Goal: Check status: Check status

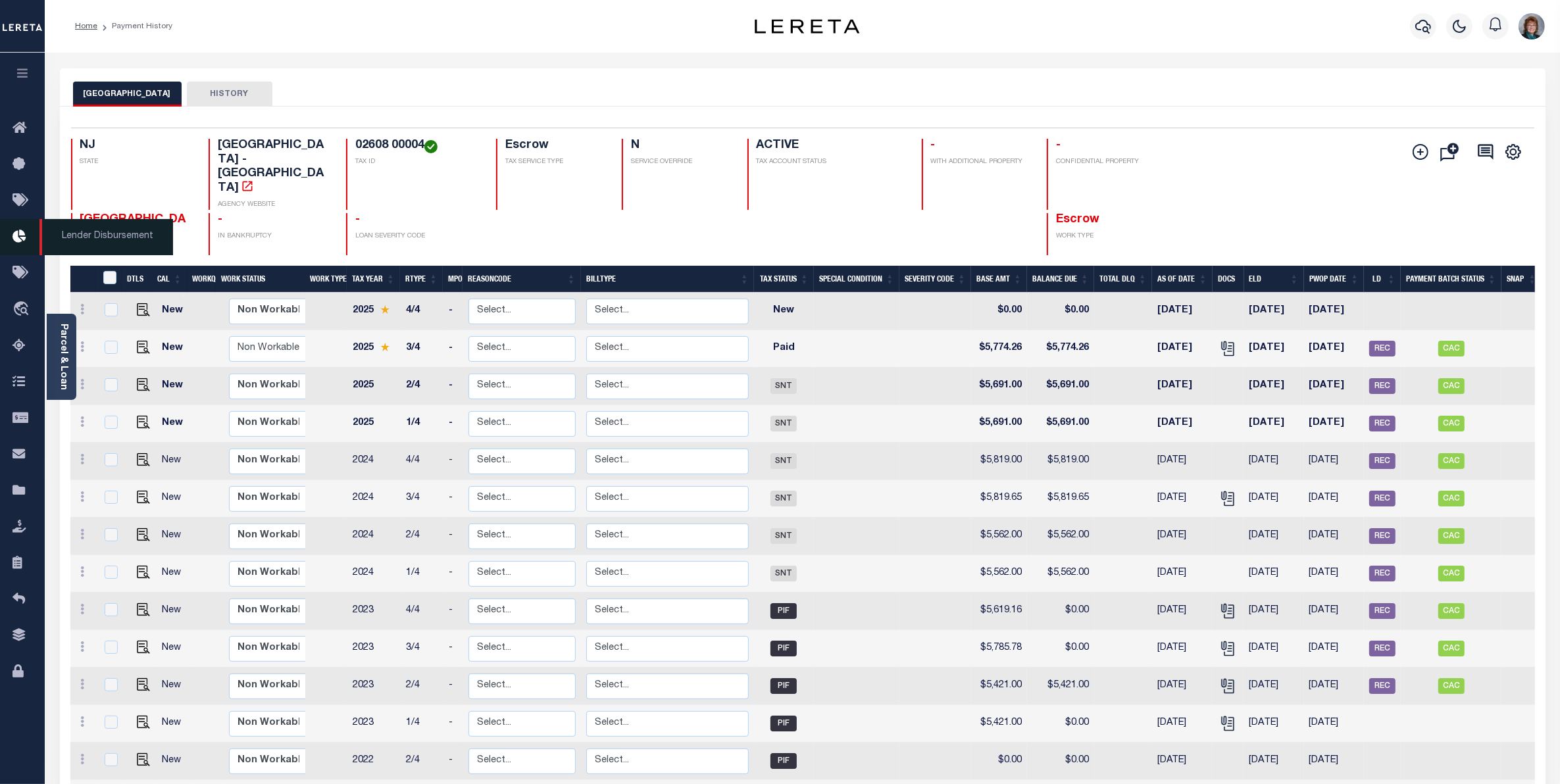
click at [27, 241] on icon at bounding box center [23, 237] width 21 height 16
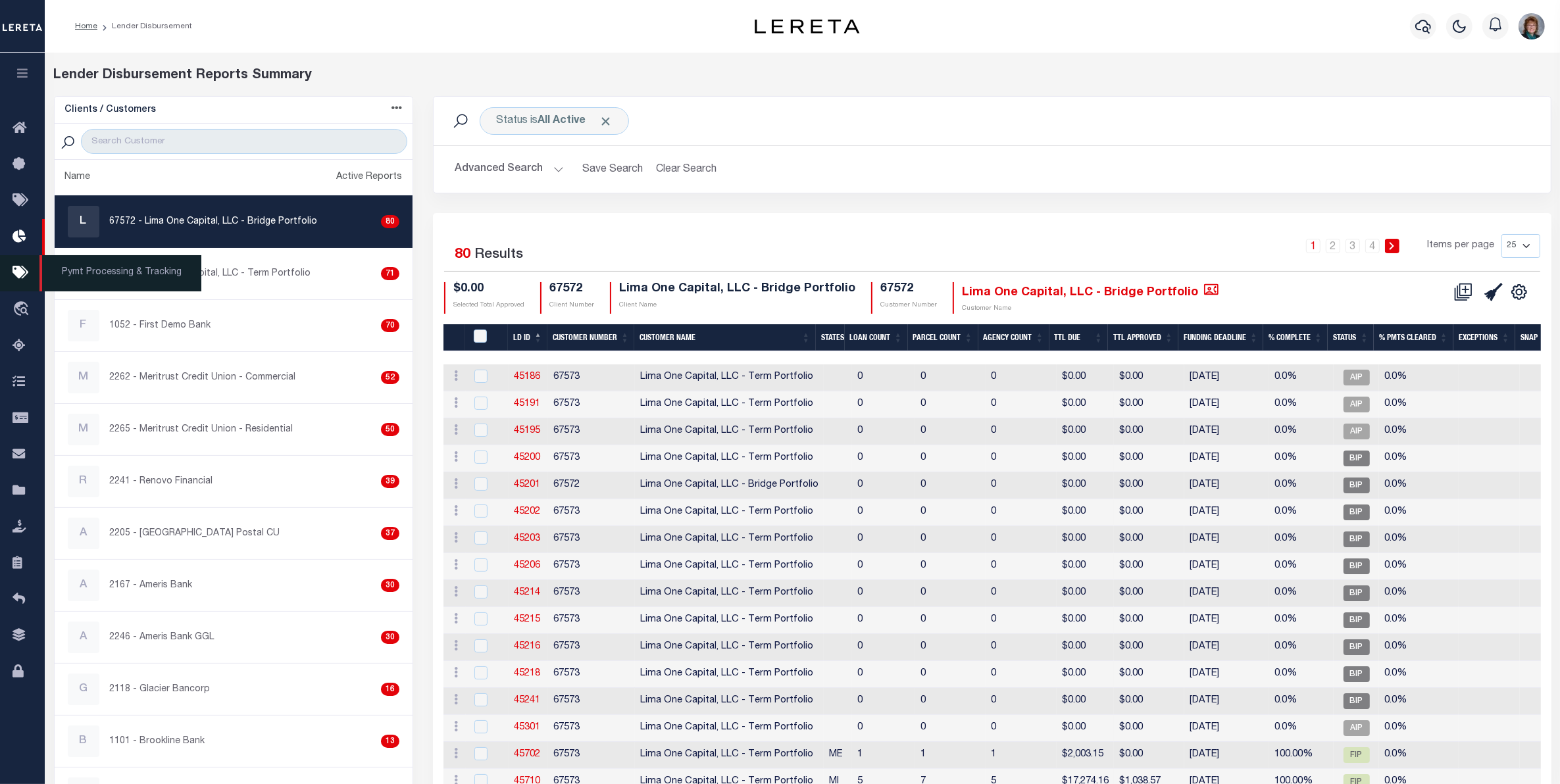
click at [18, 259] on link "Pymt Processing & Tracking" at bounding box center [23, 273] width 45 height 36
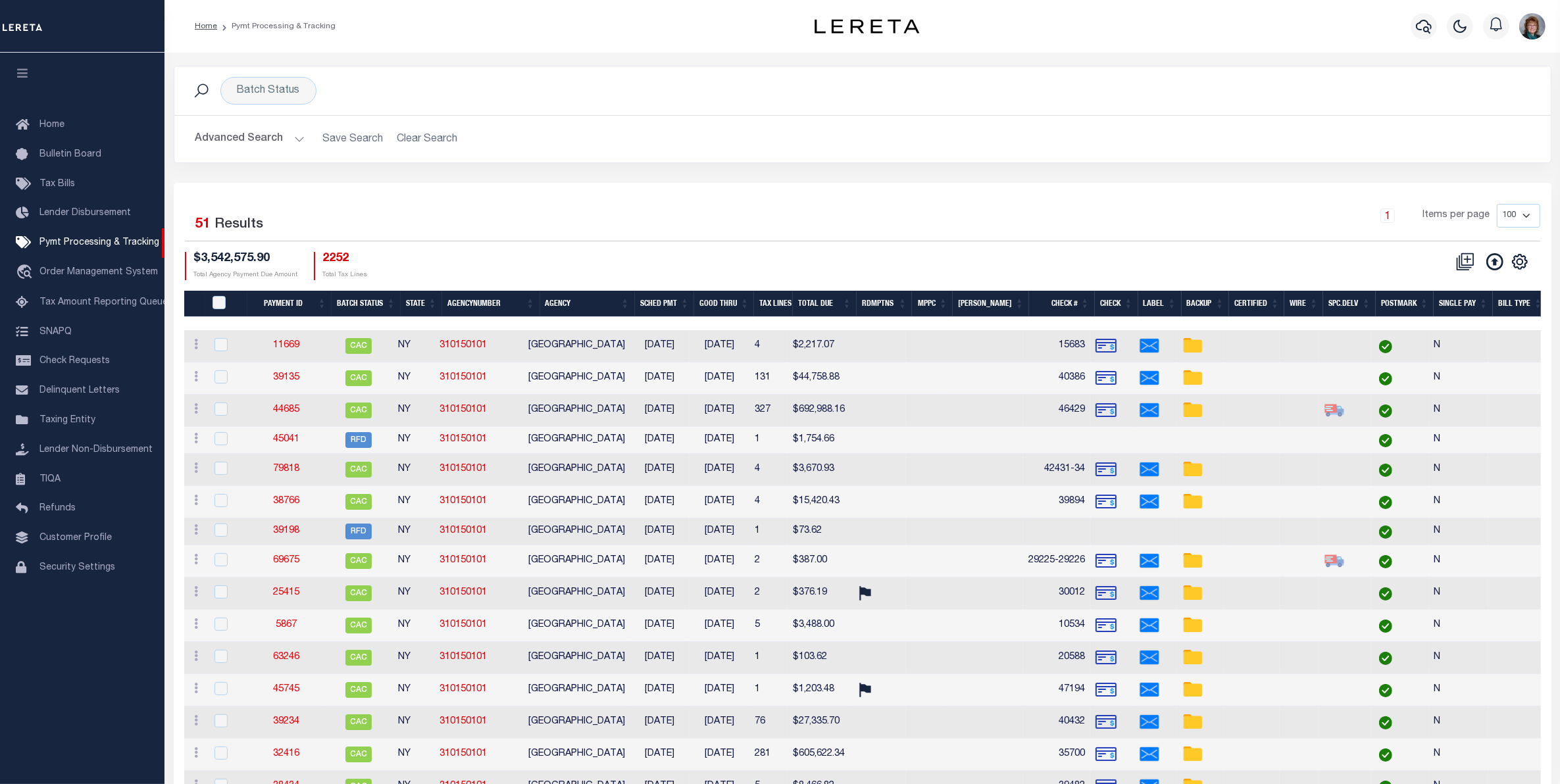
click at [317, 92] on div "Batch Status Search" at bounding box center [862, 91] width 1355 height 27
click at [306, 96] on div "Batch Status" at bounding box center [268, 91] width 96 height 27
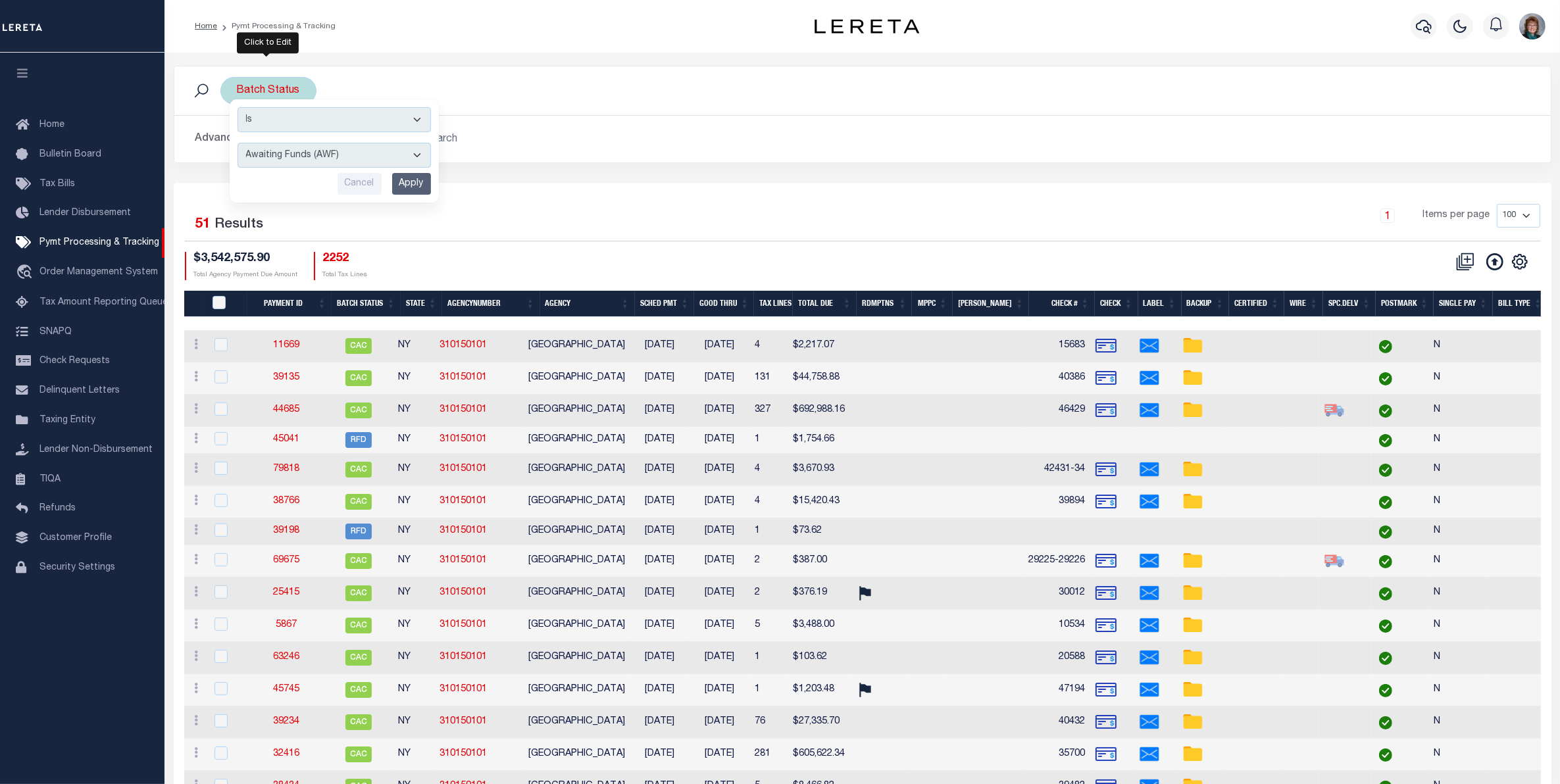
click at [416, 158] on select "Awaiting Funds (AWF) Cleared and Complete (CAC) New Check Needed (NCN) Payment …" at bounding box center [334, 155] width 194 height 25
select select "RFW"
click at [238, 143] on select "Awaiting Funds (AWF) Cleared and Complete (CAC) New Check Needed (NCN) Payment …" at bounding box center [334, 155] width 194 height 25
click at [408, 194] on input "Apply" at bounding box center [411, 183] width 39 height 22
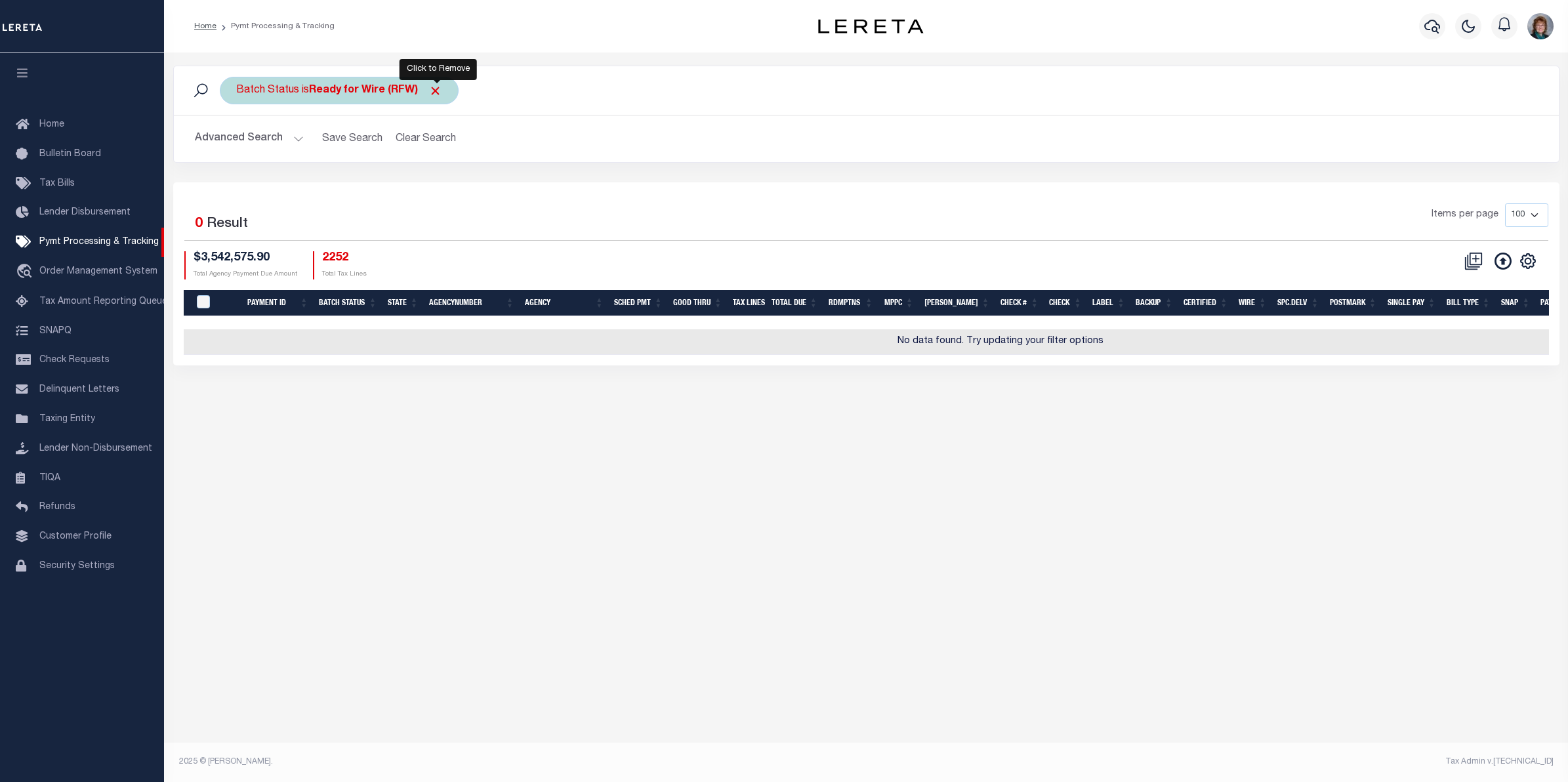
click at [437, 92] on span "Click to Remove" at bounding box center [435, 91] width 14 height 14
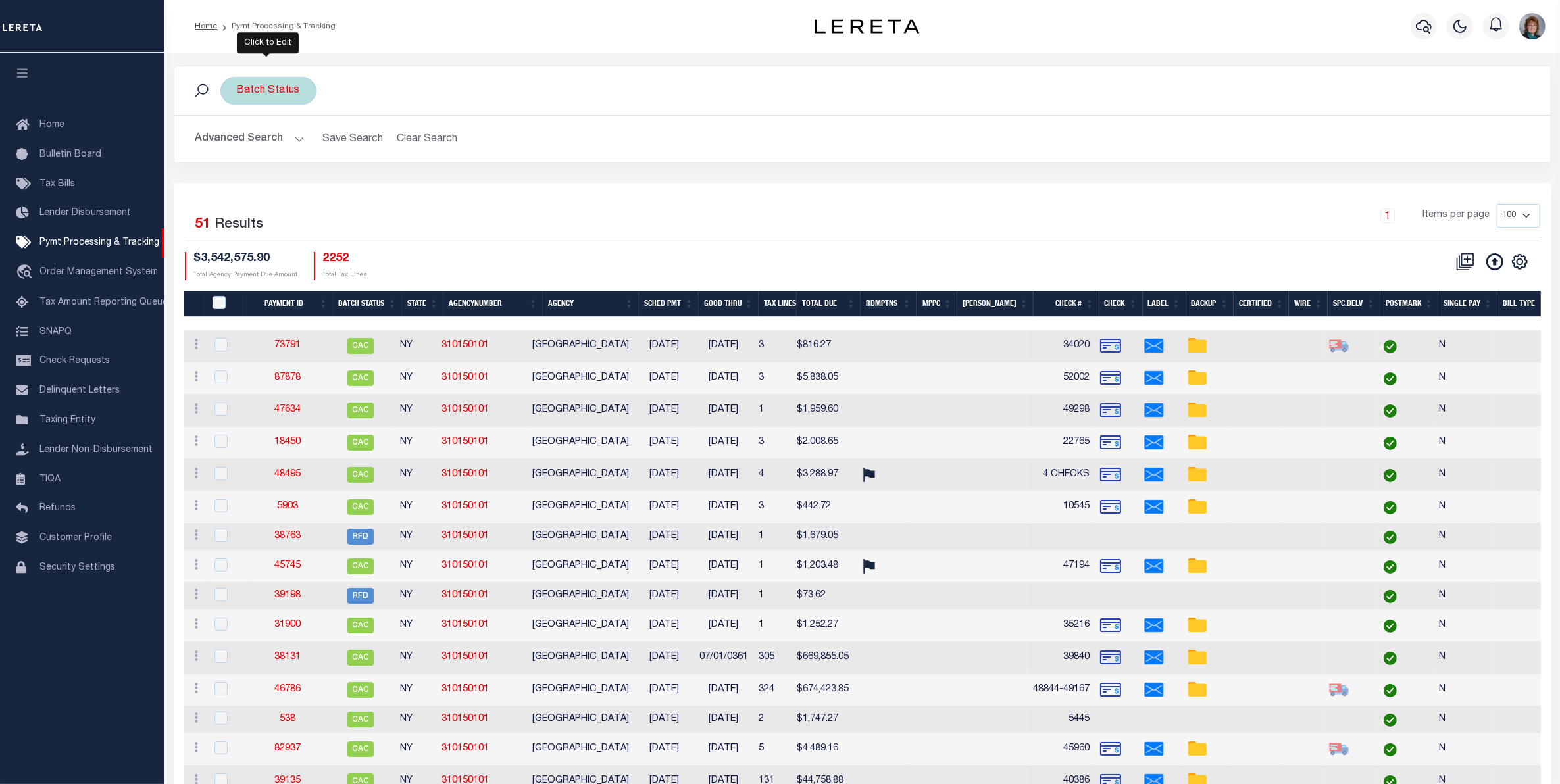
click at [301, 86] on div "Batch Status" at bounding box center [268, 91] width 96 height 27
click at [419, 153] on select "Awaiting Funds (AWF) Cleared and Complete (CAC) New Check Needed (NCN) Payment …" at bounding box center [334, 155] width 194 height 25
select select "RFW"
click at [238, 143] on select "Awaiting Funds (AWF) Cleared and Complete (CAC) New Check Needed (NCN) Payment …" at bounding box center [334, 155] width 194 height 25
click at [416, 182] on input "Apply" at bounding box center [411, 183] width 39 height 22
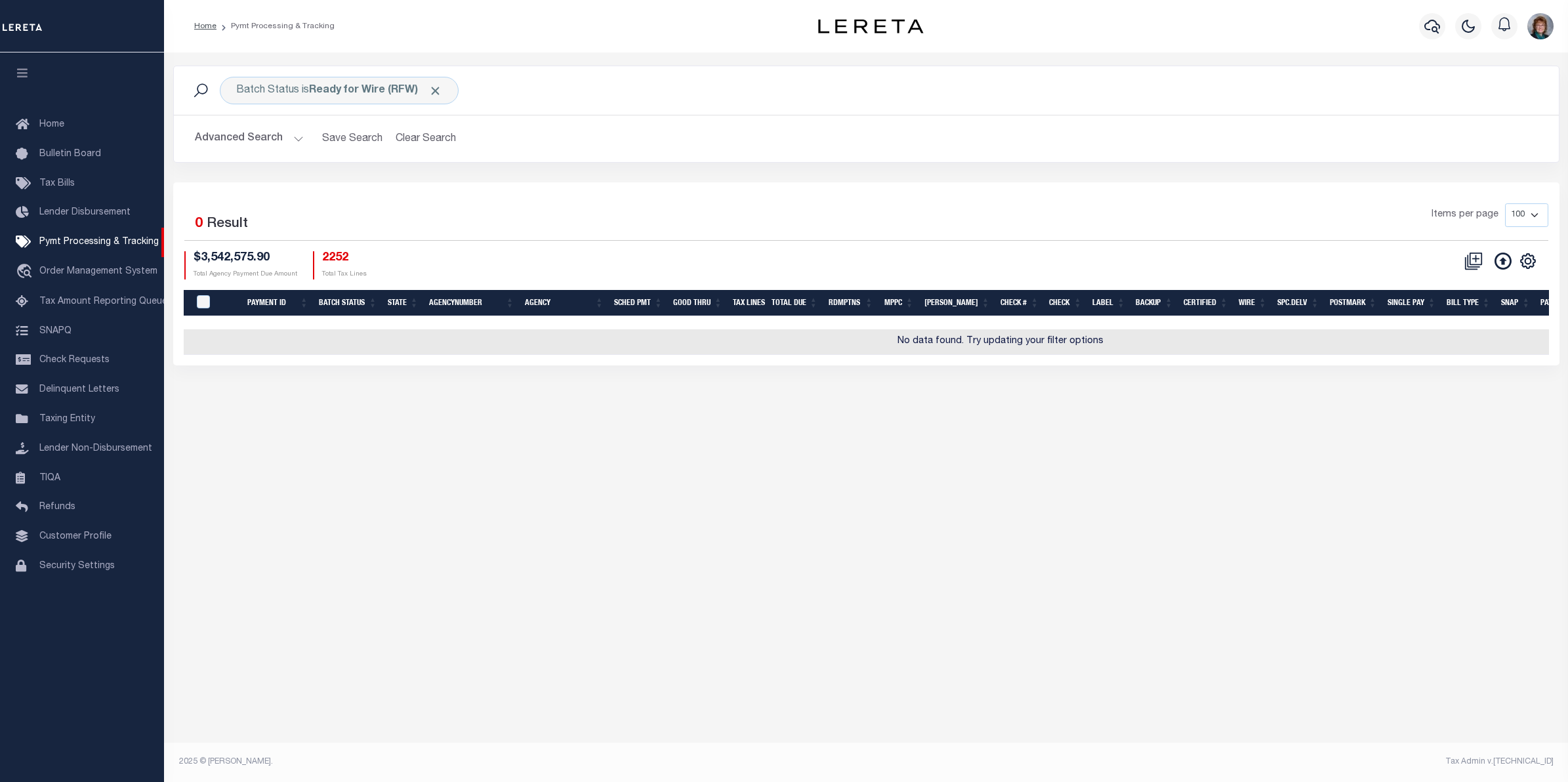
click at [292, 139] on button "Advanced Search" at bounding box center [249, 139] width 109 height 26
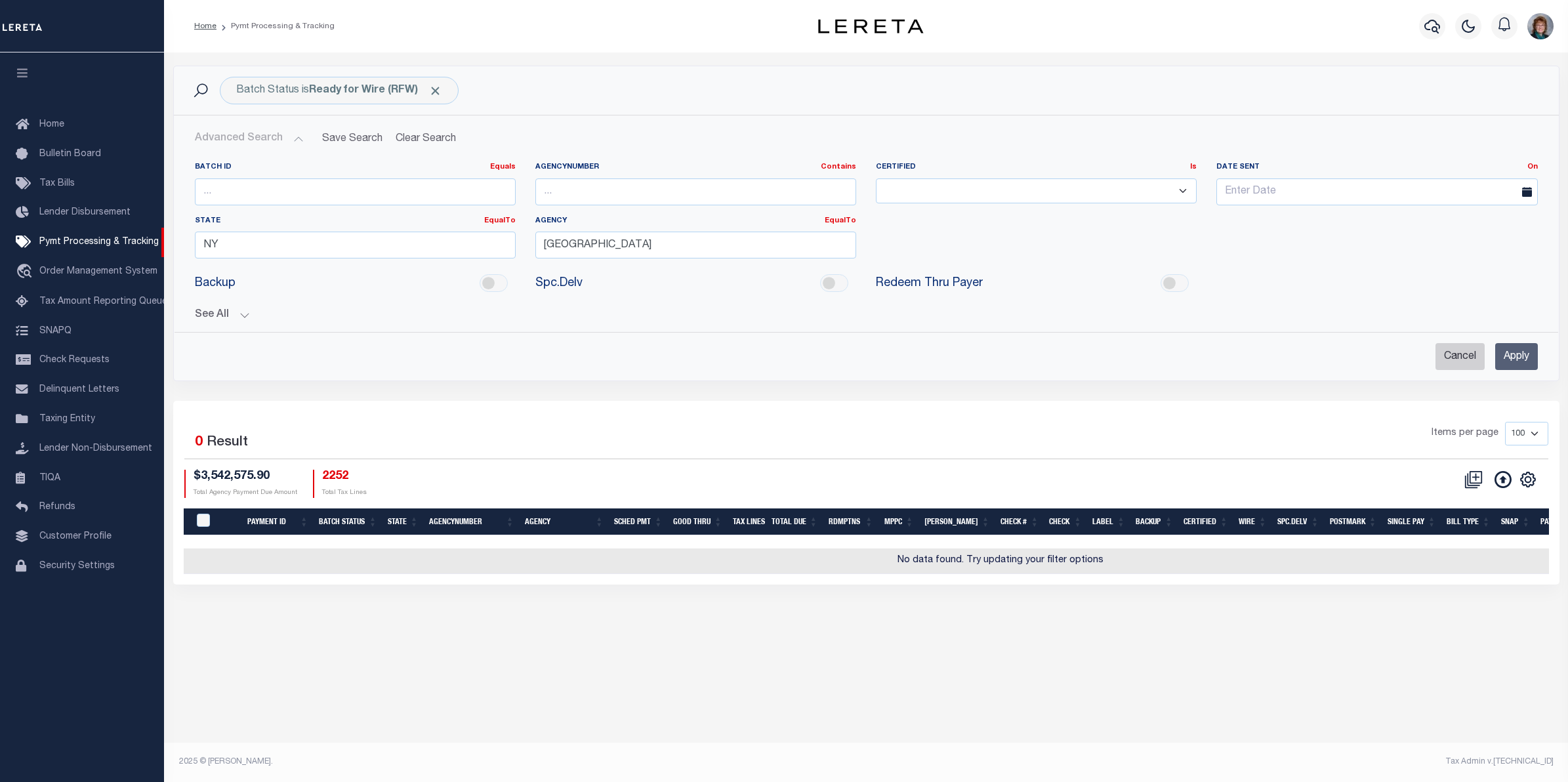
click at [1450, 354] on input "Cancel" at bounding box center [1459, 357] width 49 height 27
checkbox input "true"
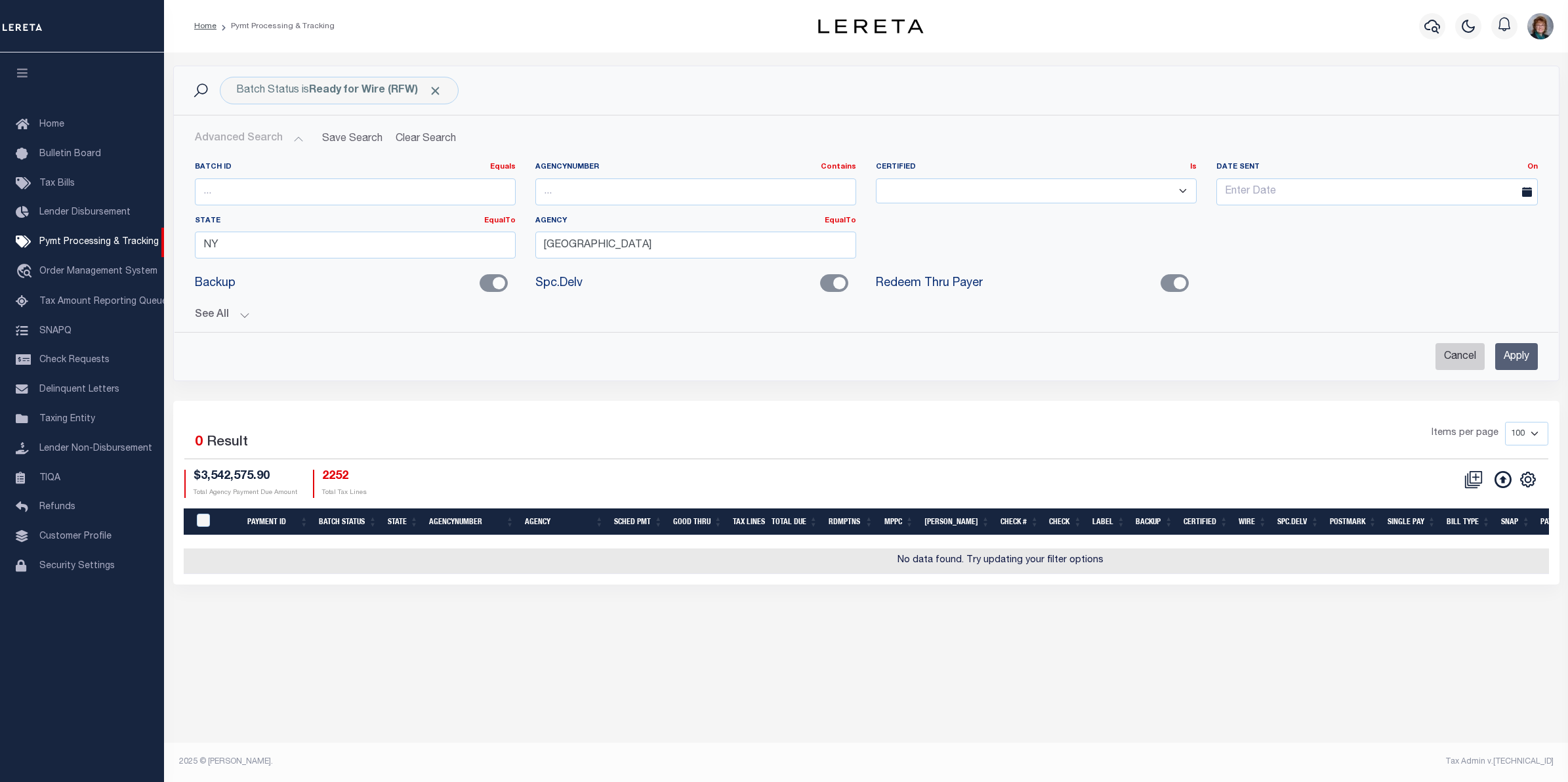
checkbox input "true"
checkbox input "false"
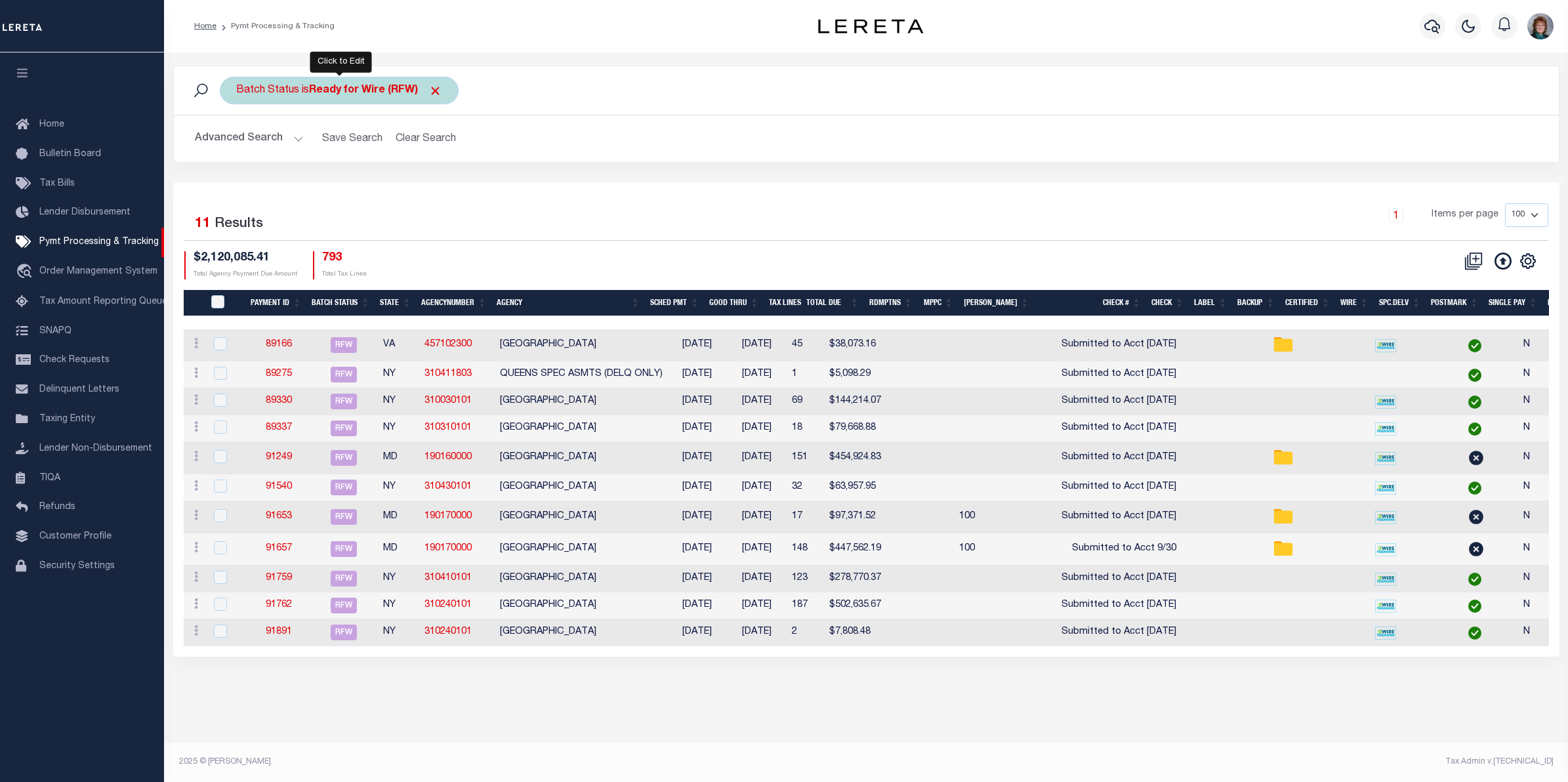
click at [437, 99] on div "Batch Status is Ready for Wire (RFW)" at bounding box center [339, 91] width 239 height 27
click at [397, 158] on select "Awaiting Funds (AWF) Cleared and Complete (CAC) New Check Needed (NCN) Payment …" at bounding box center [333, 155] width 193 height 25
select select "AWF"
click at [237, 143] on select "Awaiting Funds (AWF) Cleared and Complete (CAC) New Check Needed (NCN) Payment …" at bounding box center [333, 155] width 193 height 25
click at [364, 185] on input "Cancel" at bounding box center [358, 183] width 44 height 22
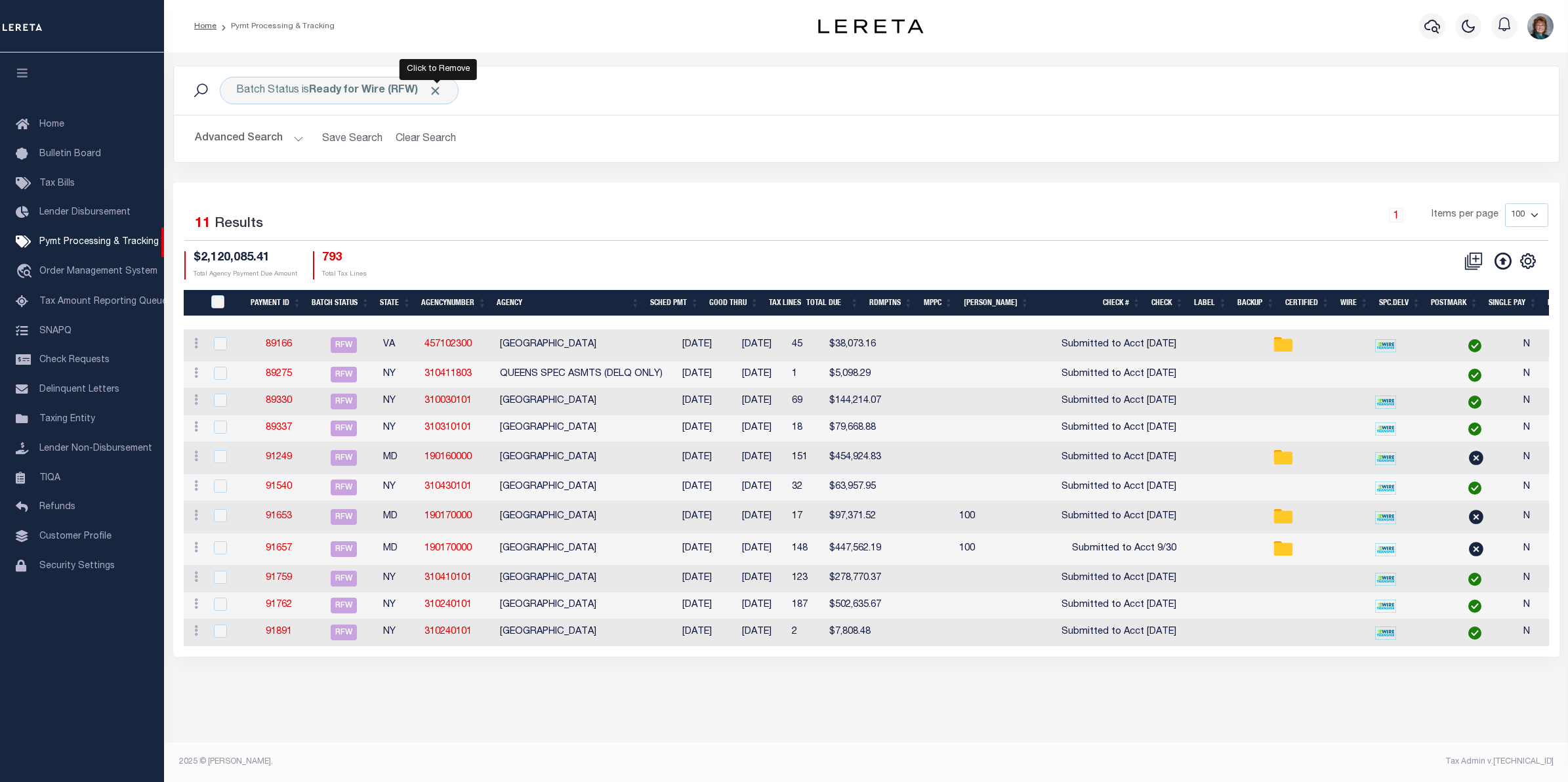
click at [438, 89] on span "Click to Remove" at bounding box center [435, 91] width 14 height 14
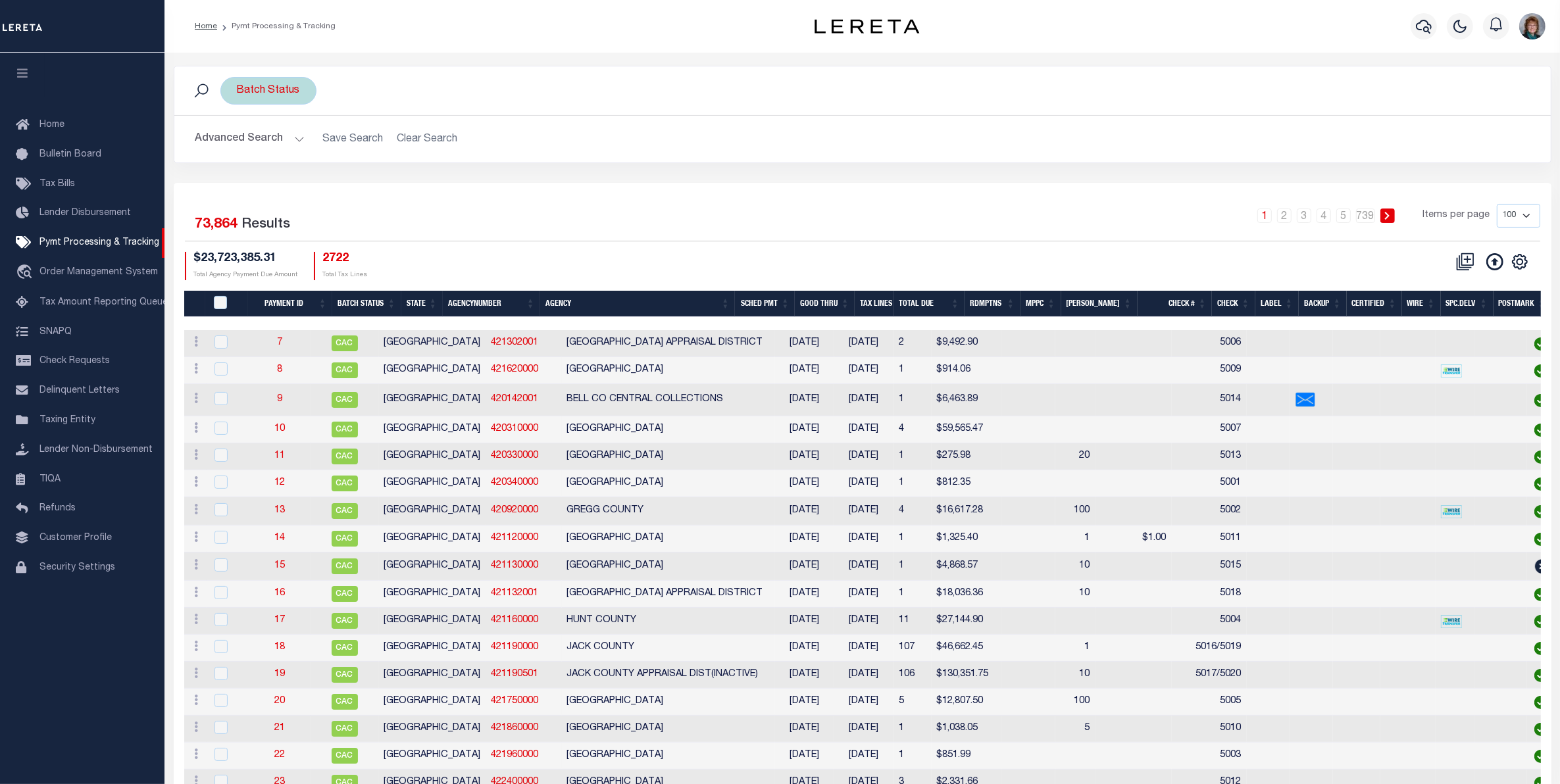
click at [285, 102] on div "Batch Status" at bounding box center [268, 91] width 96 height 27
click at [419, 163] on select "Awaiting Funds (AWF) Cleared and Complete (CAC) New Check Needed (NCN) Payment …" at bounding box center [334, 155] width 194 height 25
select select "SFP"
click at [238, 143] on select "Awaiting Funds (AWF) Cleared and Complete (CAC) New Check Needed (NCN) Payment …" at bounding box center [334, 155] width 194 height 25
click at [406, 175] on input "Apply" at bounding box center [411, 183] width 39 height 22
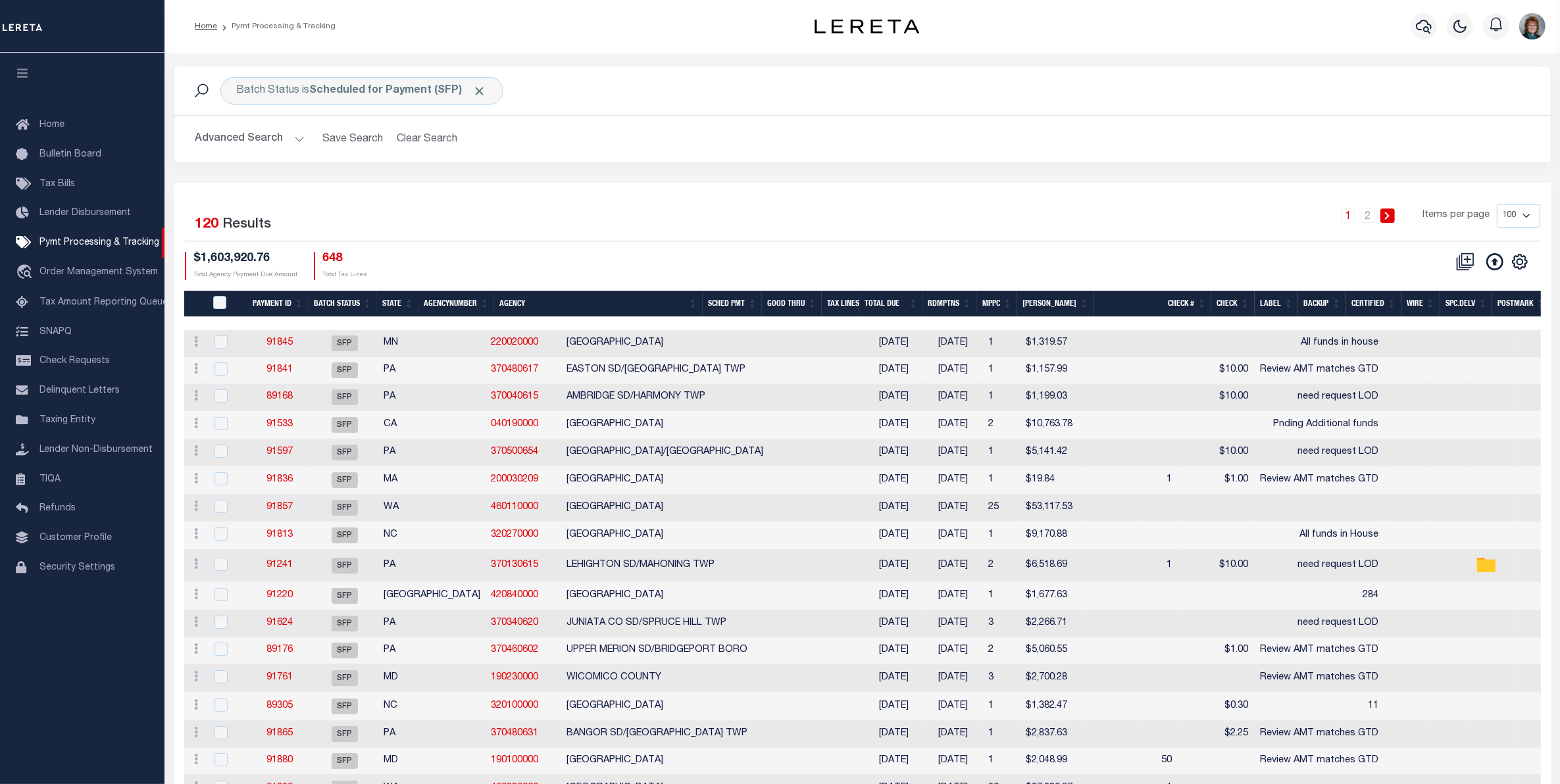
click at [502, 303] on th "Agency" at bounding box center [599, 304] width 209 height 27
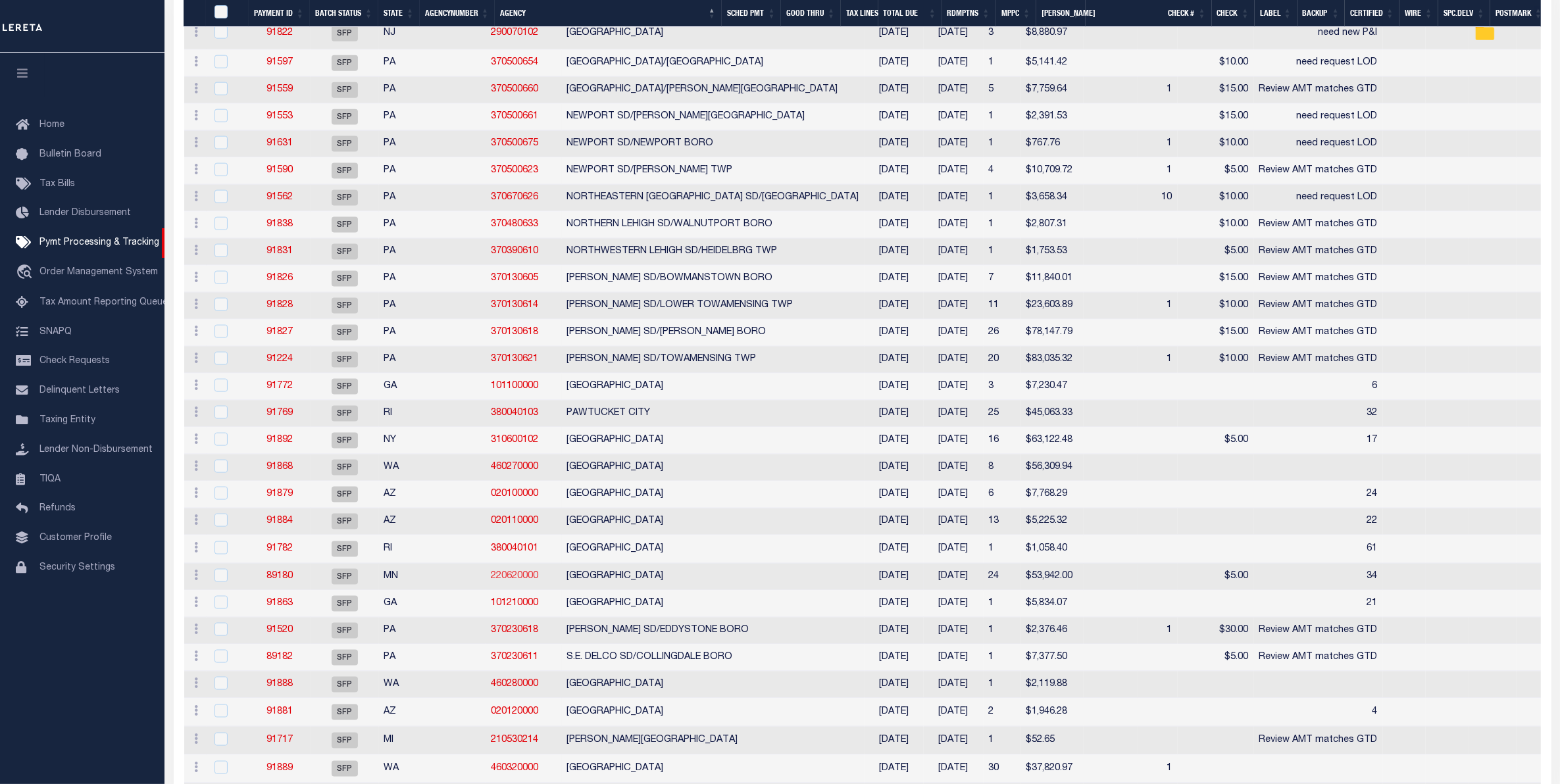
click at [492, 581] on link "220620000" at bounding box center [515, 575] width 47 height 9
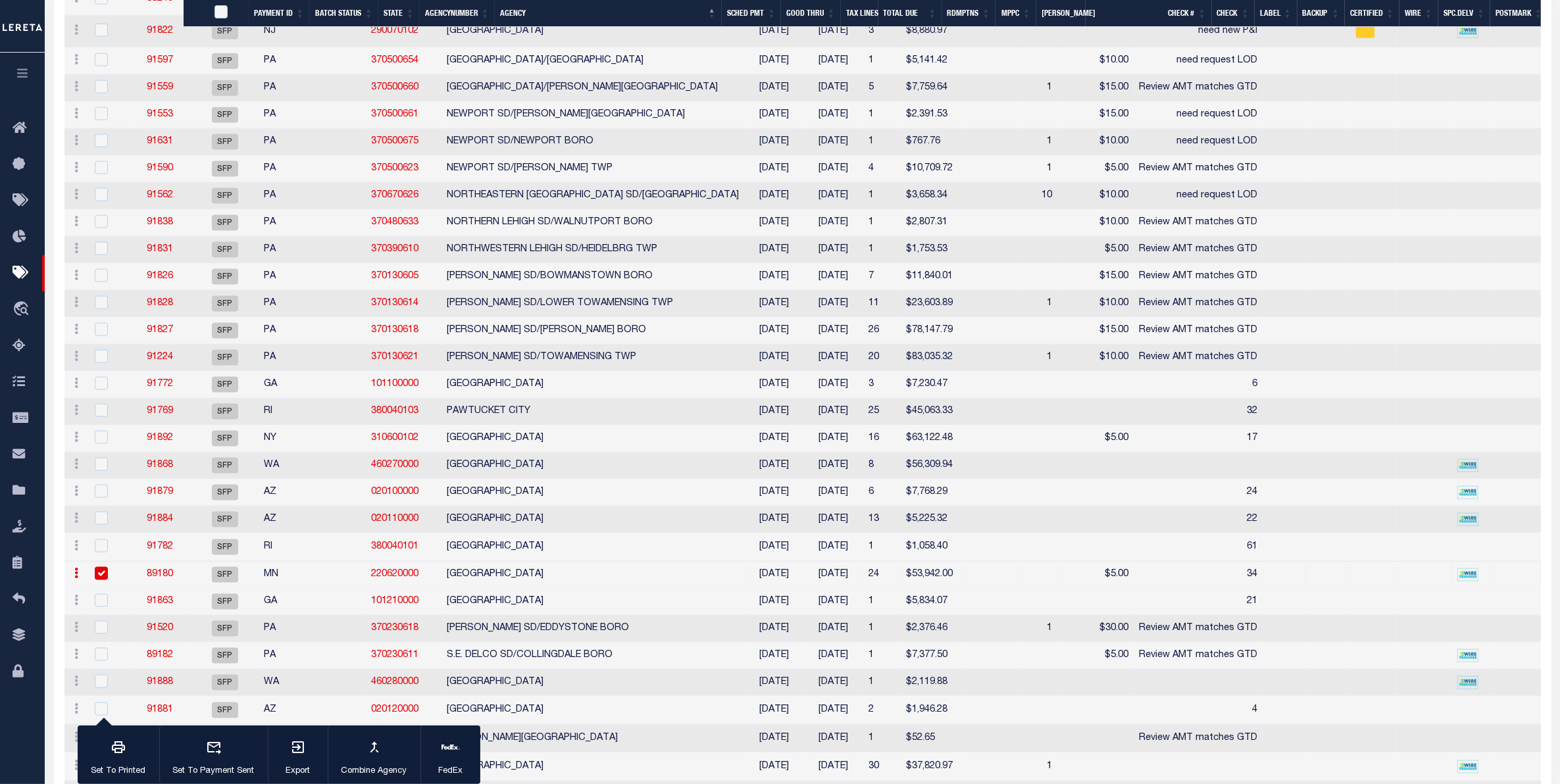
click at [100, 580] on input "checkbox" at bounding box center [101, 574] width 13 height 13
checkbox input "false"
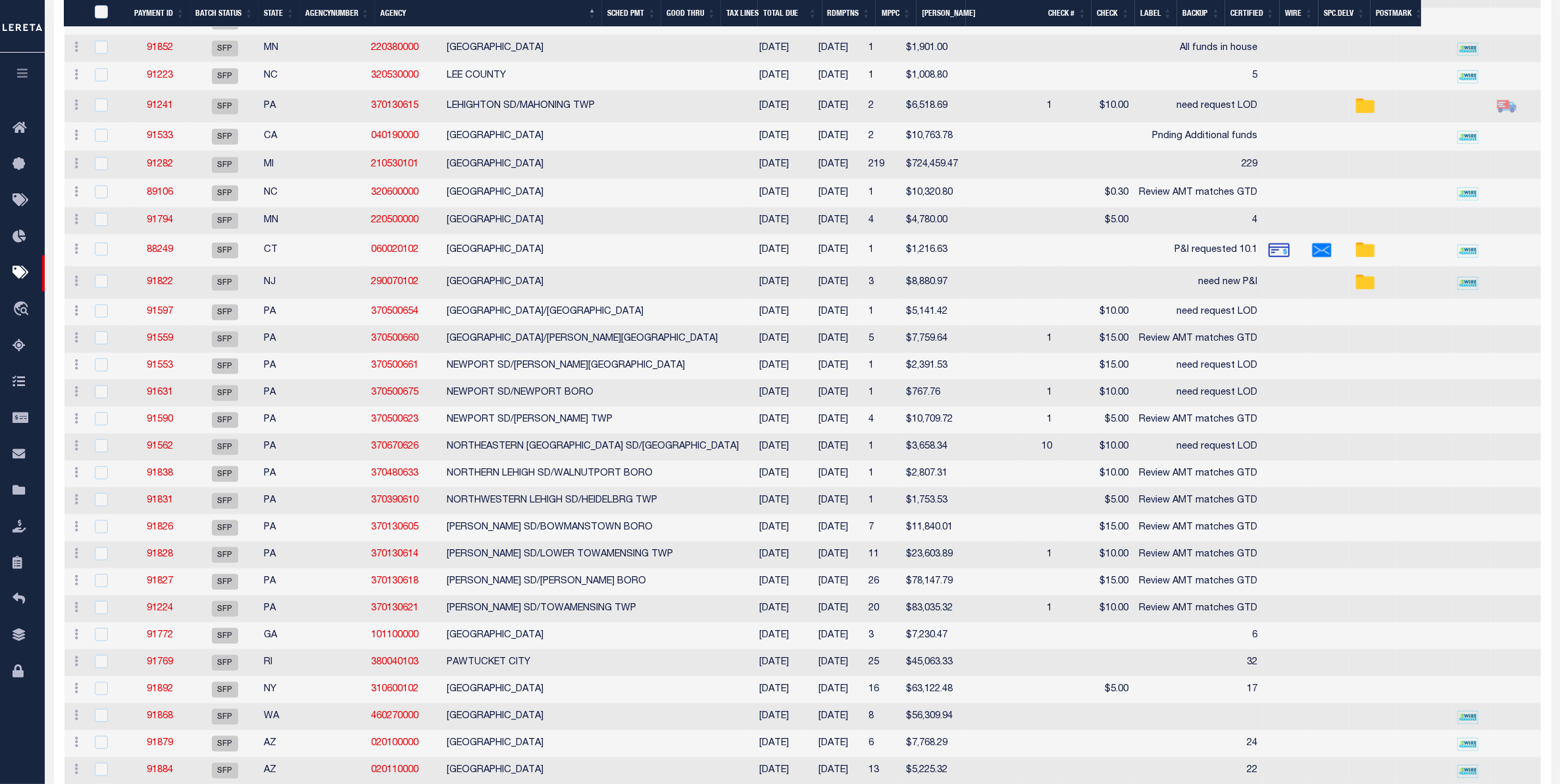
scroll to position [2055, 0]
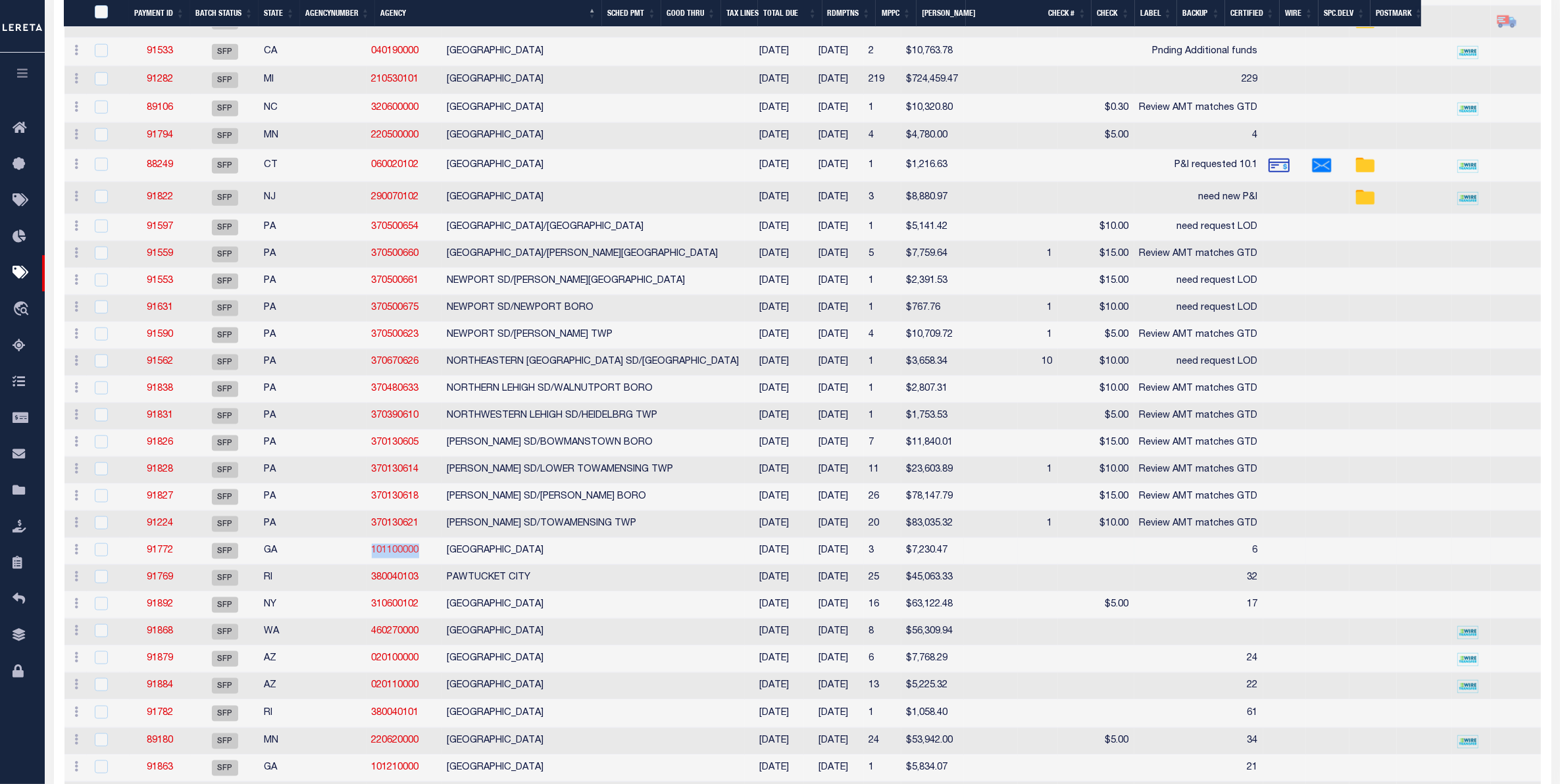
drag, startPoint x: 355, startPoint y: 598, endPoint x: 304, endPoint y: 593, distance: 51.2
click at [366, 565] on td "101100000" at bounding box center [404, 552] width 76 height 27
checkbox input "true"
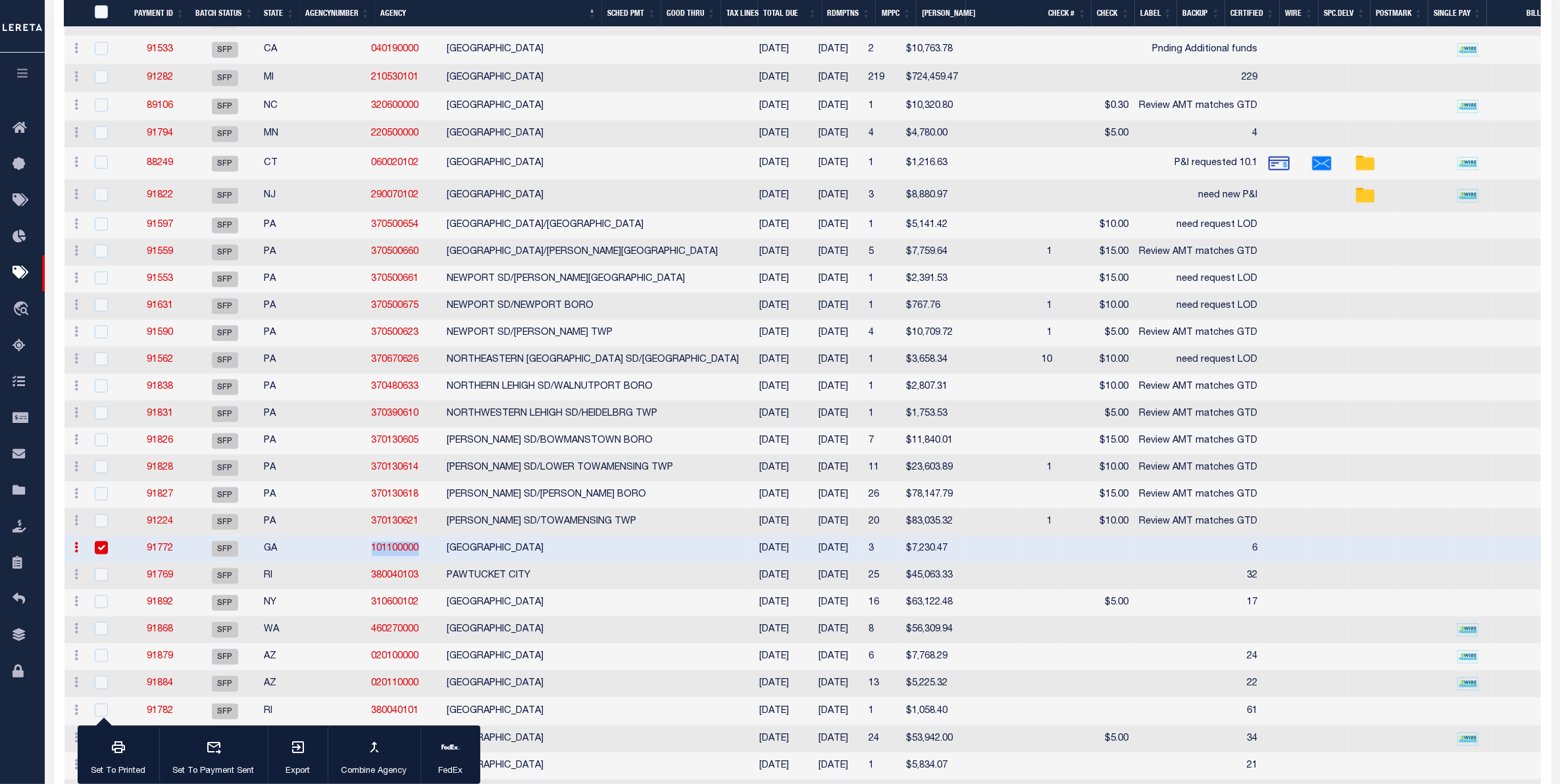
copy link "101100000"
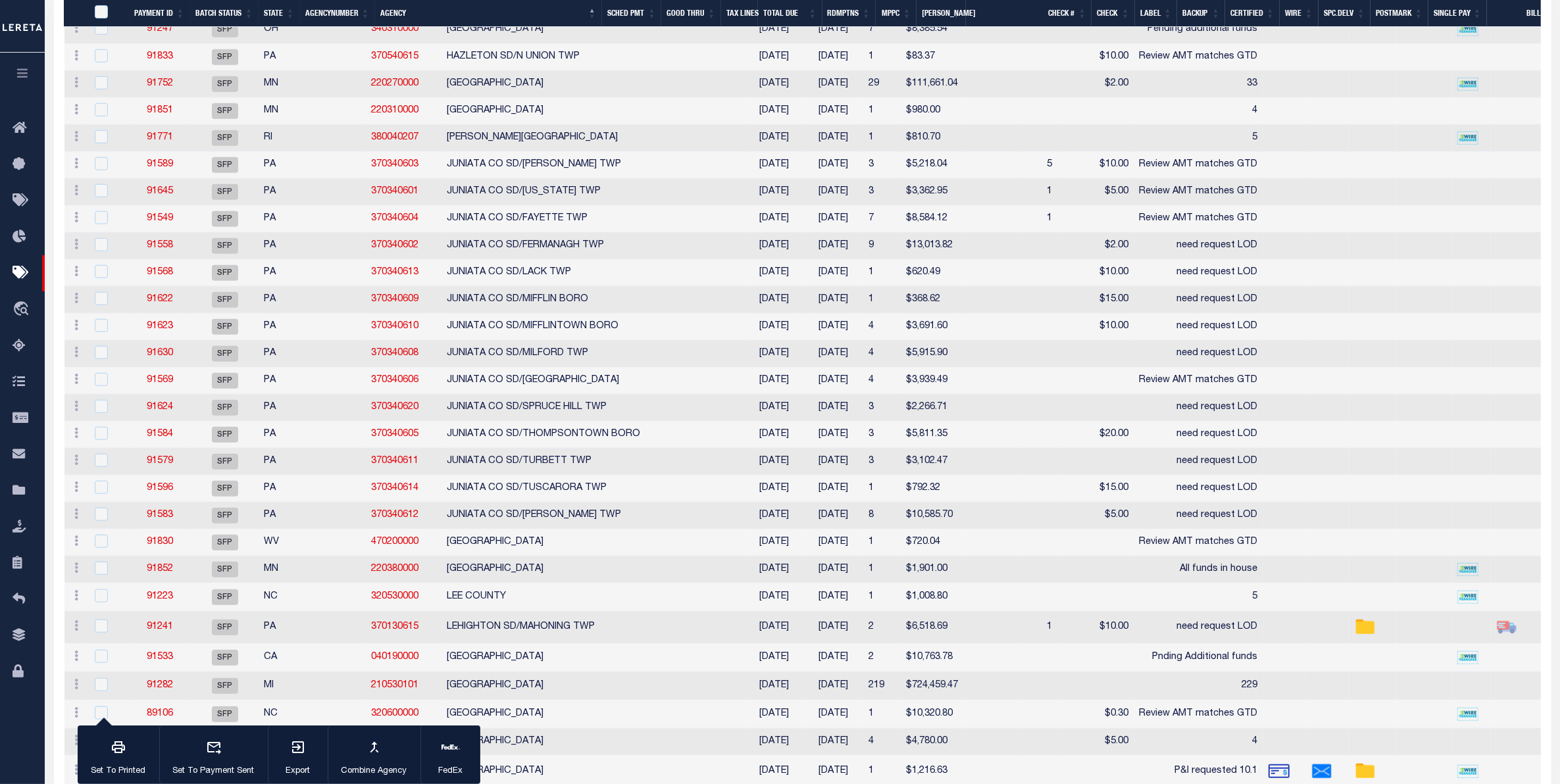
scroll to position [1398, 0]
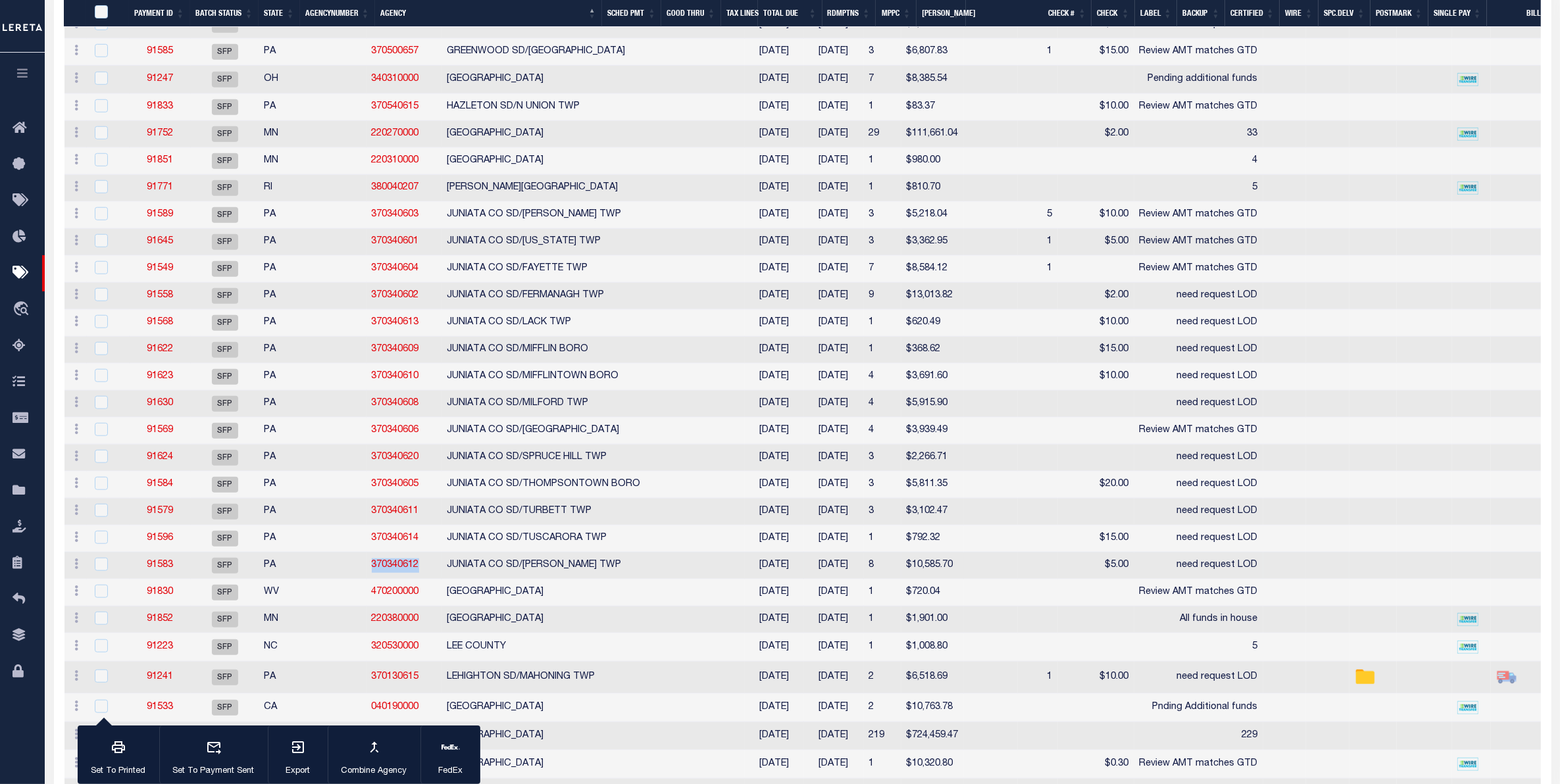
drag, startPoint x: 354, startPoint y: 600, endPoint x: 303, endPoint y: 602, distance: 51.0
click at [366, 579] on td "370340612" at bounding box center [404, 566] width 76 height 27
checkbox input "true"
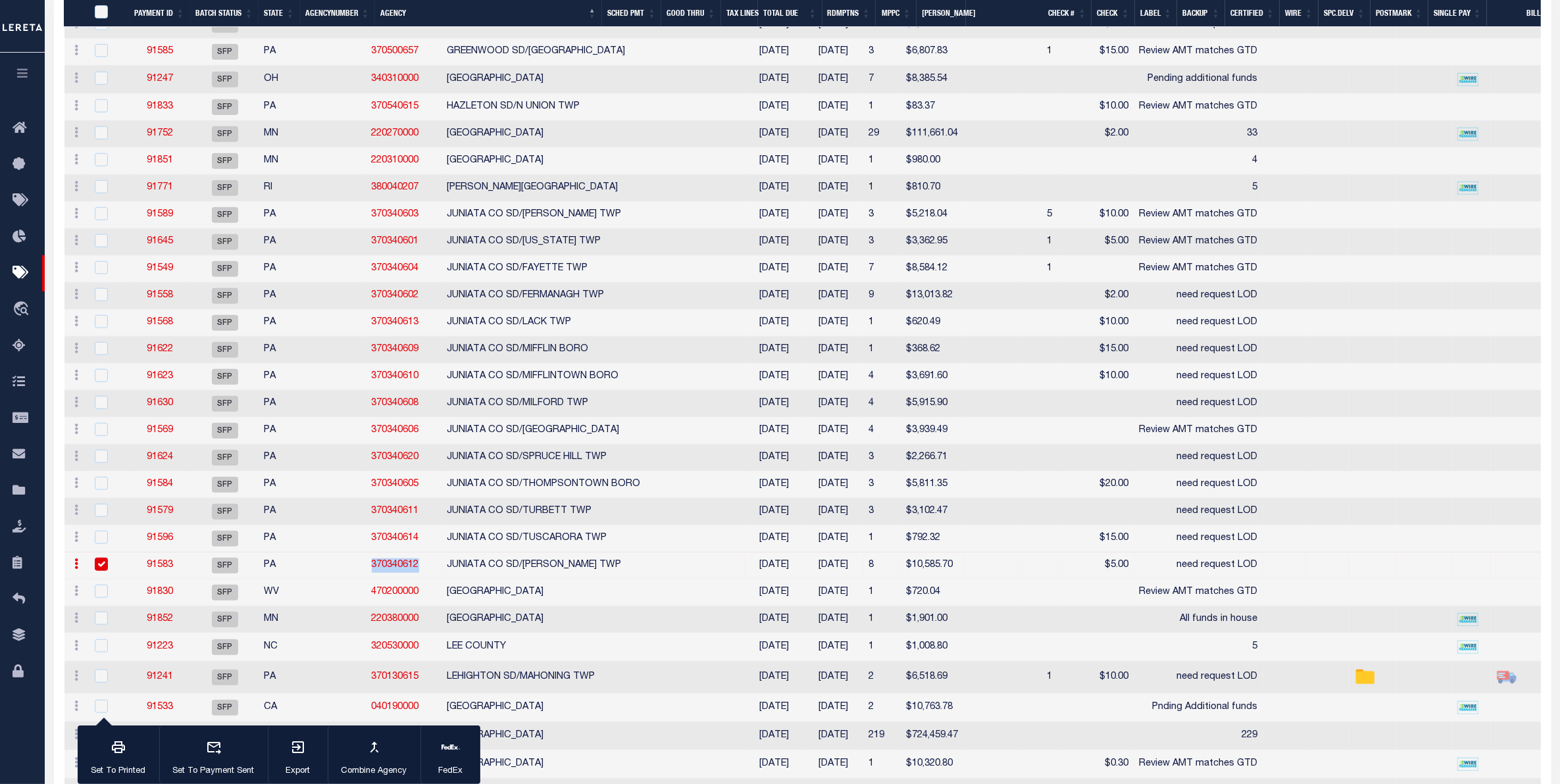
copy link "370340612"
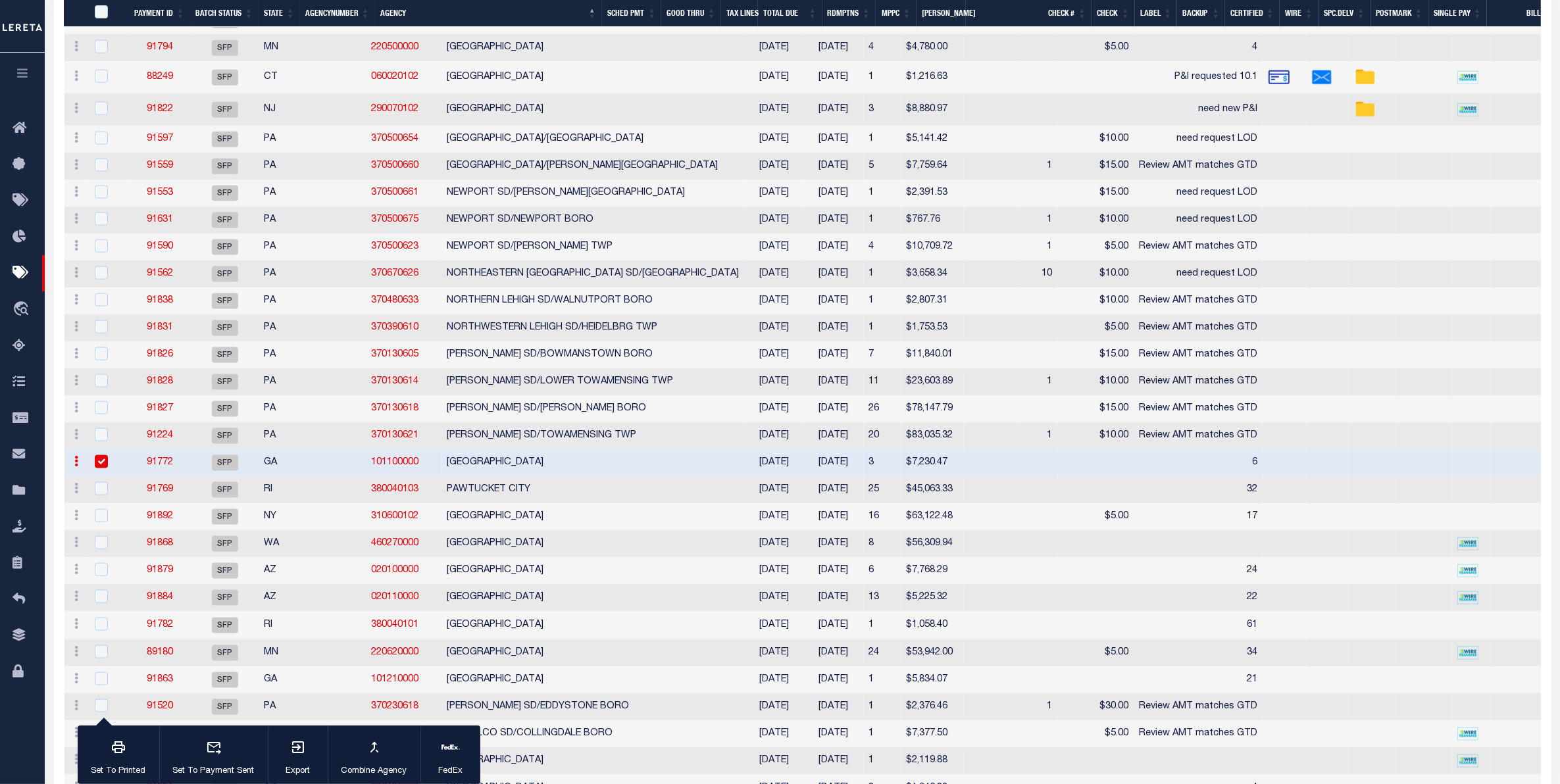
scroll to position [0, 0]
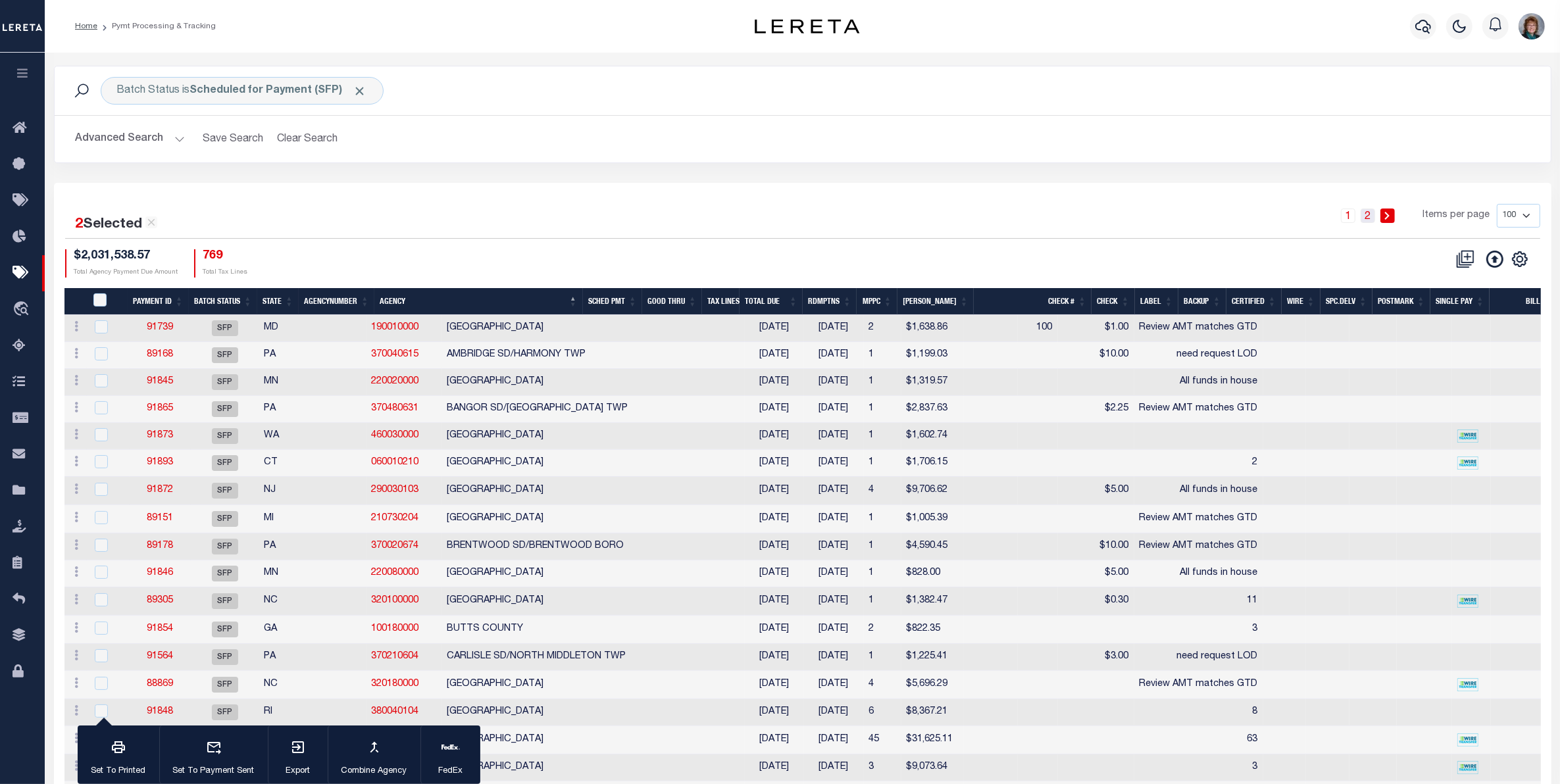
click at [1366, 218] on link "2" at bounding box center [1368, 216] width 14 height 14
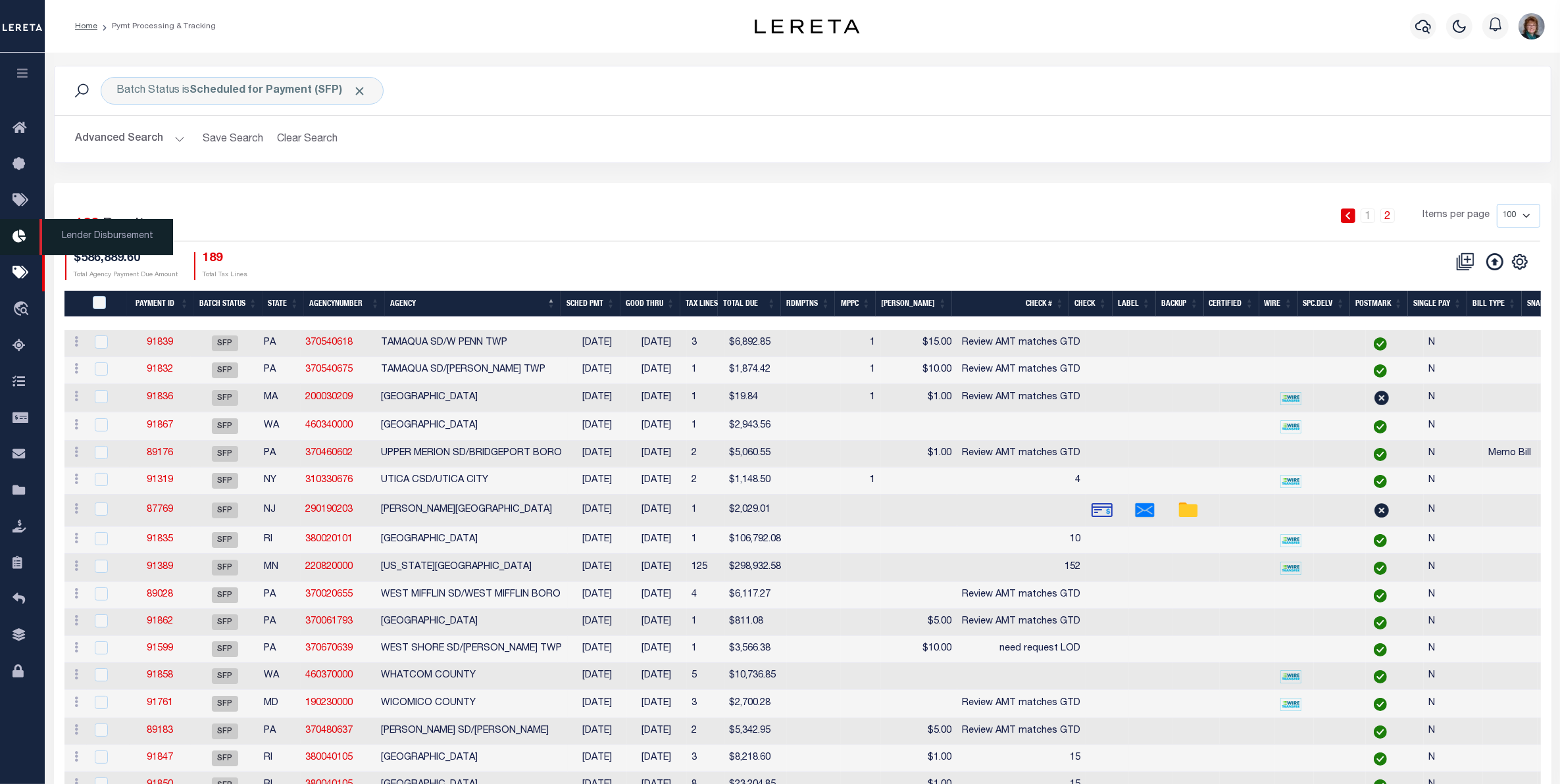
click at [16, 234] on icon at bounding box center [23, 237] width 21 height 16
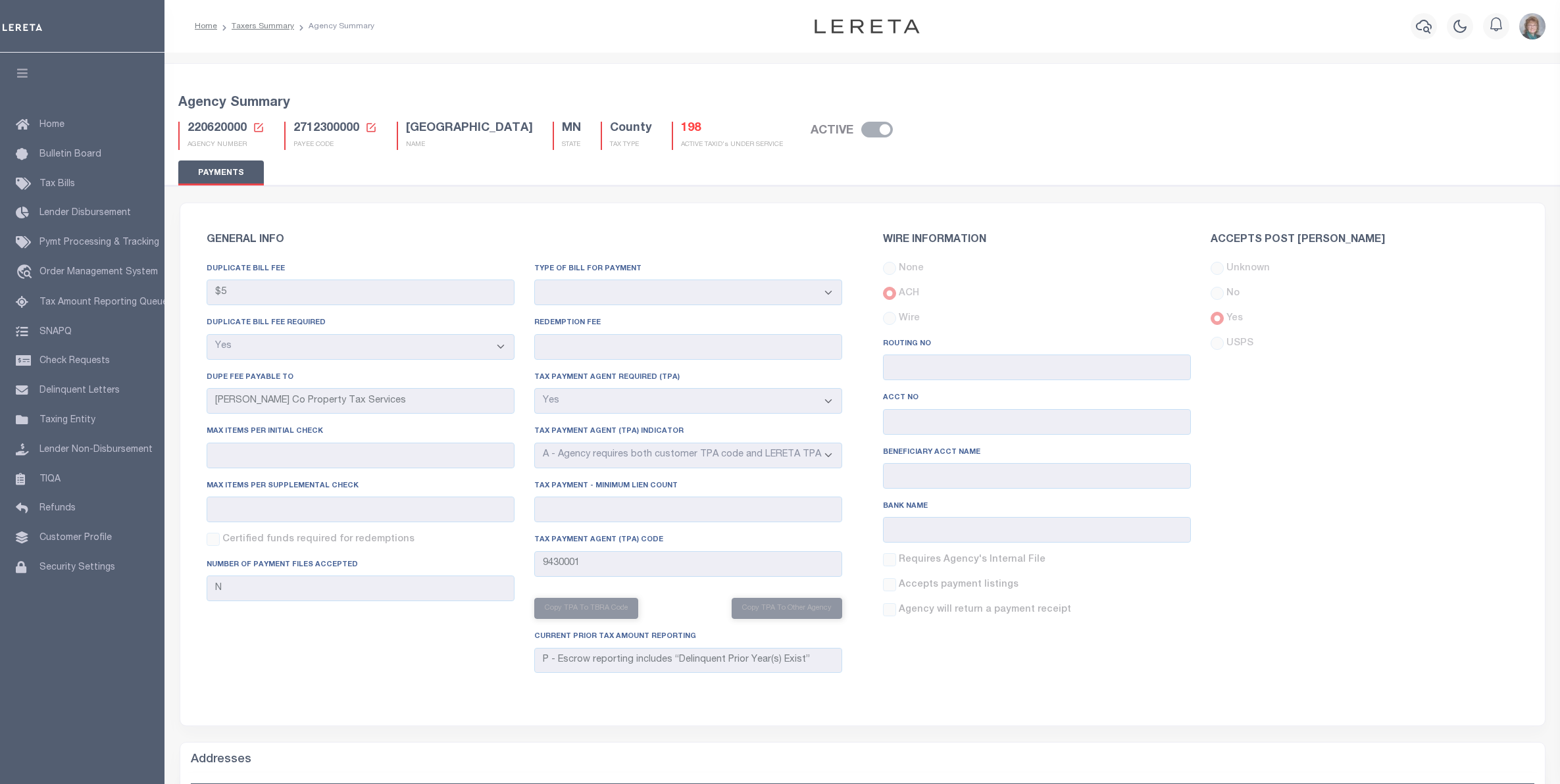
select select "true"
select select "1"
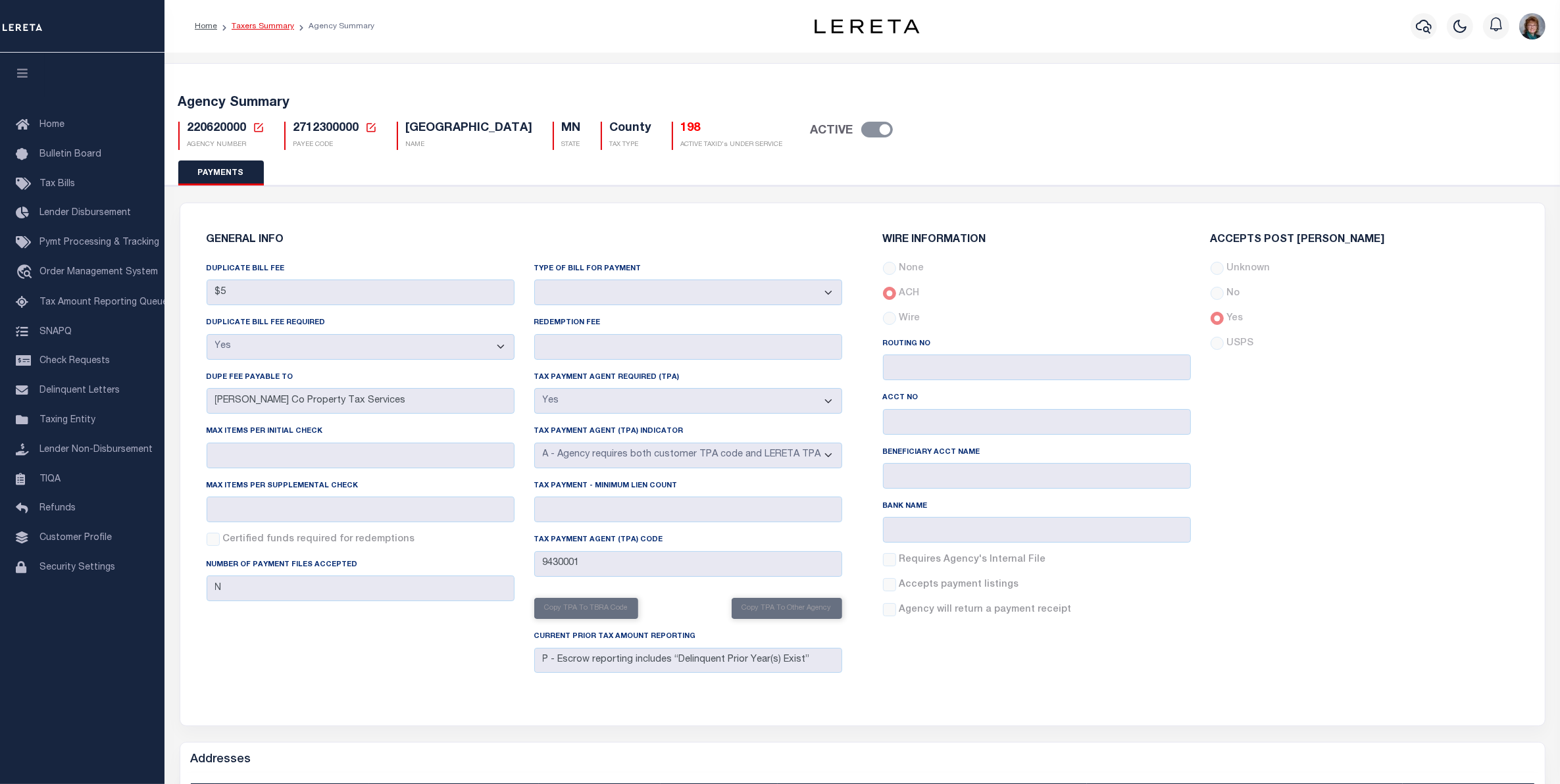
click at [268, 27] on link "Taxers Summary" at bounding box center [263, 27] width 63 height 8
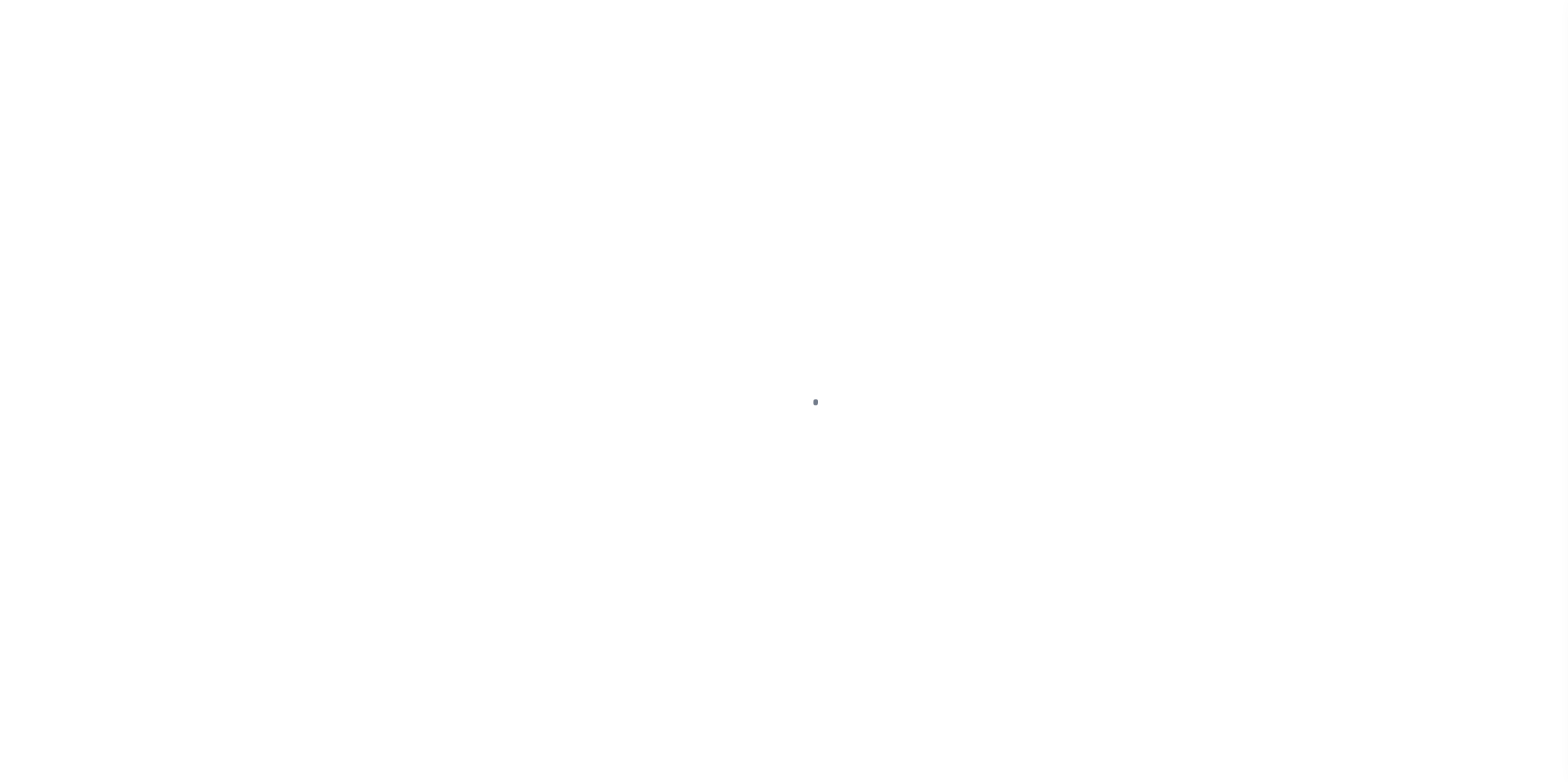
select select
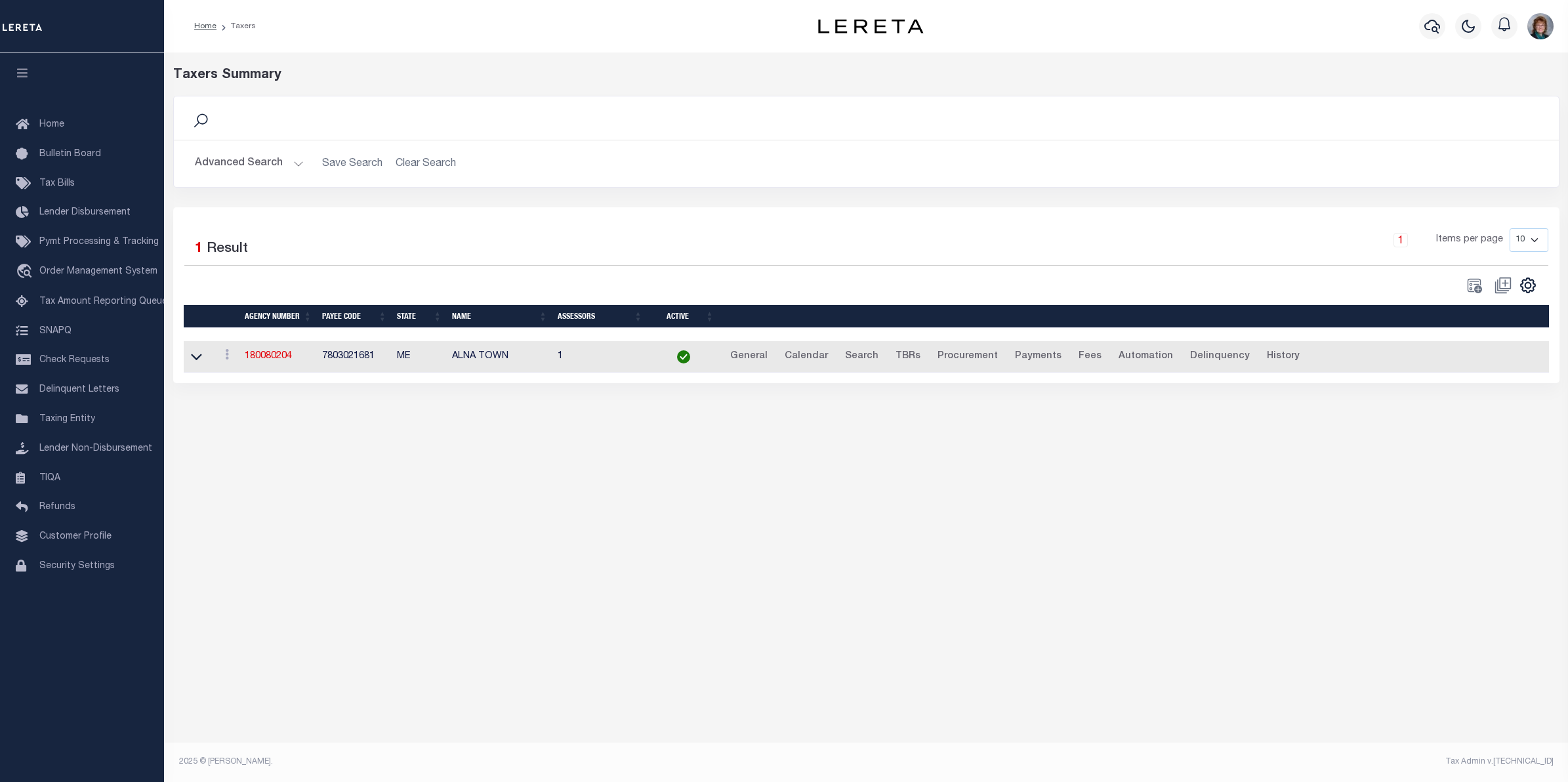
click at [258, 165] on button "Advanced Search" at bounding box center [249, 163] width 109 height 26
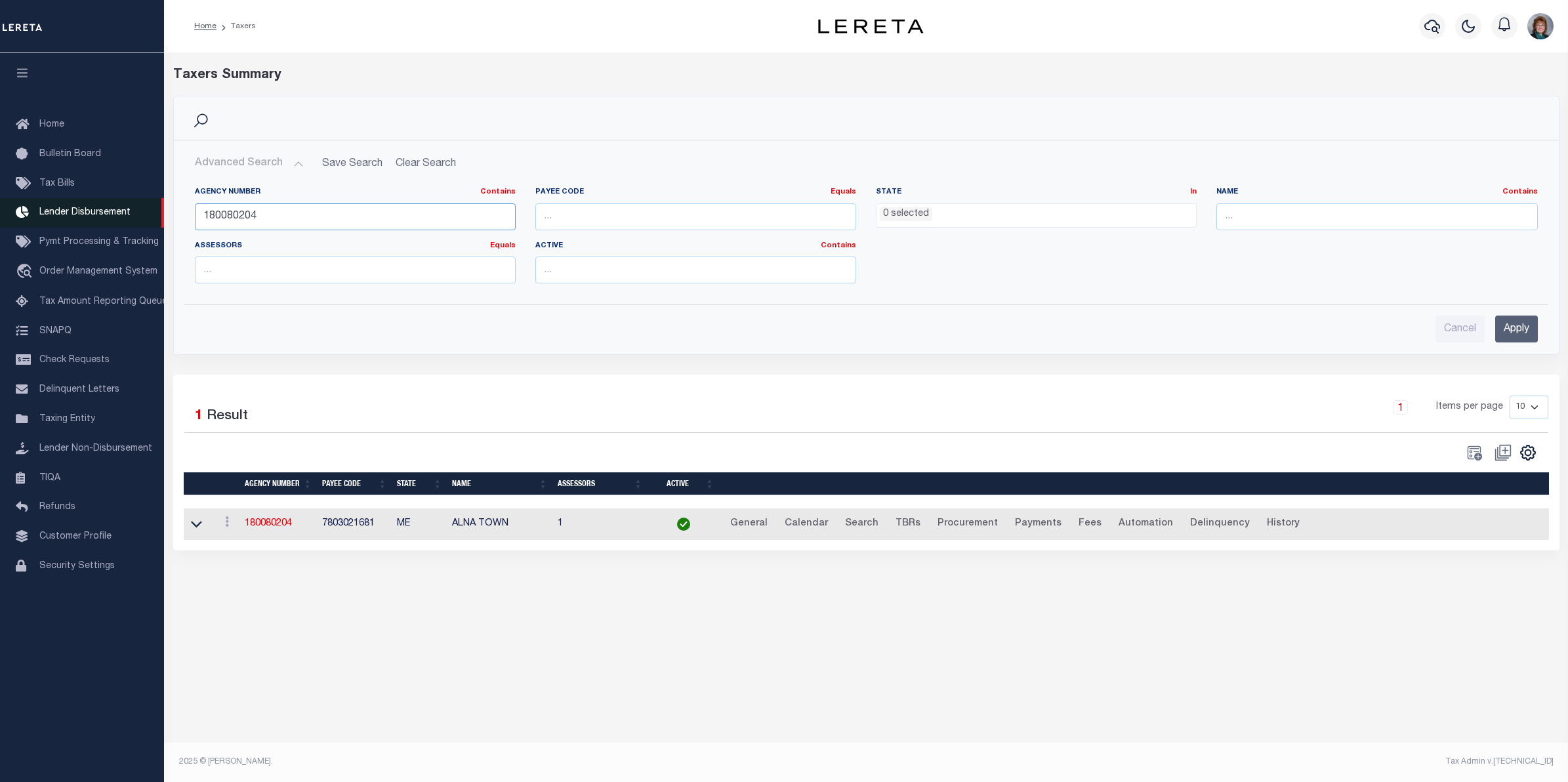
drag, startPoint x: 269, startPoint y: 213, endPoint x: 112, endPoint y: 208, distance: 157.1
click at [128, 211] on div "Home Taxers Profile" at bounding box center [784, 378] width 1568 height 756
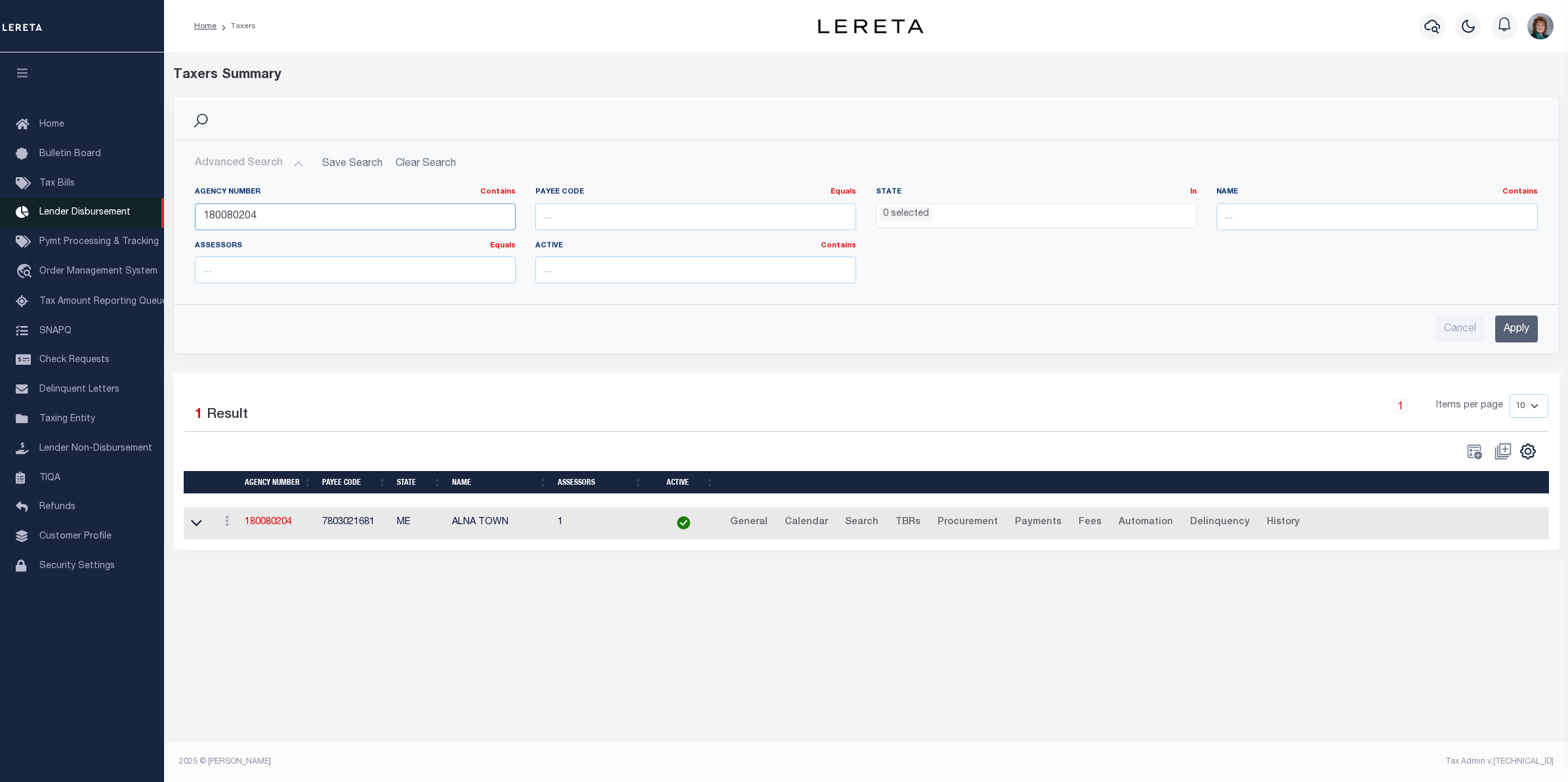
paste input "01100000"
type input "101100000"
click at [1503, 335] on input "Apply" at bounding box center [1516, 329] width 42 height 27
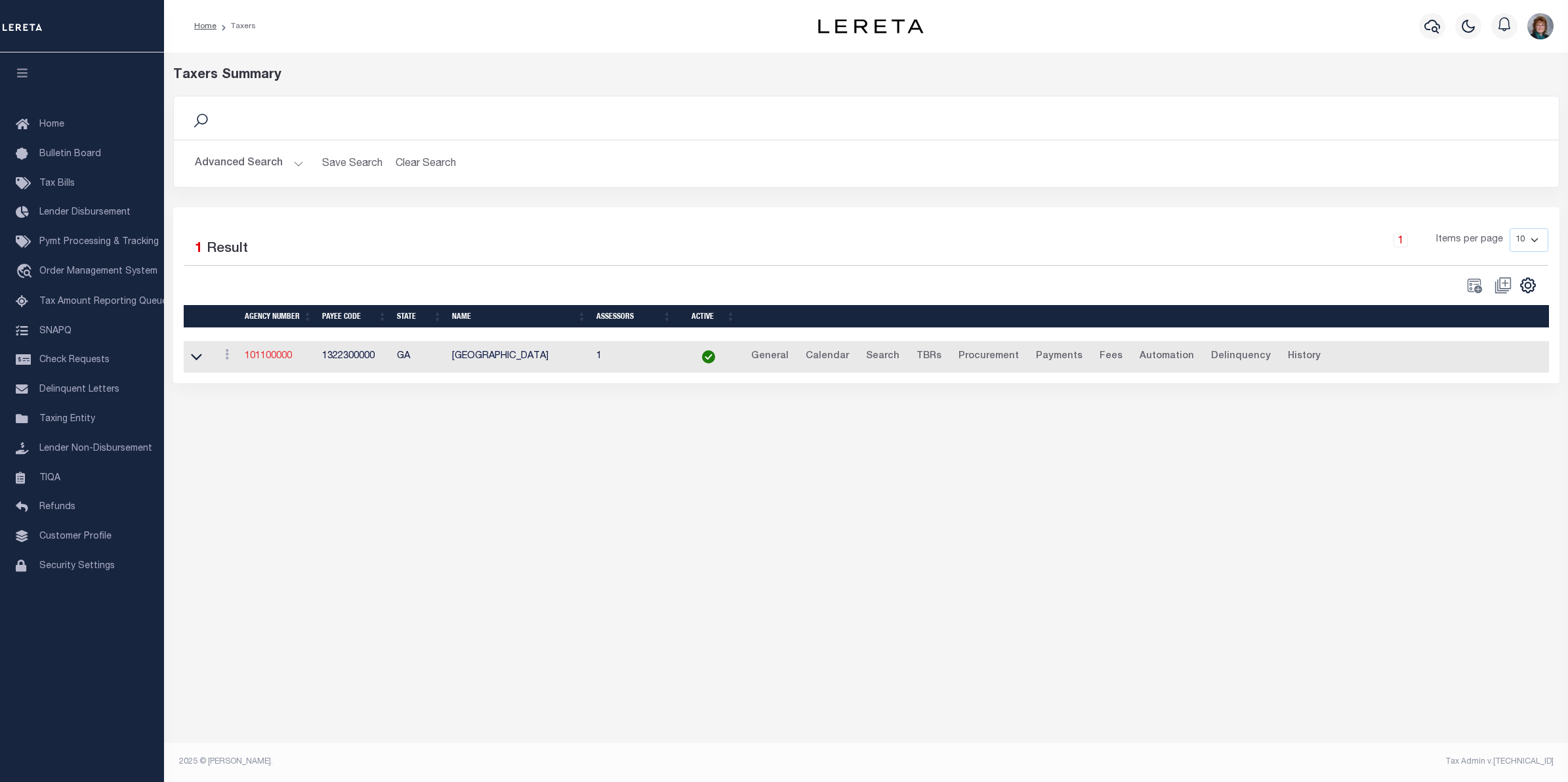
click at [277, 356] on link "101100000" at bounding box center [268, 356] width 47 height 9
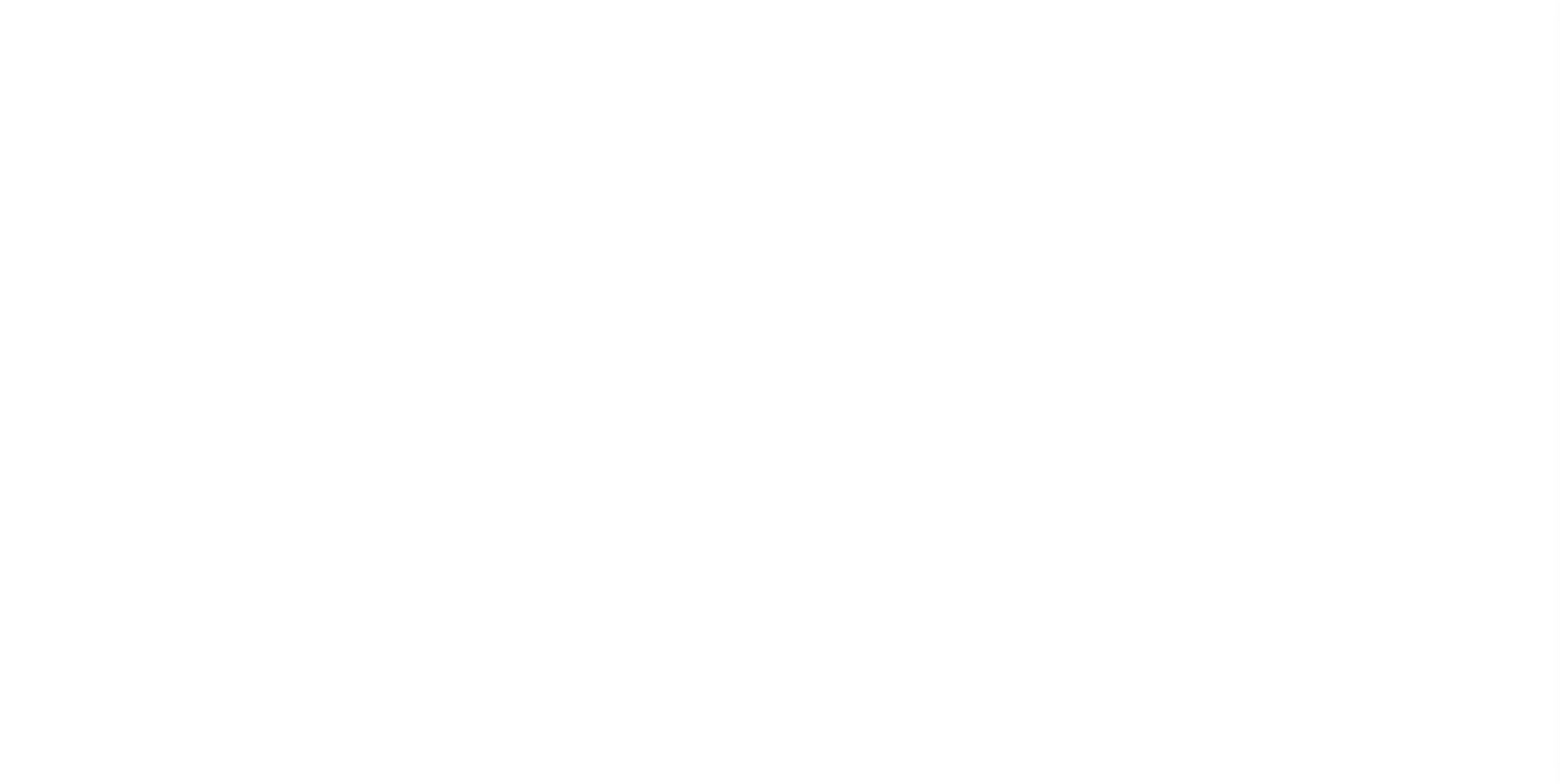
select select
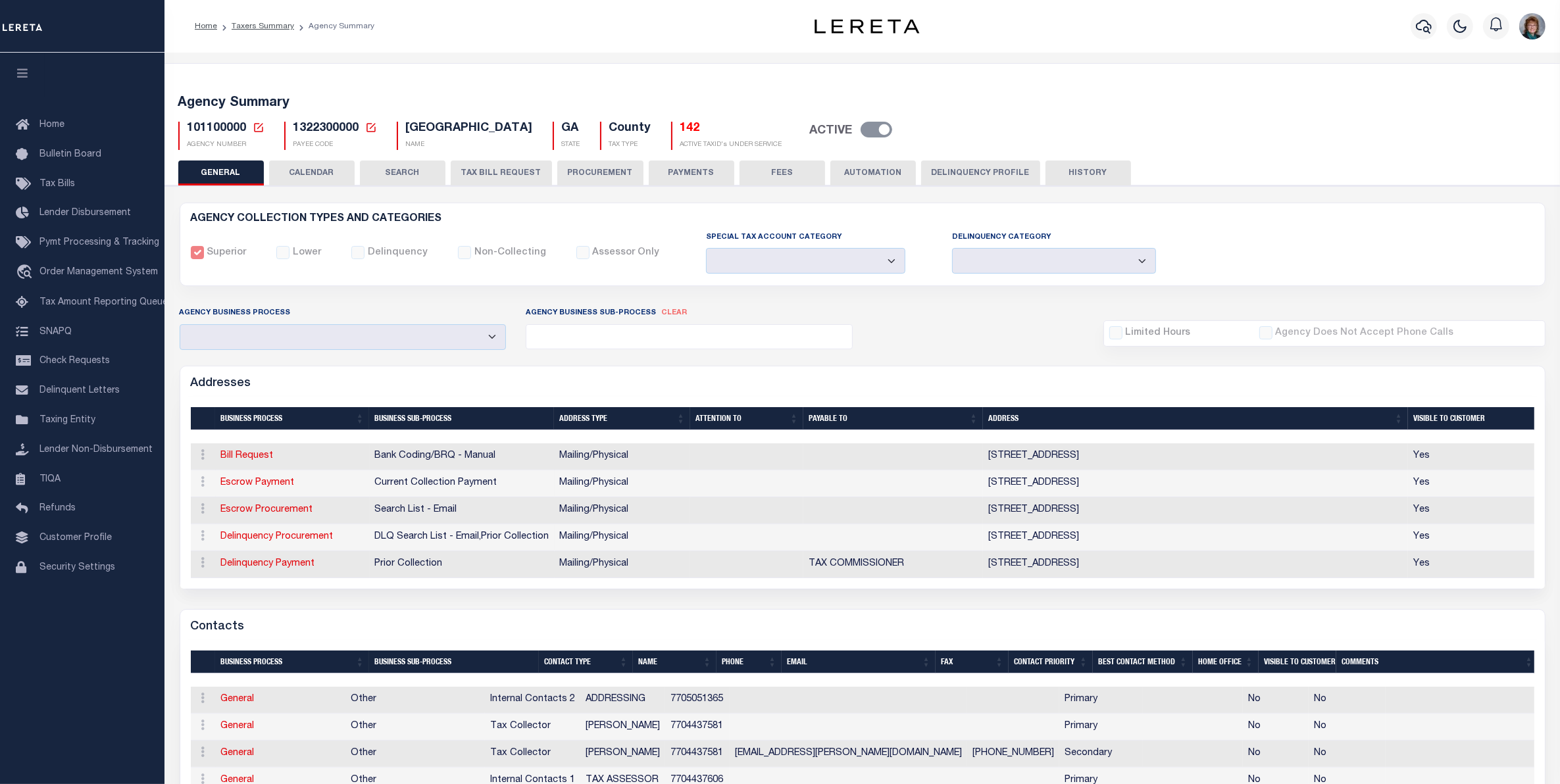
click at [501, 171] on button "TAX BILL REQUEST" at bounding box center [502, 173] width 101 height 25
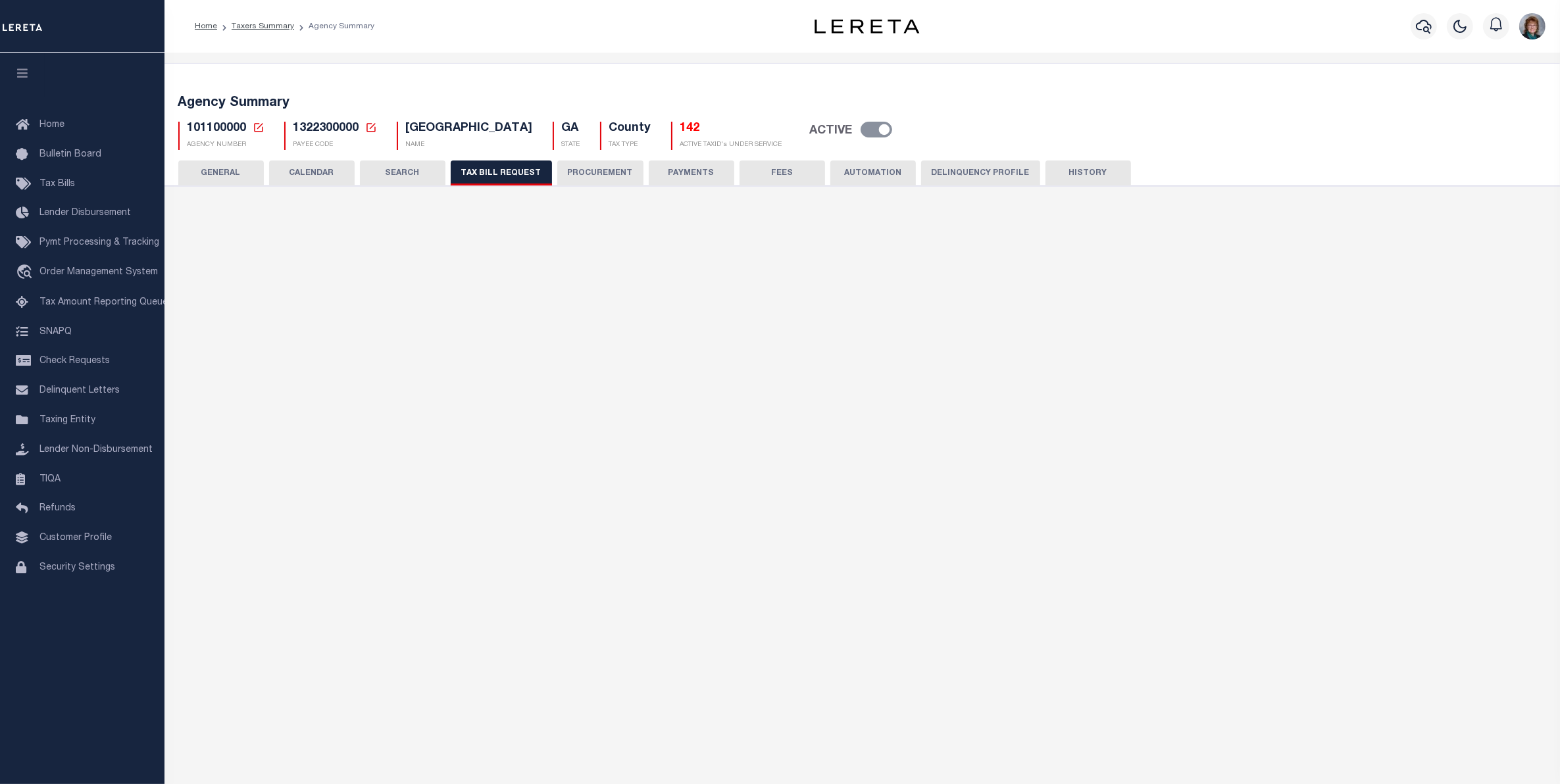
select select "27"
checkbox input "false"
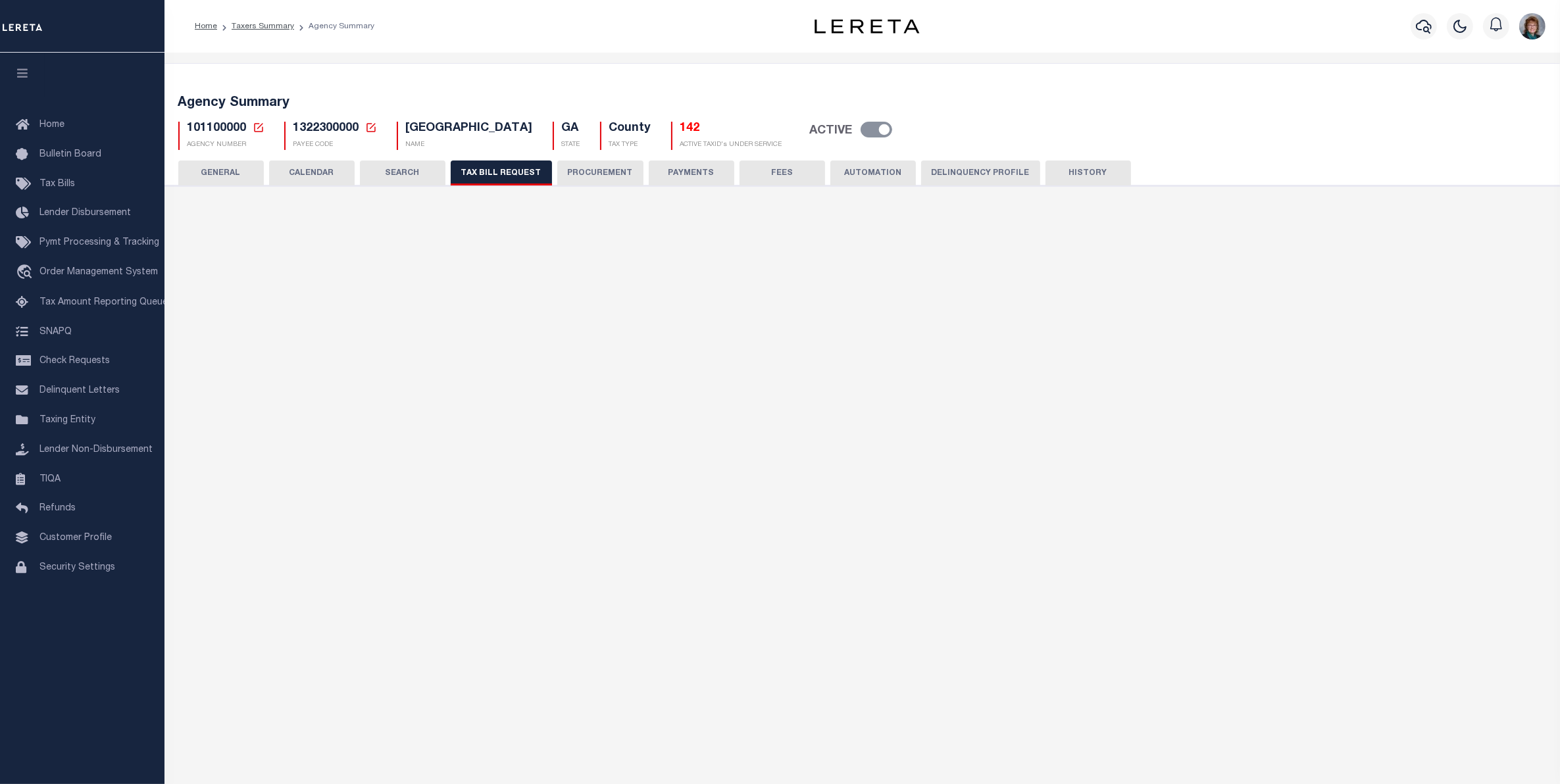
select select "23"
select select "false"
select select "15"
select select
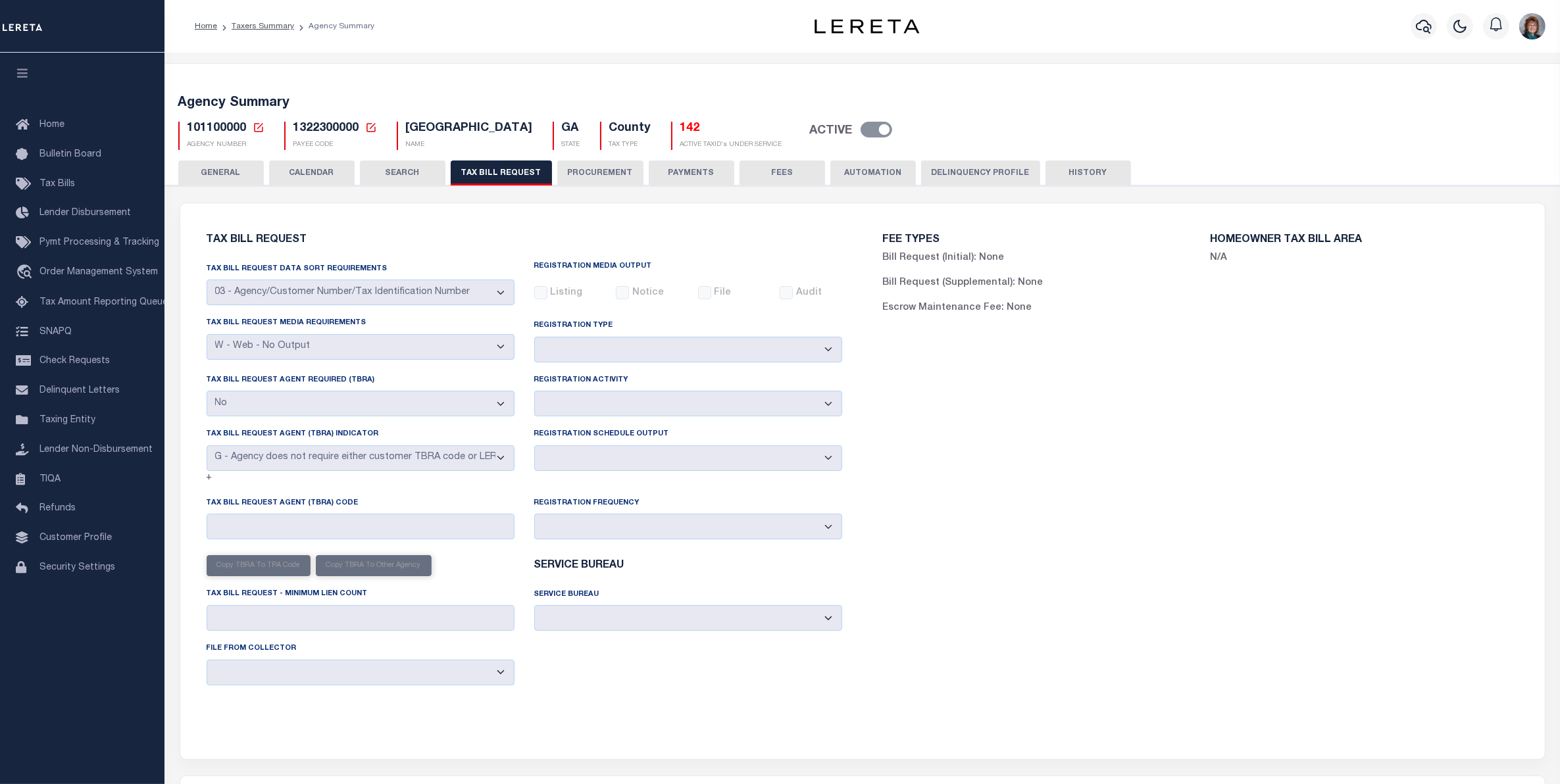
click at [264, 31] on li "Taxers Summary" at bounding box center [256, 26] width 77 height 12
click at [263, 24] on link "Taxers Summary" at bounding box center [263, 27] width 63 height 8
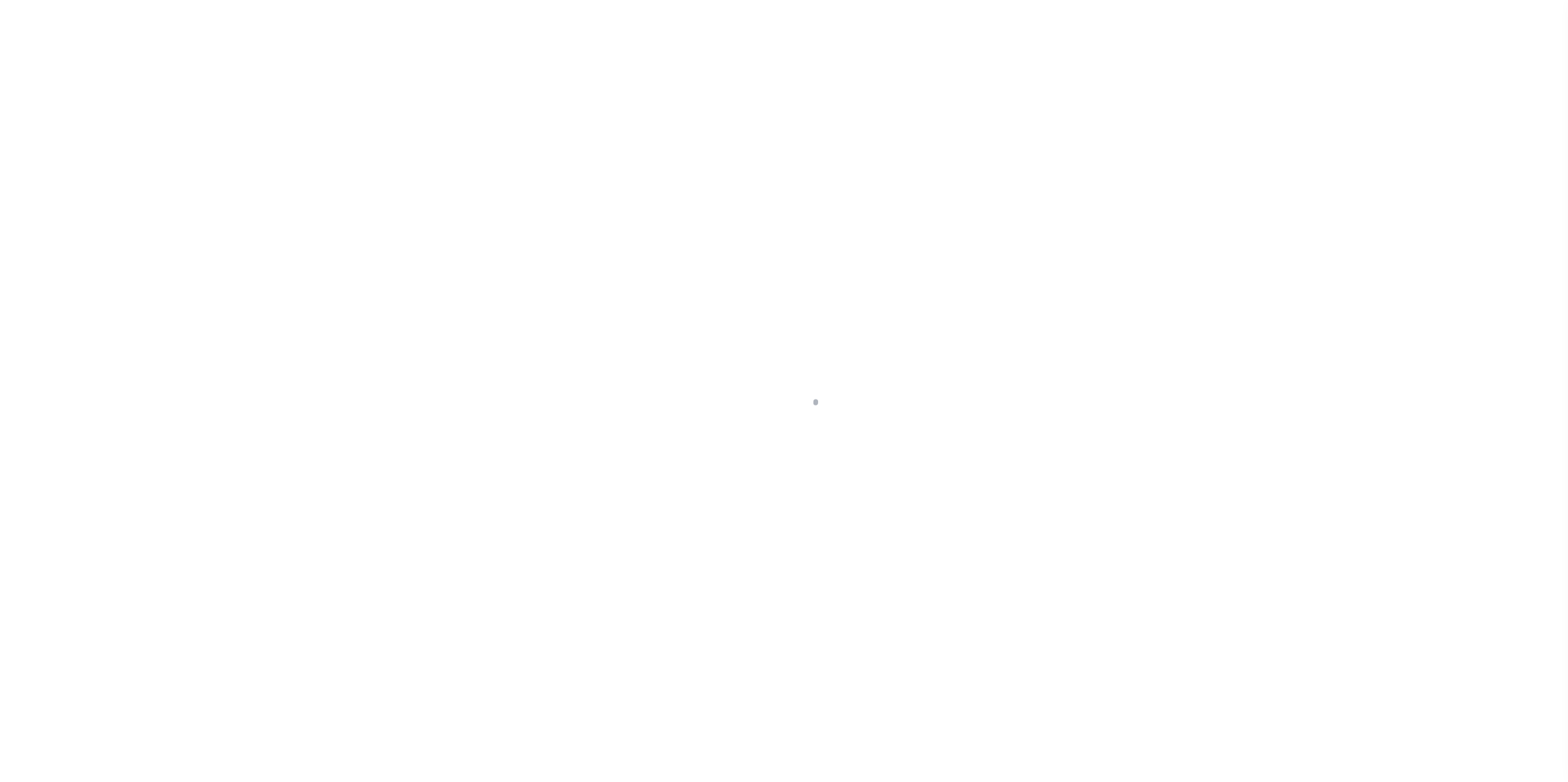
select select
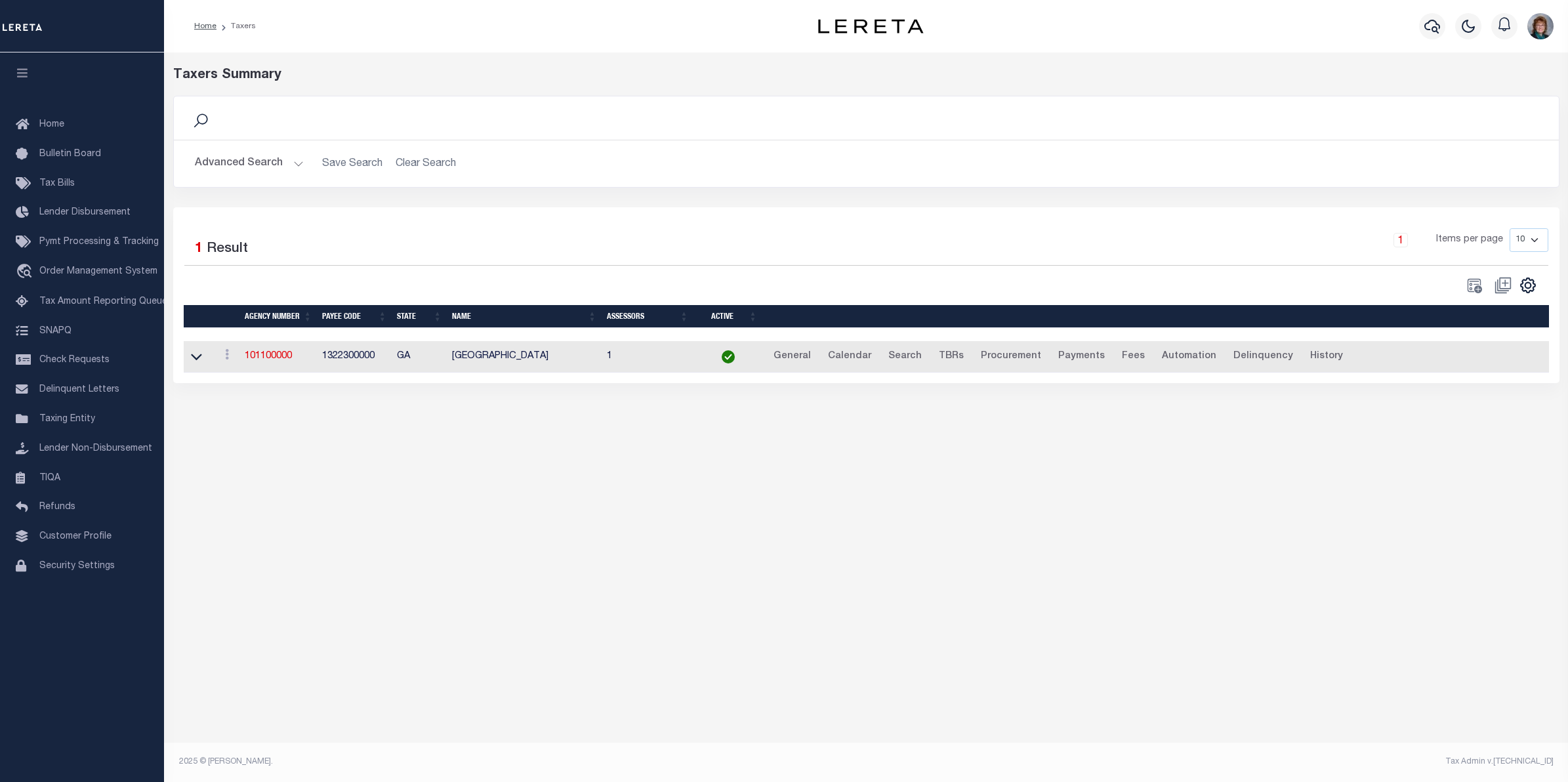
click at [251, 161] on button "Advanced Search" at bounding box center [249, 163] width 109 height 26
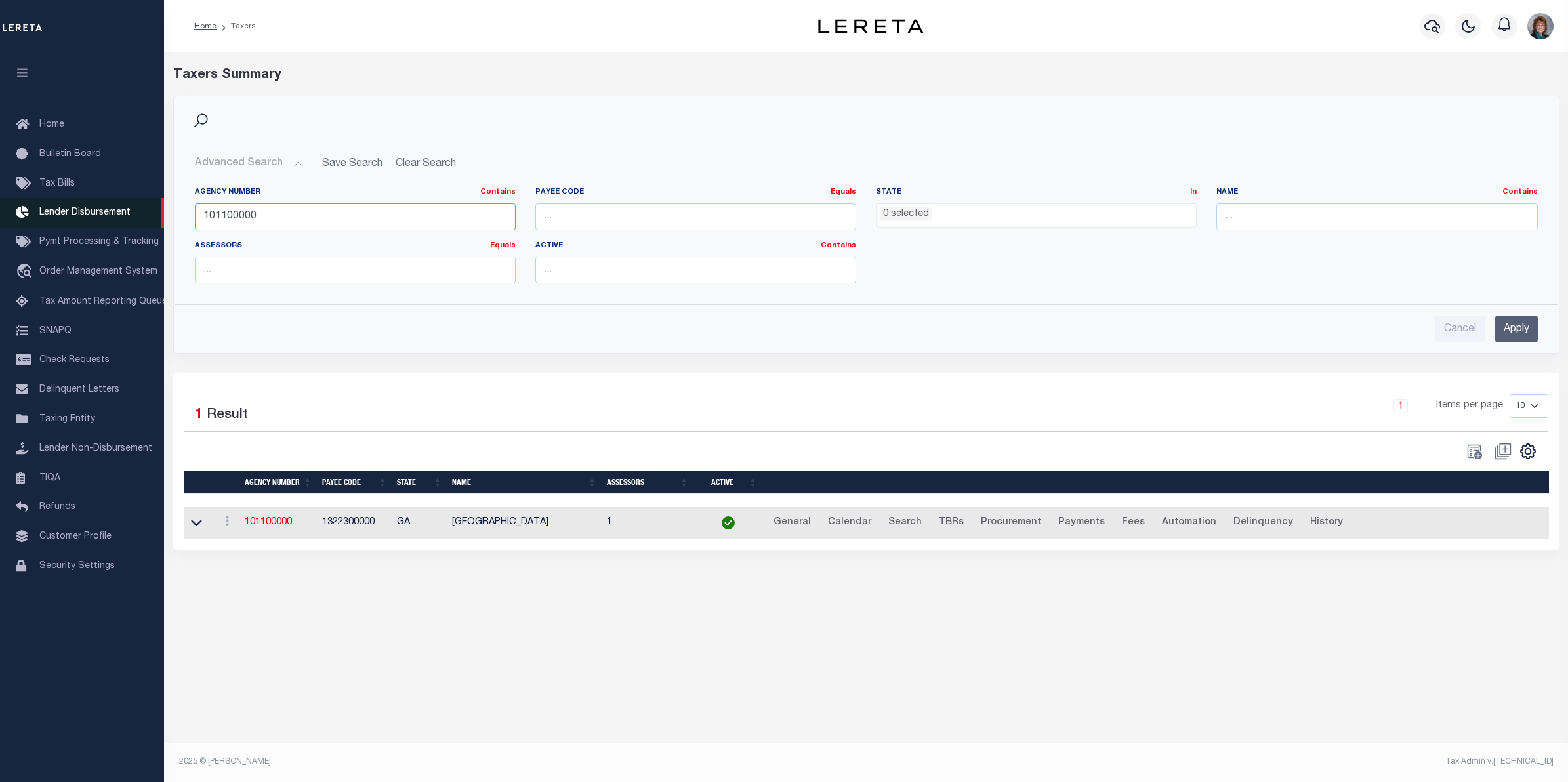
drag, startPoint x: 291, startPoint y: 211, endPoint x: 150, endPoint y: 217, distance: 141.1
click at [152, 217] on div "Home Taxers Profile" at bounding box center [784, 378] width 1568 height 756
paste input "370340612"
type input "370340612"
click at [1502, 324] on input "Apply" at bounding box center [1516, 329] width 42 height 27
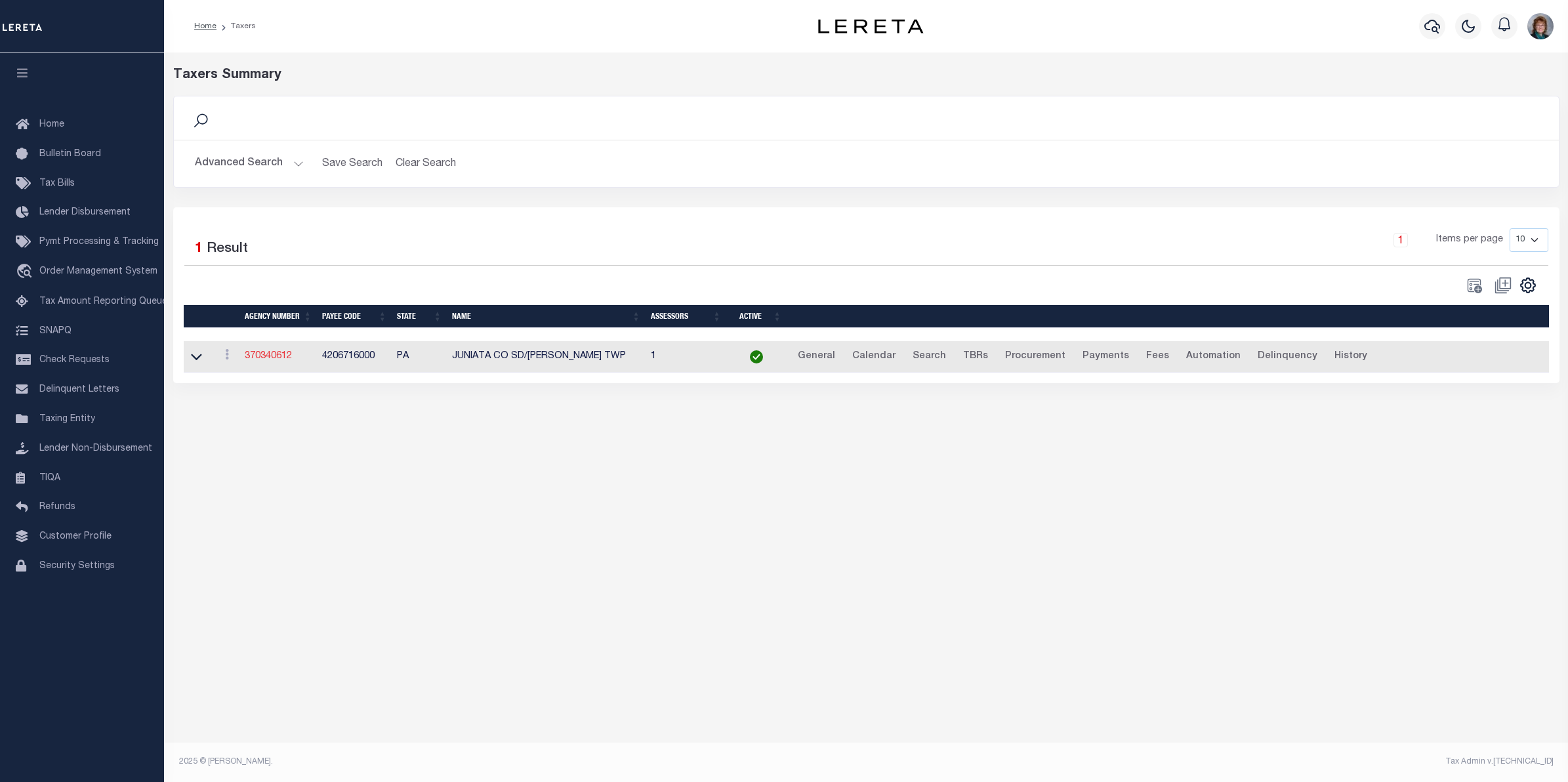
click at [272, 358] on link "370340612" at bounding box center [268, 356] width 47 height 9
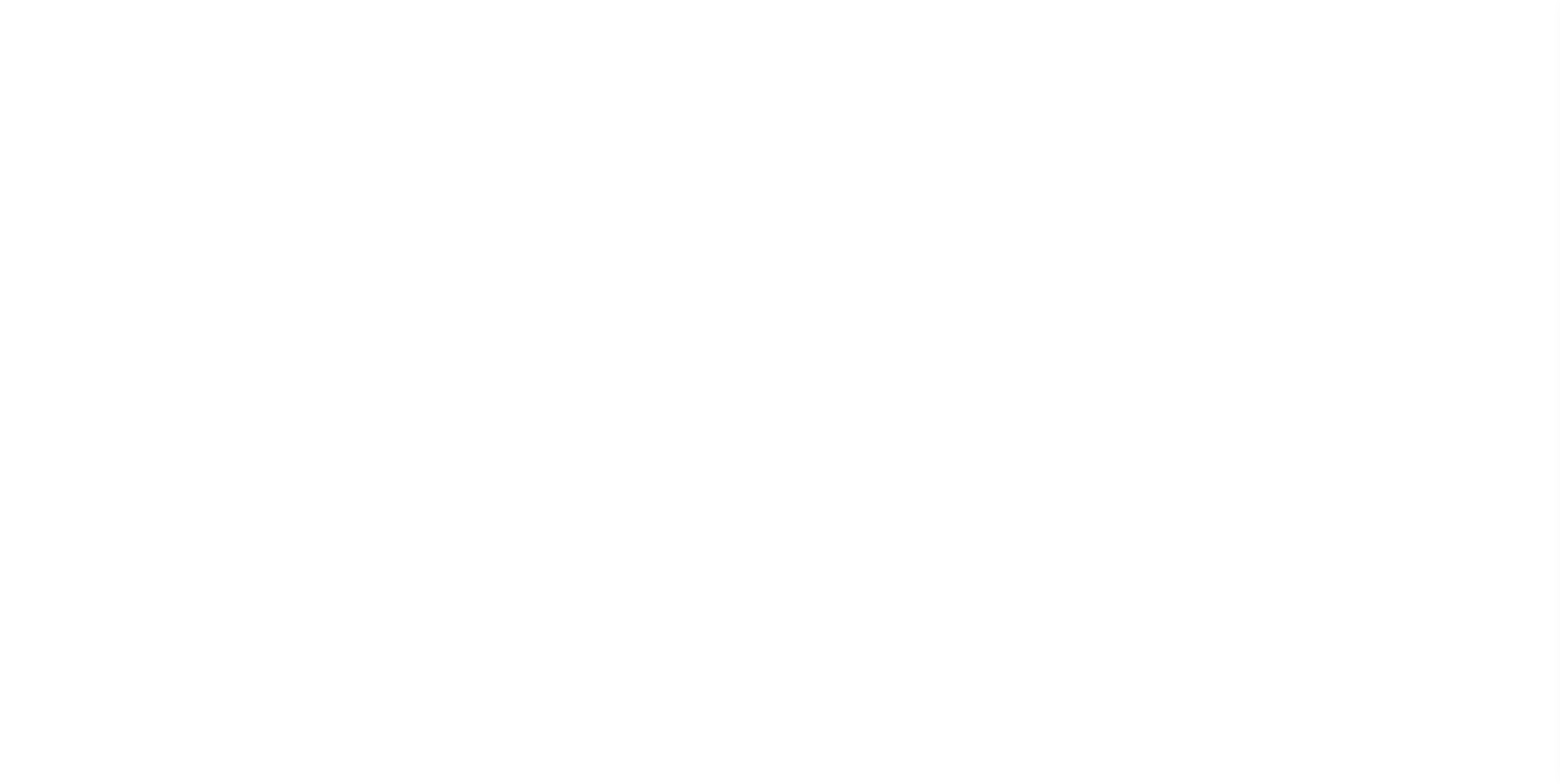
select select
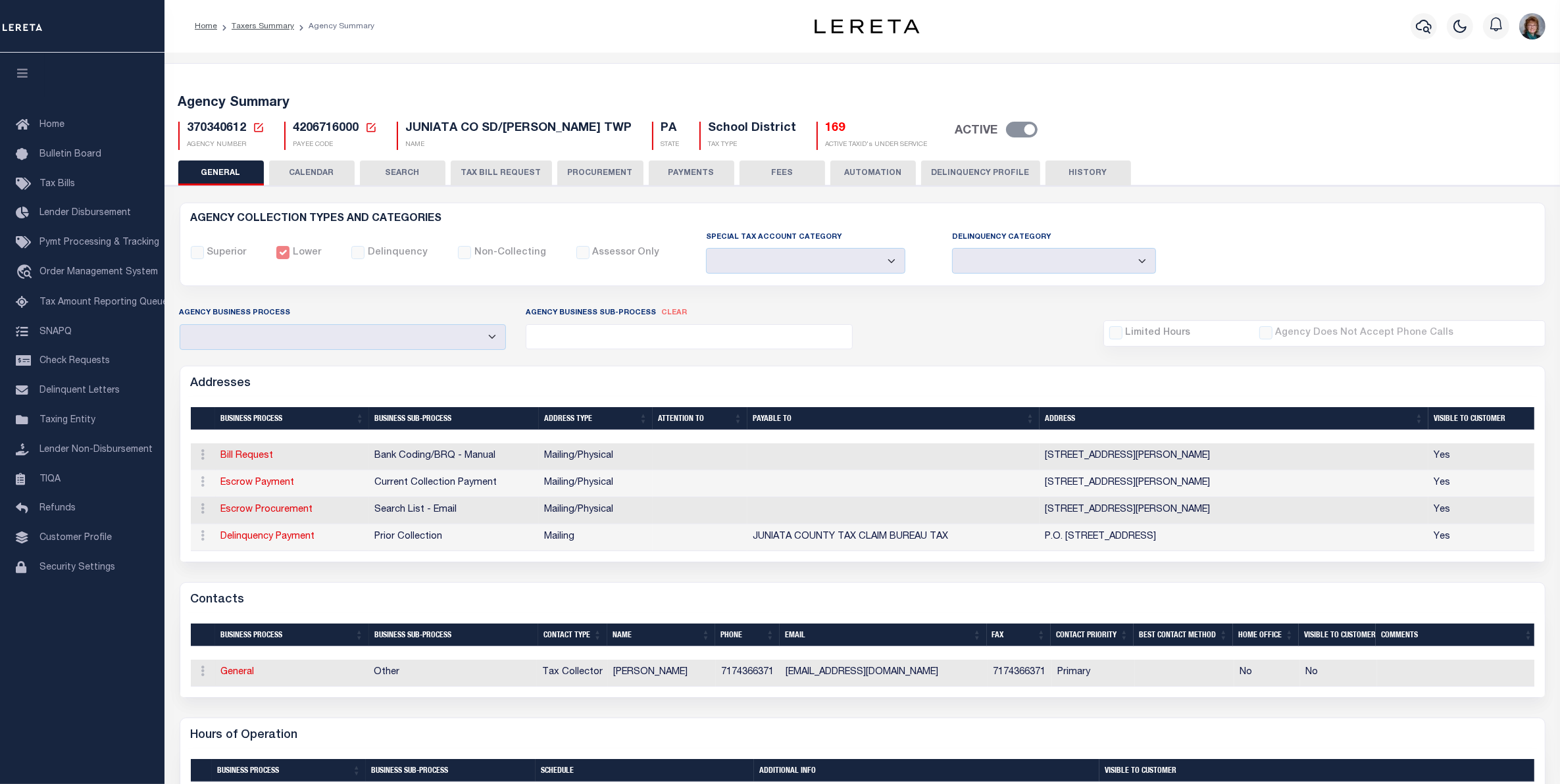
click at [491, 168] on button "TAX BILL REQUEST" at bounding box center [502, 173] width 101 height 25
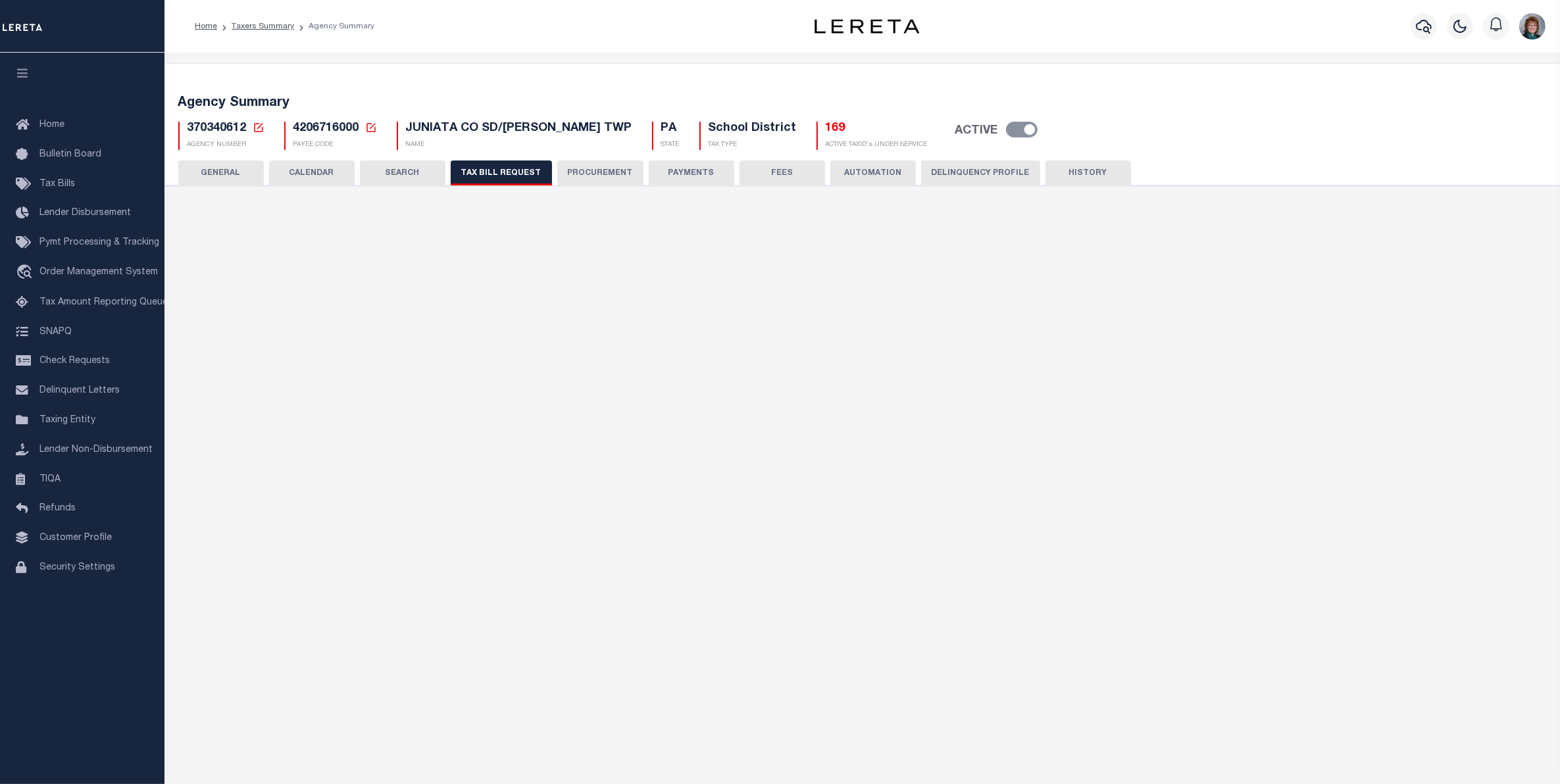
select select "29"
checkbox input "false"
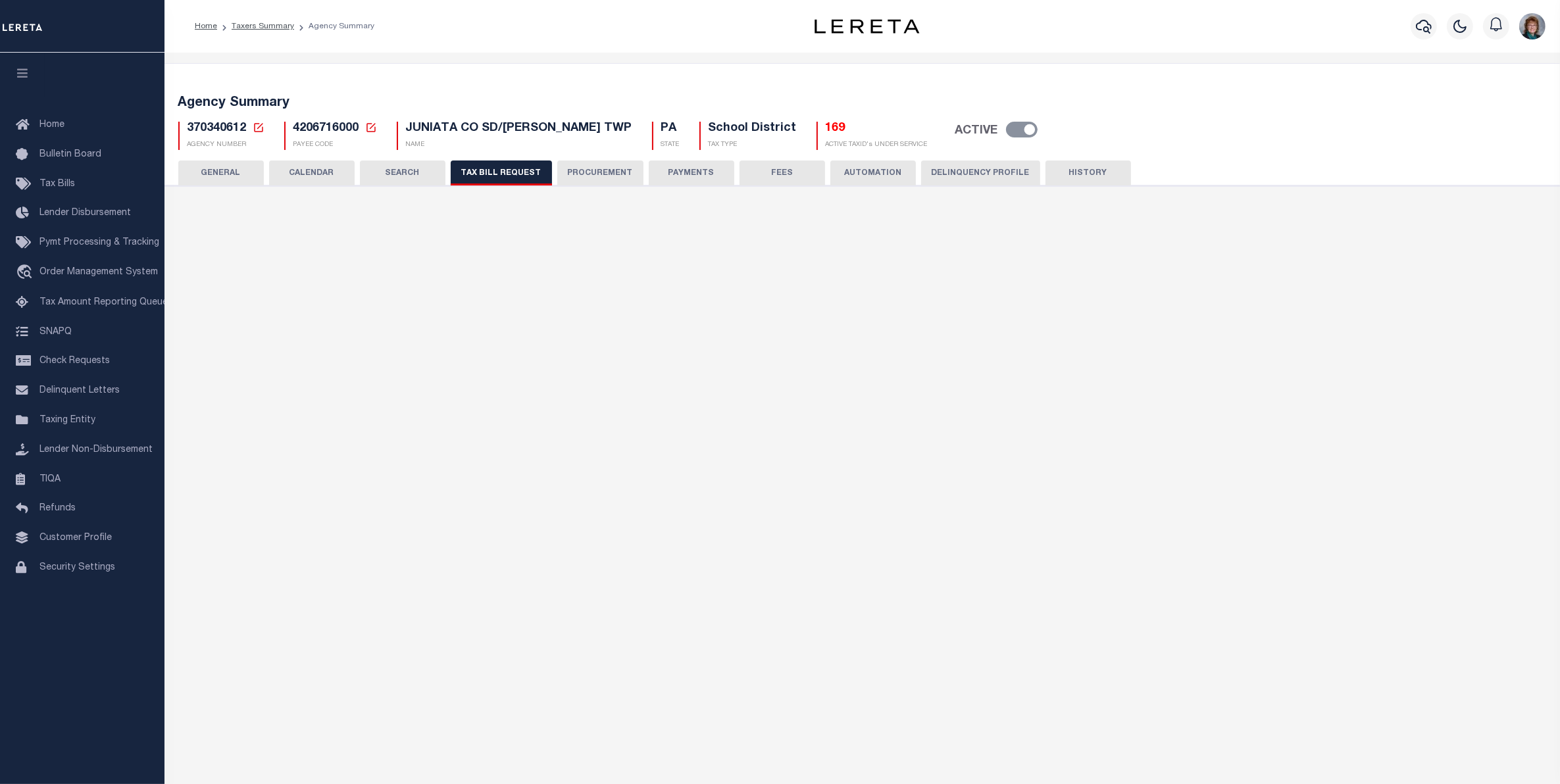
select select "20"
select select "false"
select select
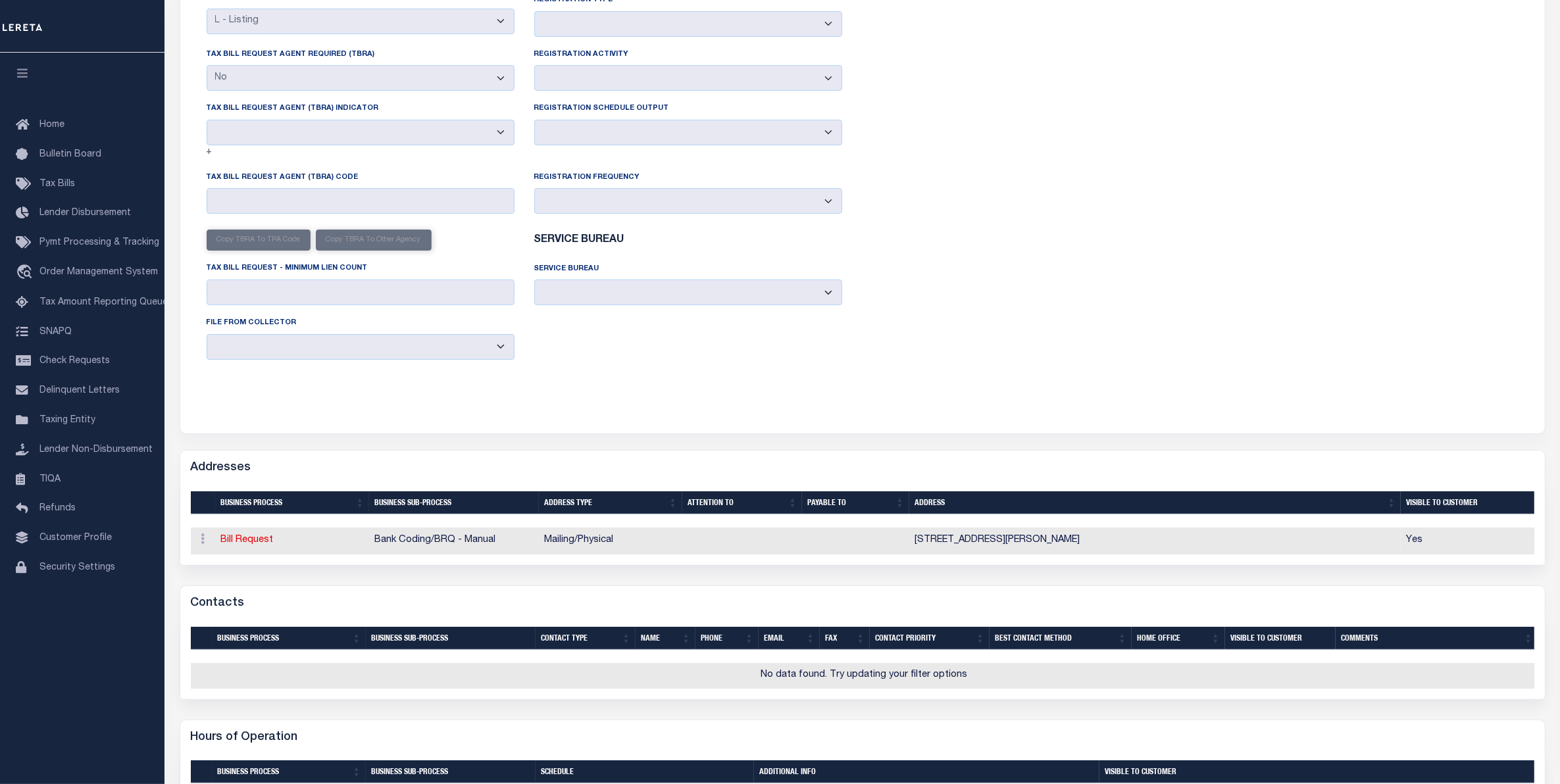
scroll to position [329, 0]
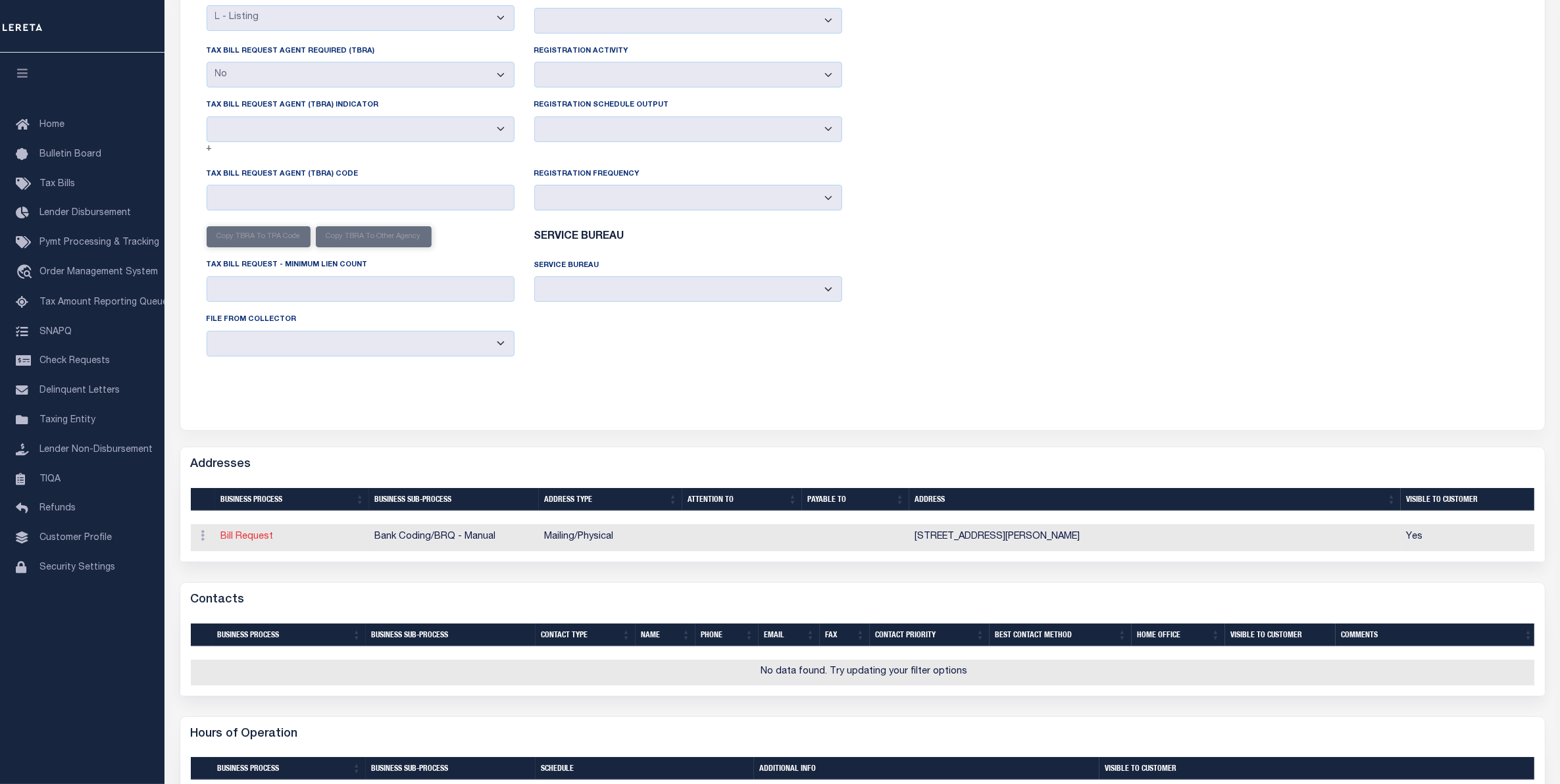
click at [256, 541] on link "Bill Request" at bounding box center [247, 536] width 52 height 9
select select "1"
checkbox input "false"
select select
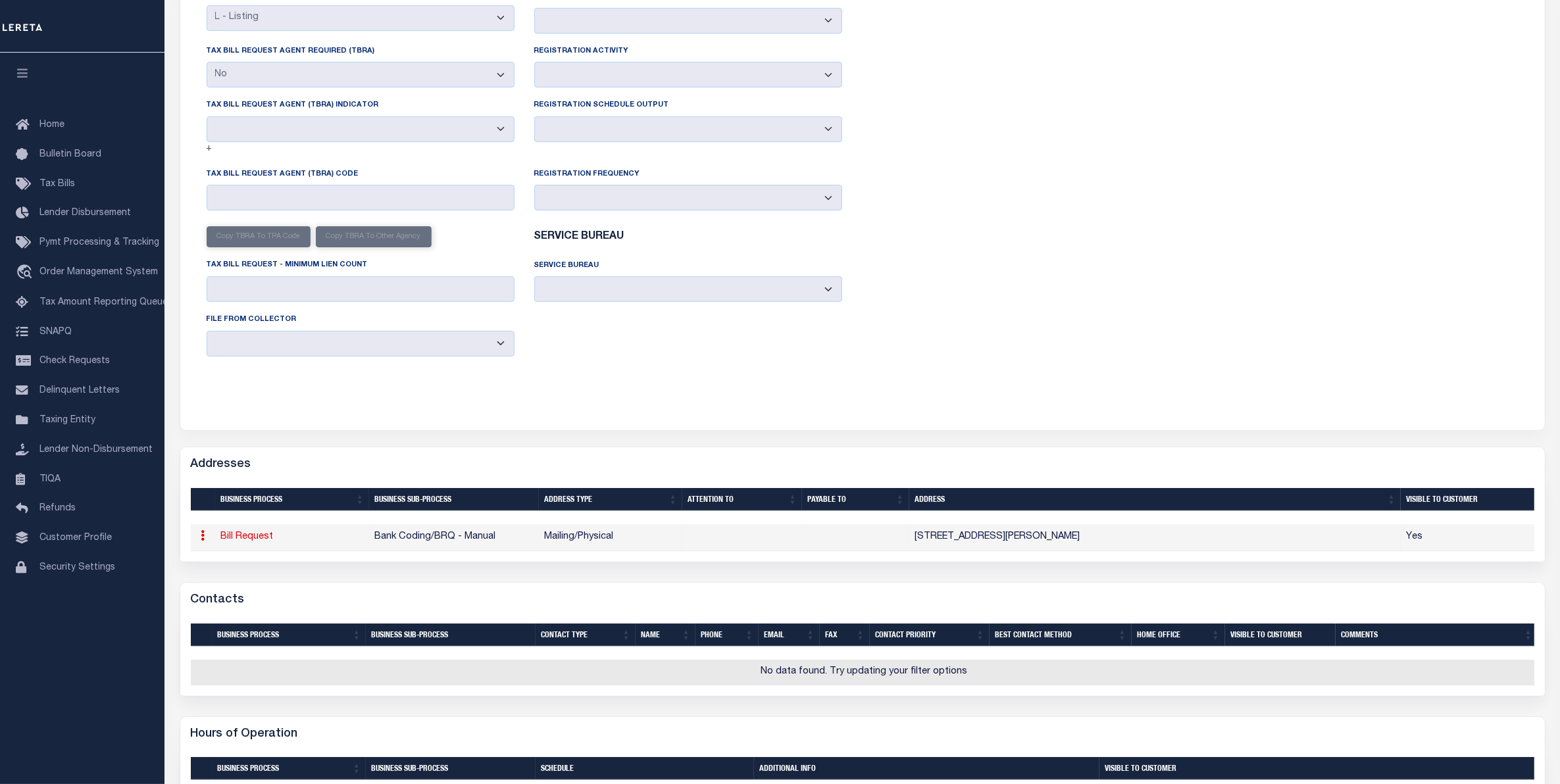
type input "6213 WILLIAM PENN HWY"
type input "MIFFLINTOWN"
select select "PA"
type input "17059-9632"
select select "5"
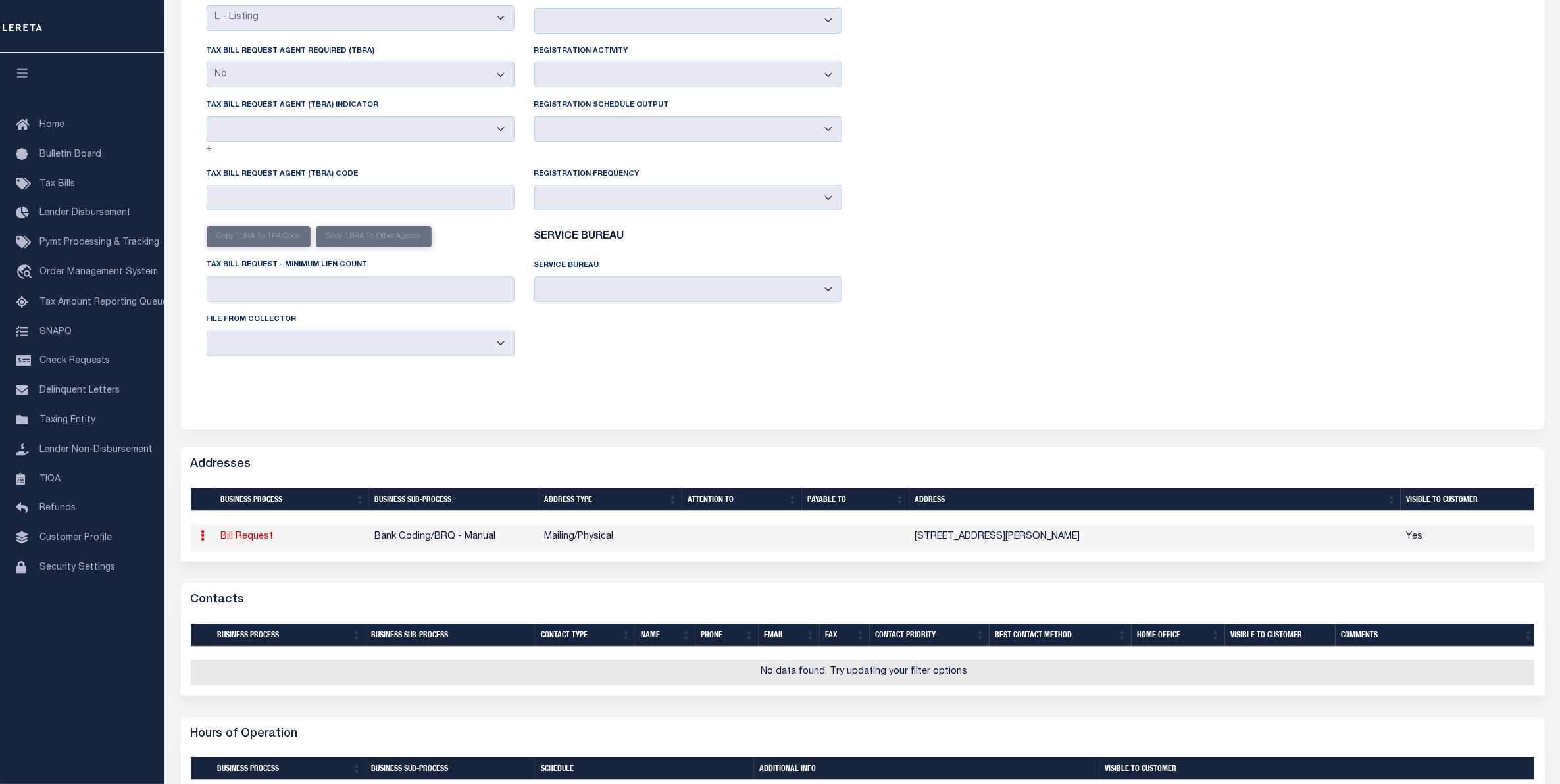
checkbox input "true"
select select "2"
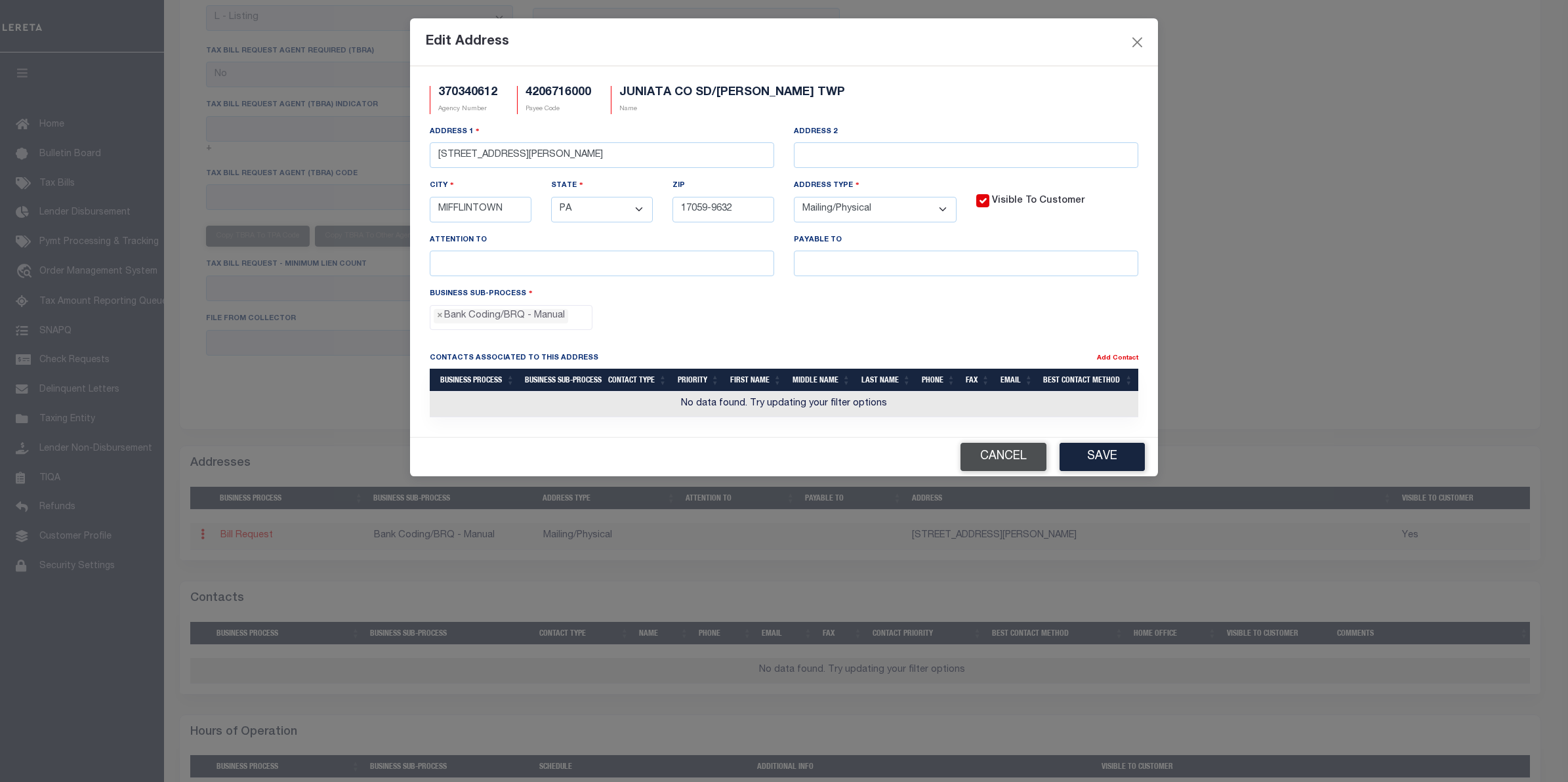
click at [972, 465] on button "Cancel" at bounding box center [1003, 457] width 86 height 28
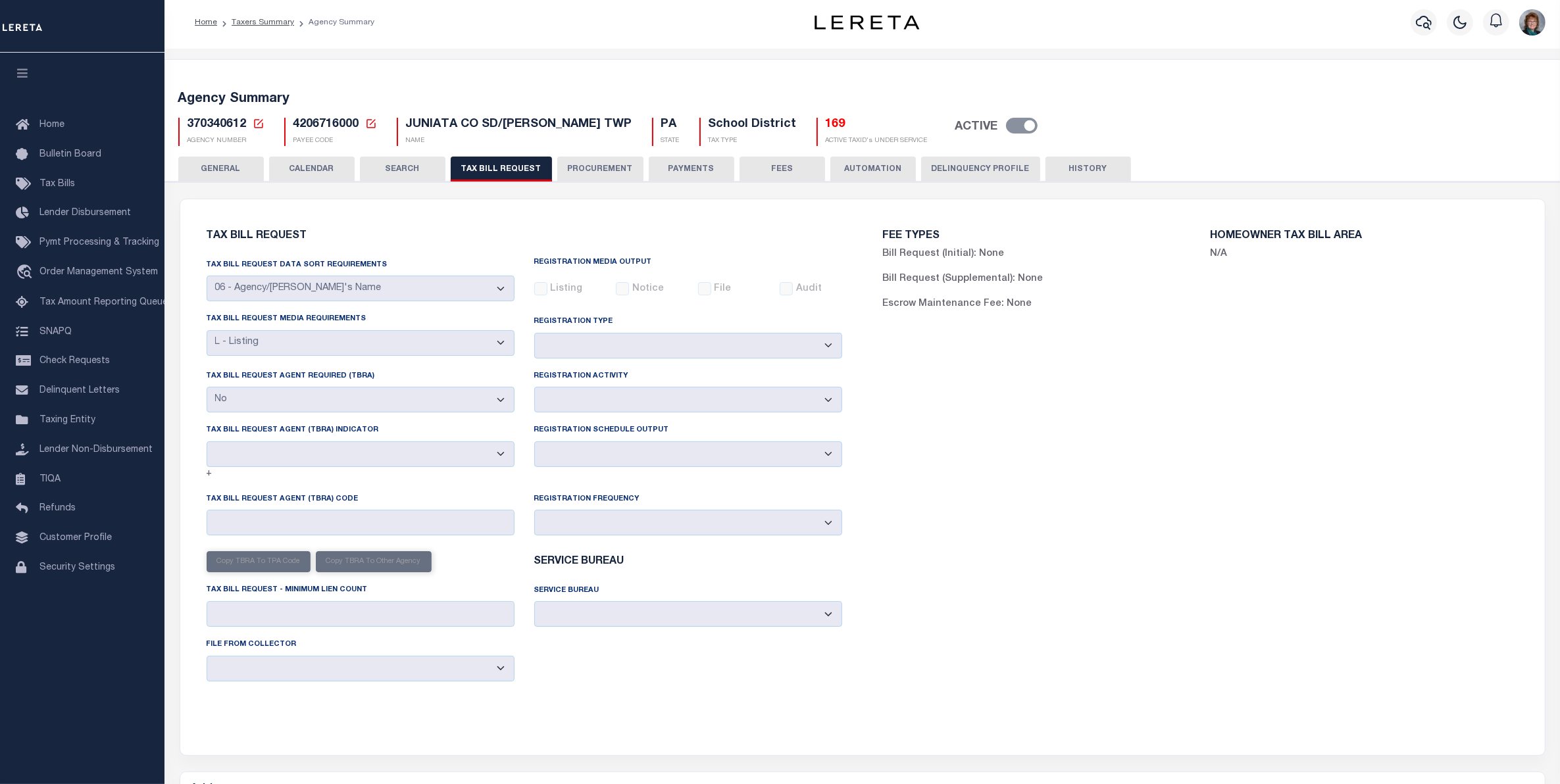
scroll to position [0, 0]
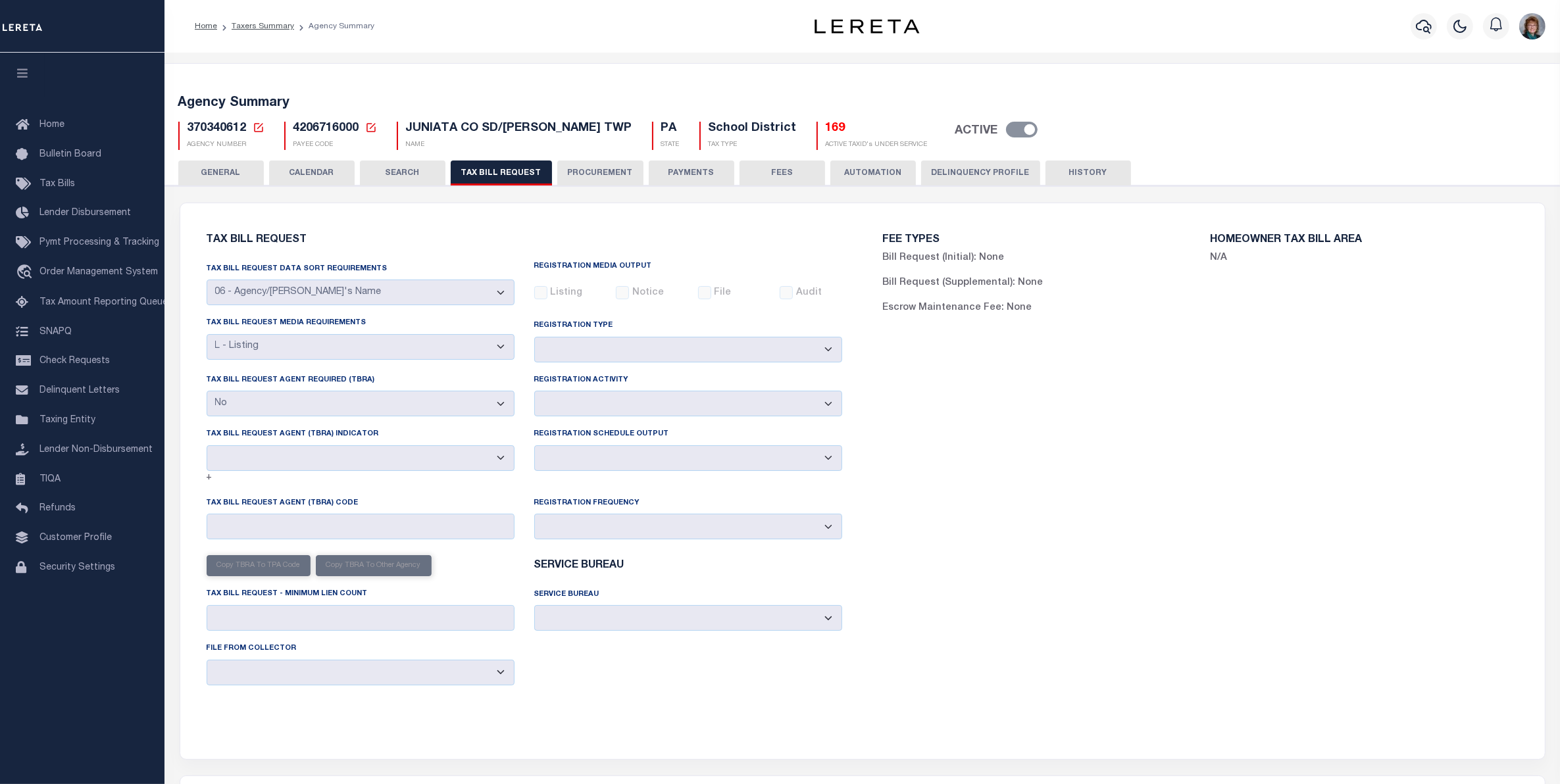
click at [668, 175] on button "PAYMENTS" at bounding box center [691, 173] width 85 height 25
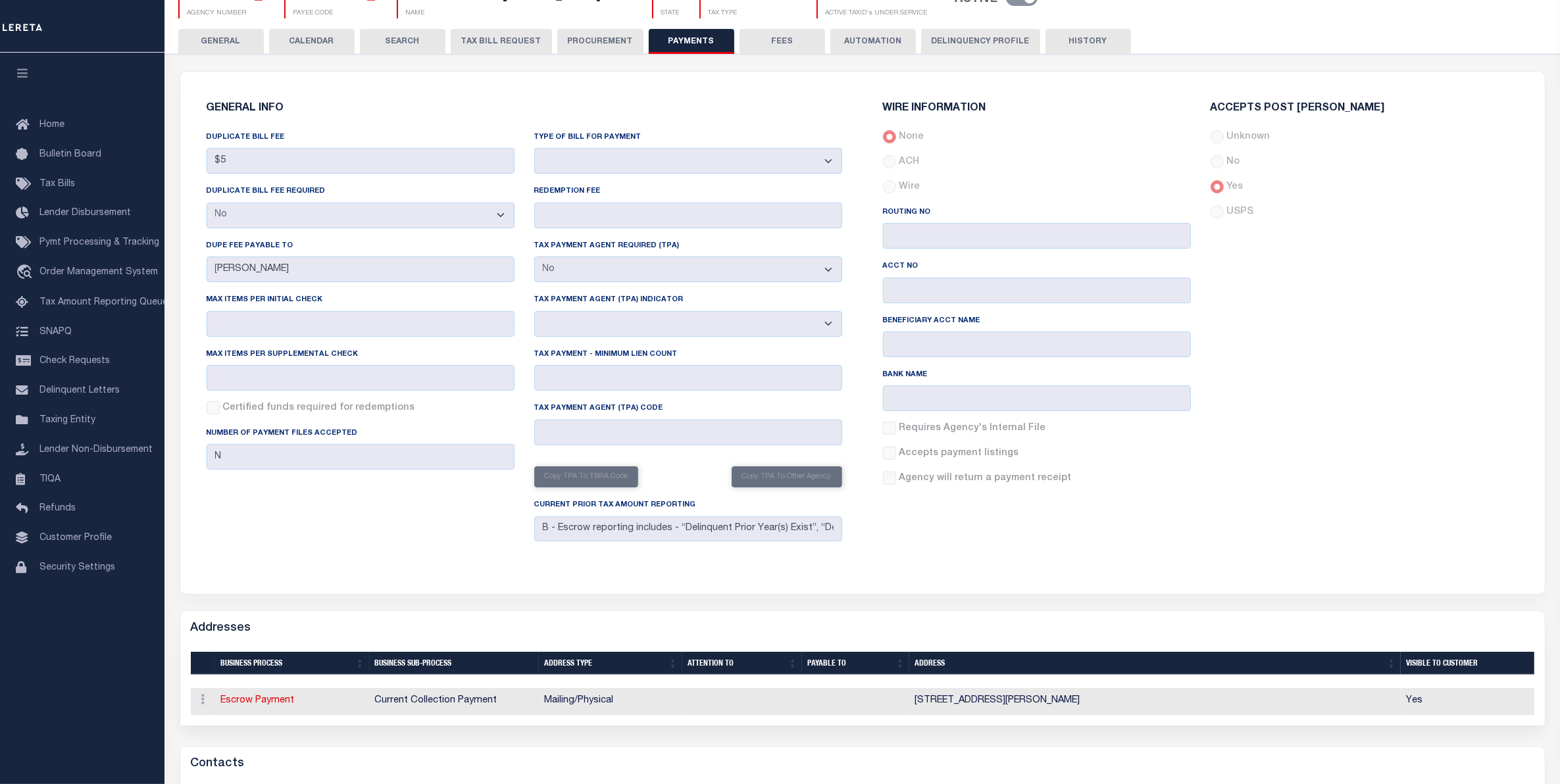
scroll to position [82, 0]
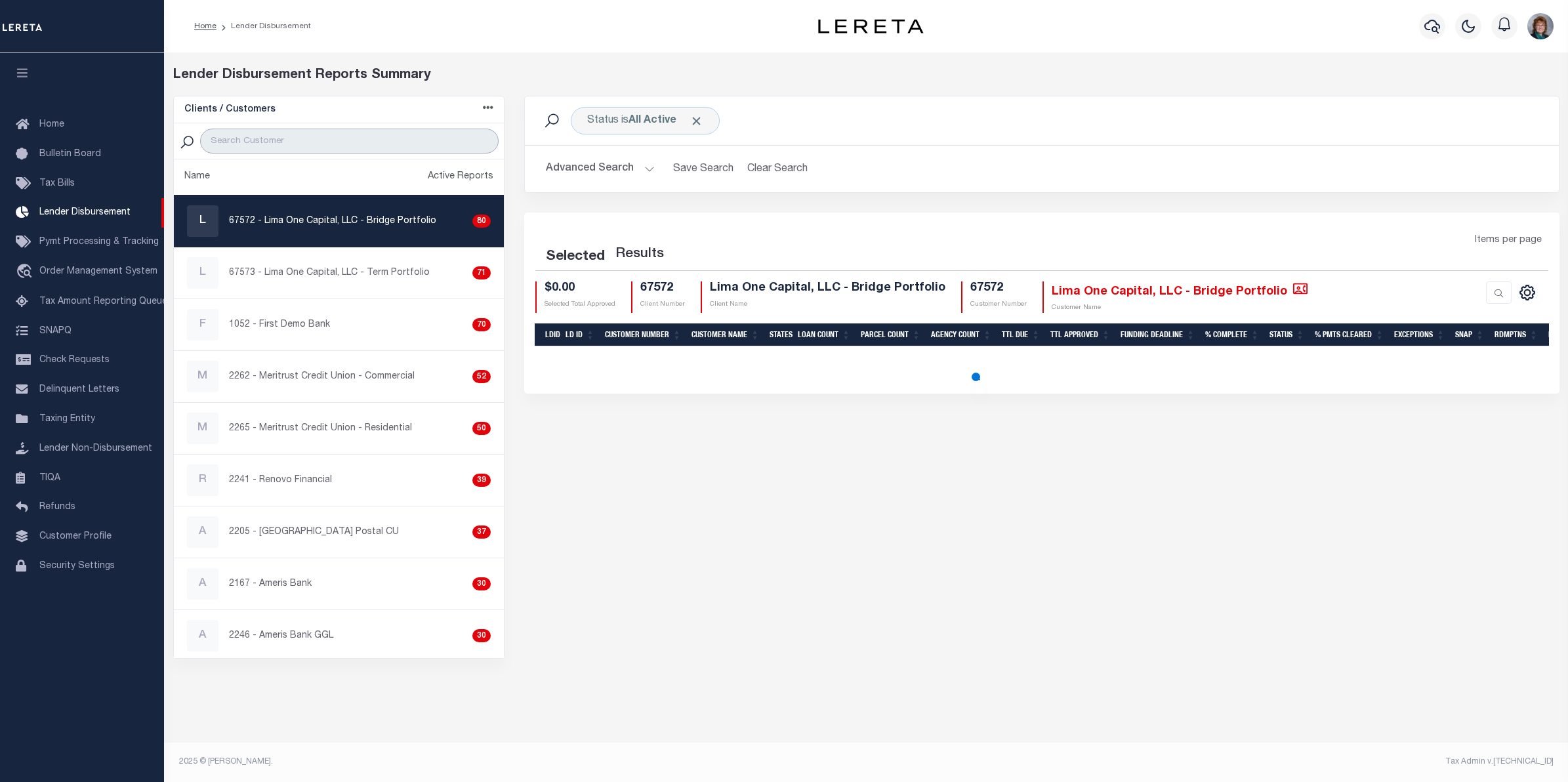
click at [300, 143] on input "search" at bounding box center [349, 140] width 299 height 25
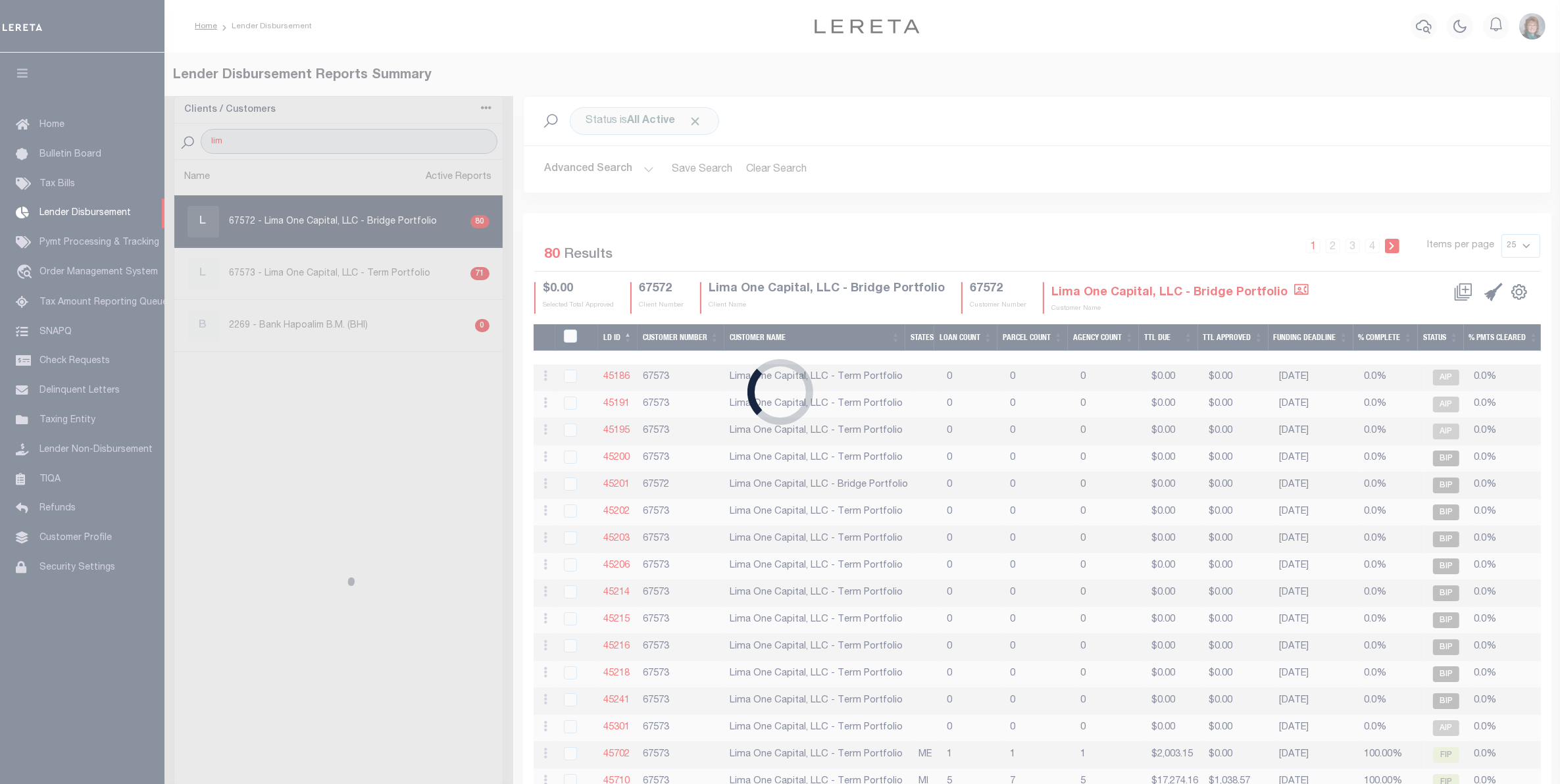
type input "Lima One"
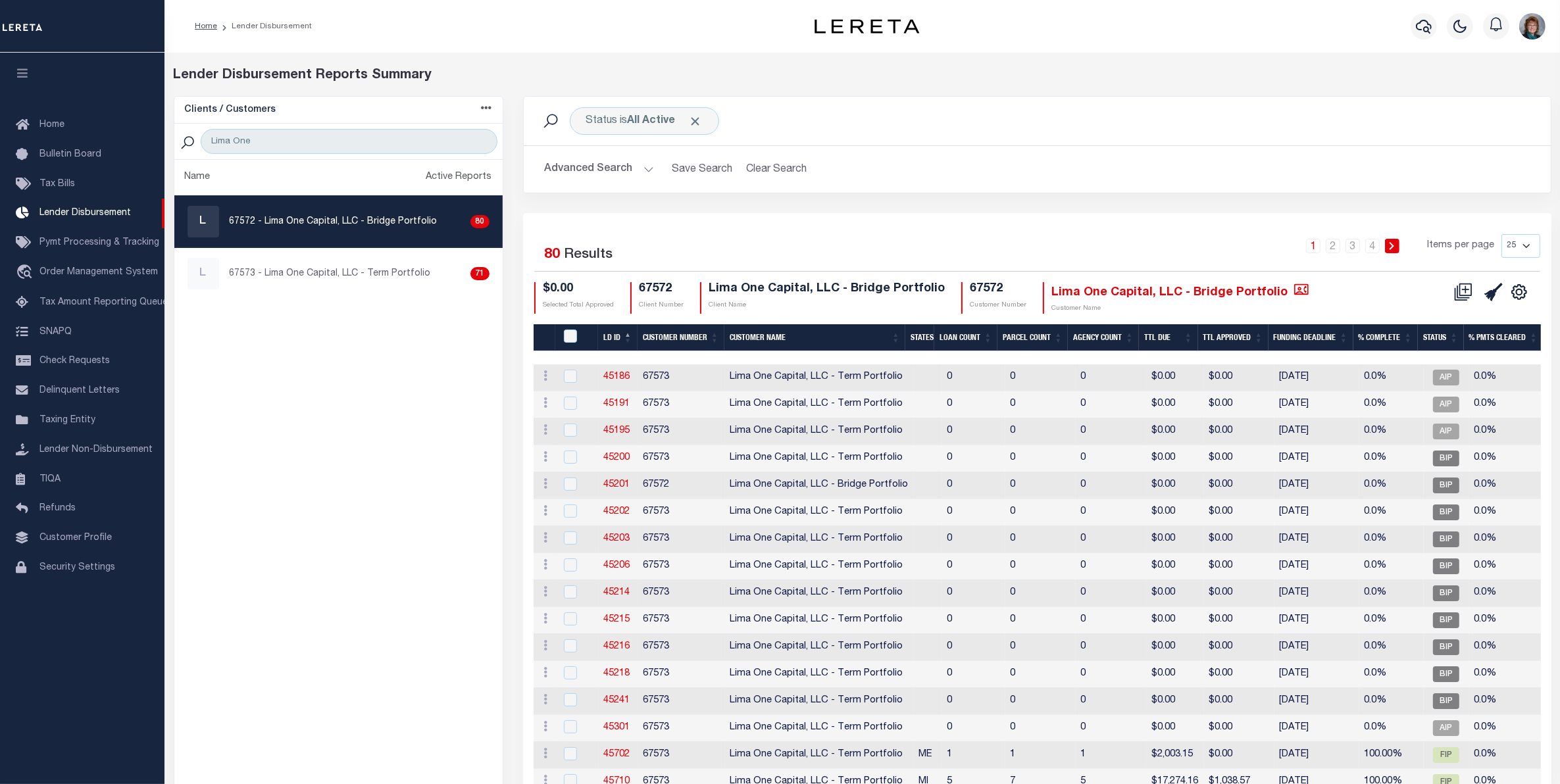
click at [629, 160] on button "Advanced Search" at bounding box center [600, 169] width 109 height 26
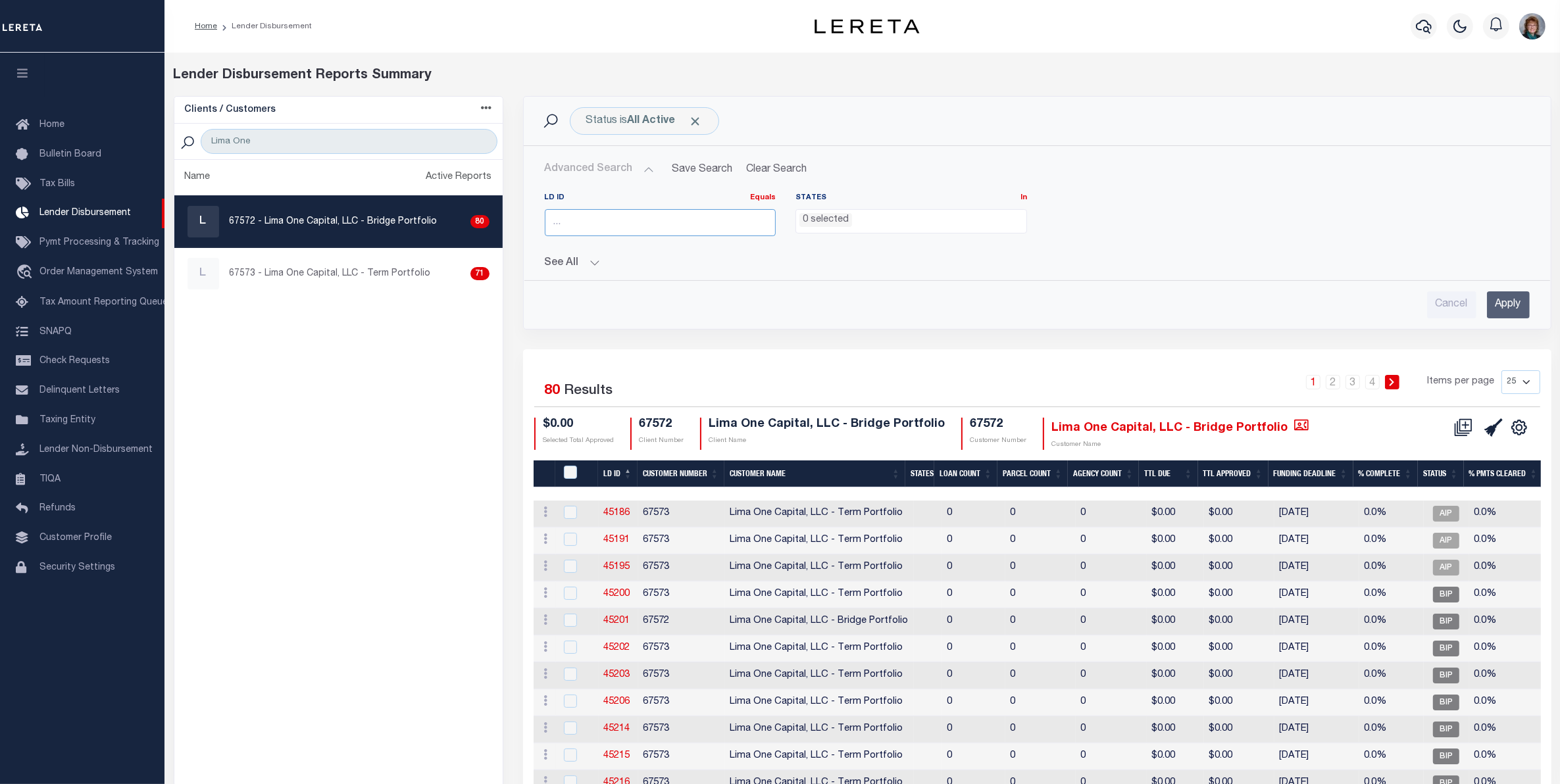
click at [676, 221] on input "number" at bounding box center [661, 223] width 231 height 27
type input "46484"
click at [1511, 304] on input "Apply" at bounding box center [1508, 305] width 43 height 27
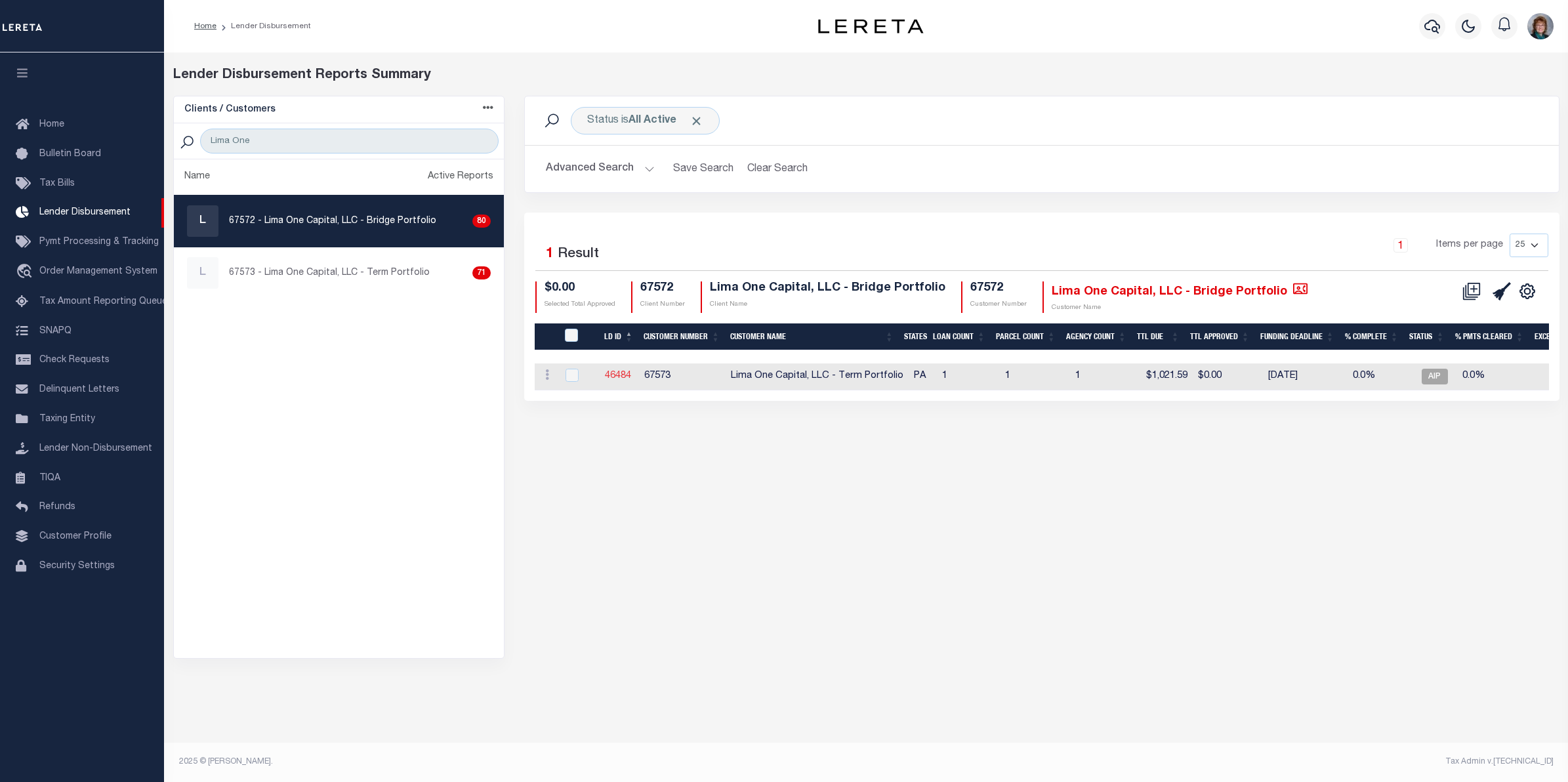
click at [615, 378] on link "46484" at bounding box center [618, 375] width 26 height 9
checkbox input "true"
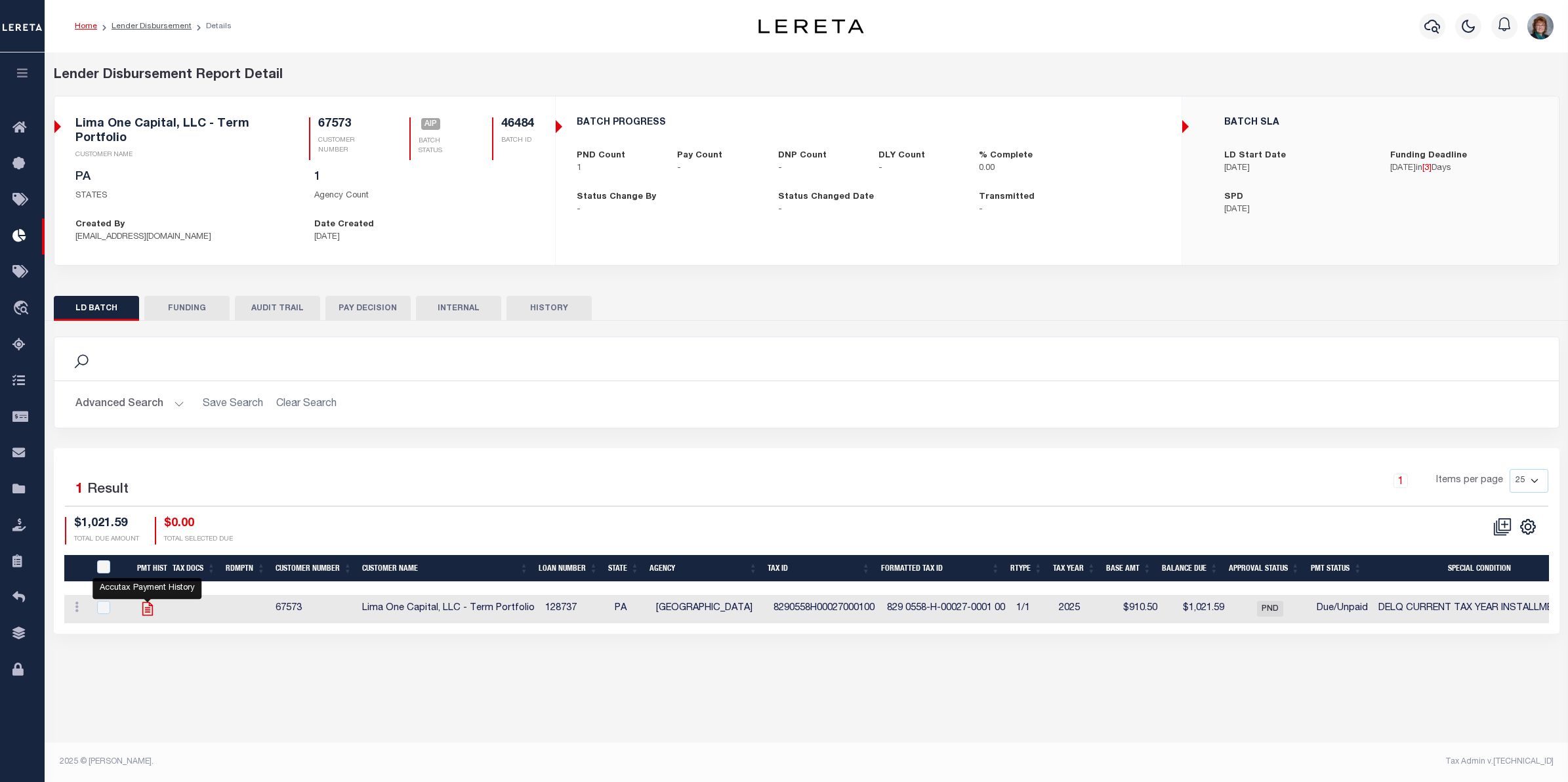
click at [144, 617] on icon "" at bounding box center [147, 608] width 17 height 17
checkbox input "true"
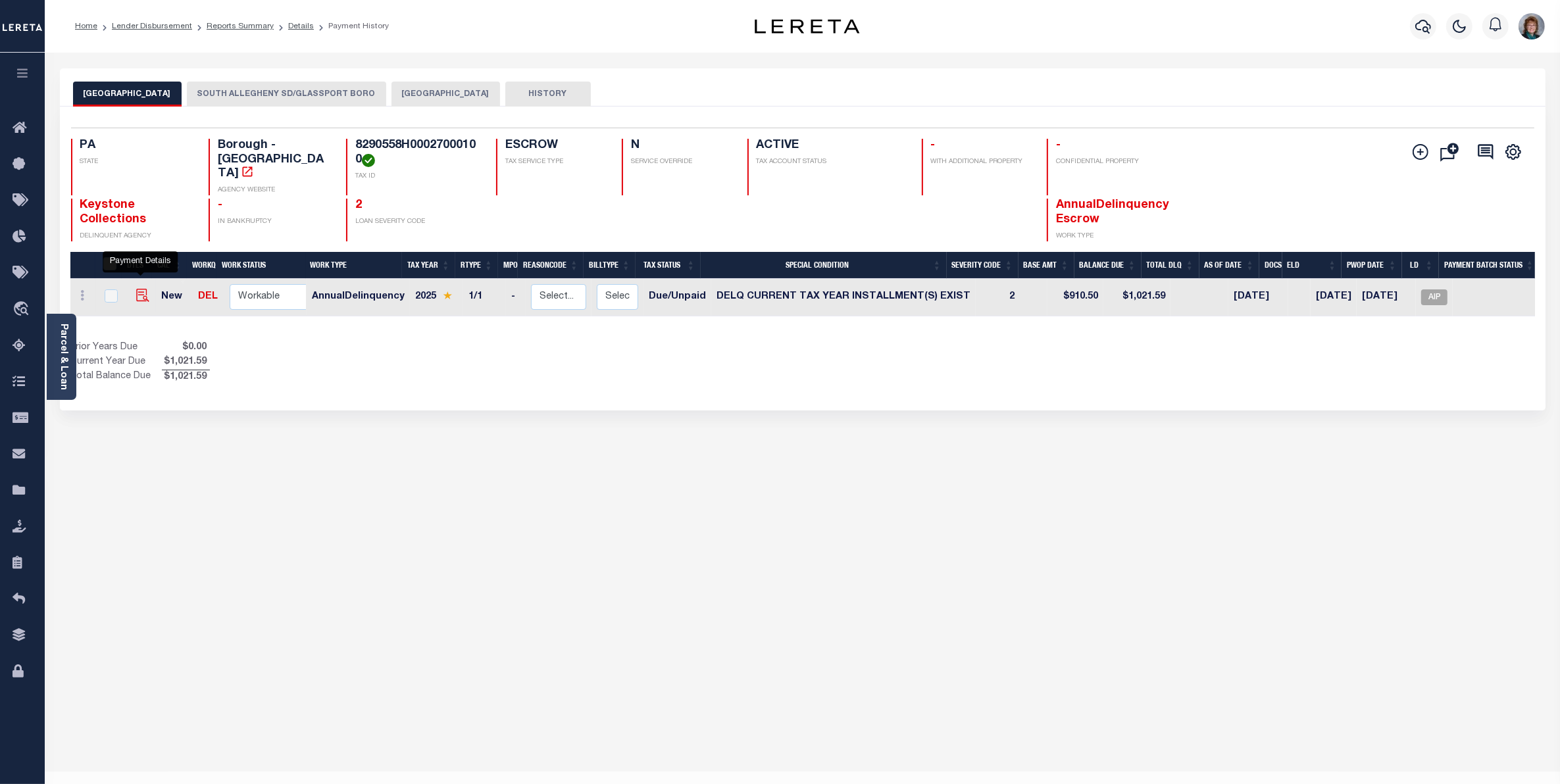
click at [136, 288] on img "" at bounding box center [142, 295] width 13 height 13
checkbox input "true"
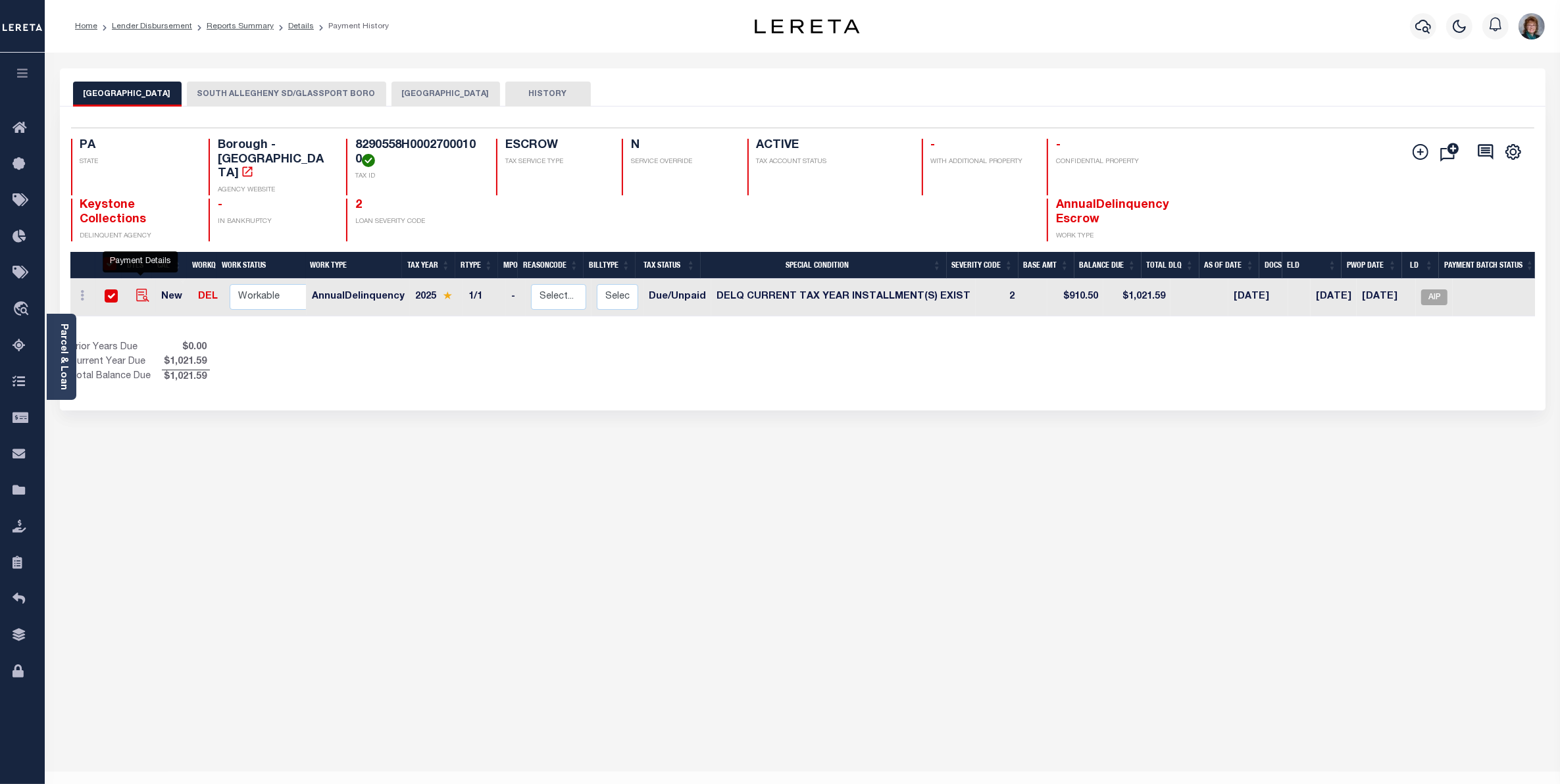
checkbox input "true"
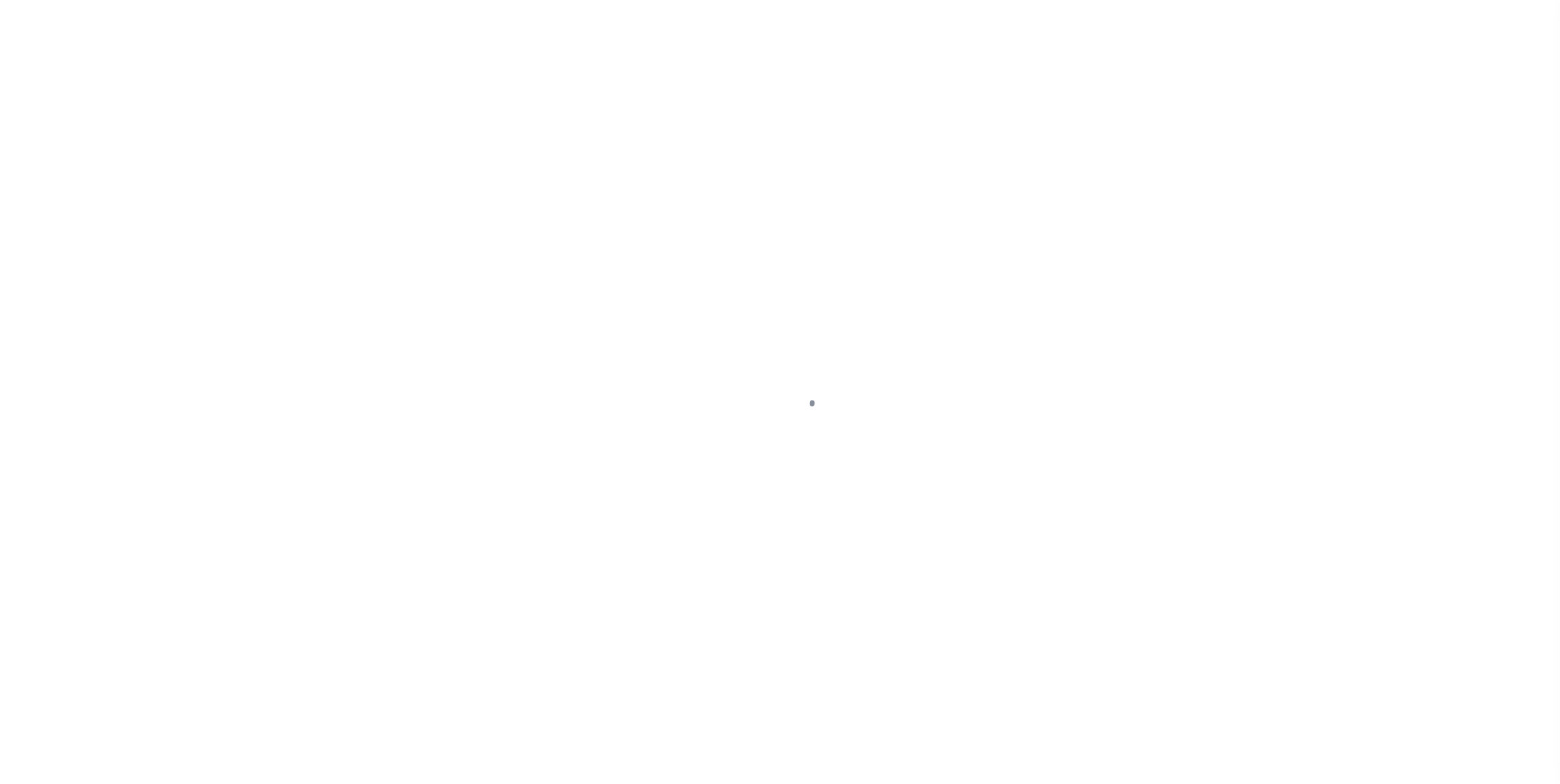
select select "DUE"
select select "17"
